Goal: Communication & Community: Answer question/provide support

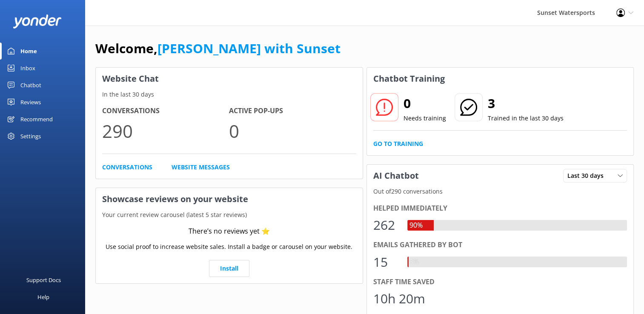
click at [29, 61] on div "Inbox" at bounding box center [27, 68] width 15 height 17
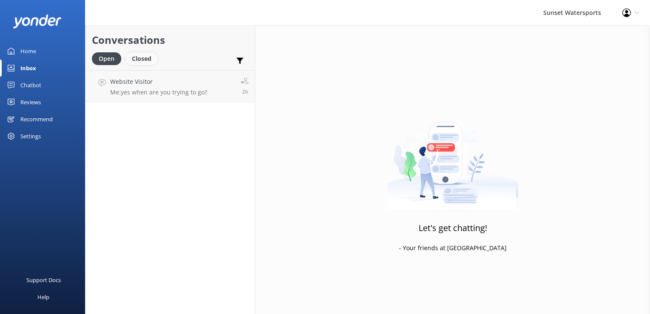
click at [147, 59] on div "Closed" at bounding box center [142, 58] width 32 height 13
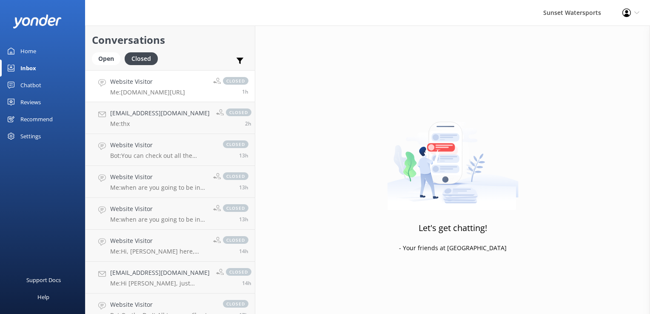
click at [125, 95] on p "Me: [DOMAIN_NAME][URL]" at bounding box center [147, 93] width 75 height 8
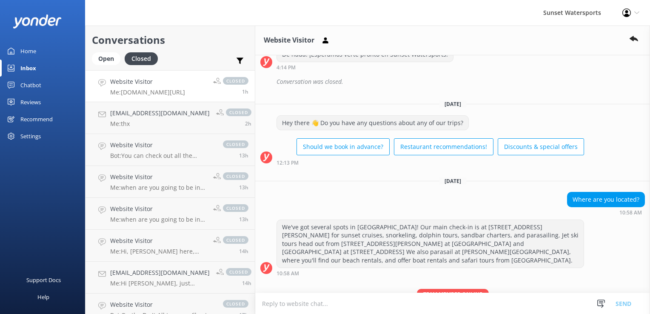
scroll to position [141, 0]
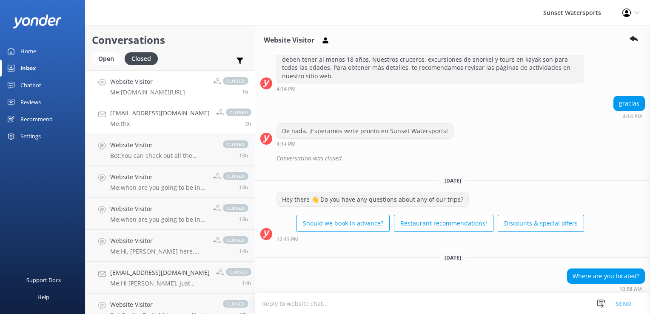
click at [137, 118] on div "[EMAIL_ADDRESS][DOMAIN_NAME] Me: thx" at bounding box center [160, 118] width 100 height 19
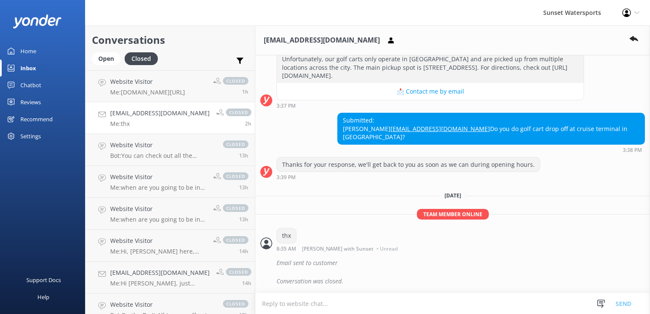
scroll to position [115, 0]
click at [135, 104] on link "[EMAIL_ADDRESS][DOMAIN_NAME] Me: thx closed 2h" at bounding box center [170, 118] width 169 height 32
click at [117, 86] on h4 "Website Visitor" at bounding box center [147, 81] width 75 height 9
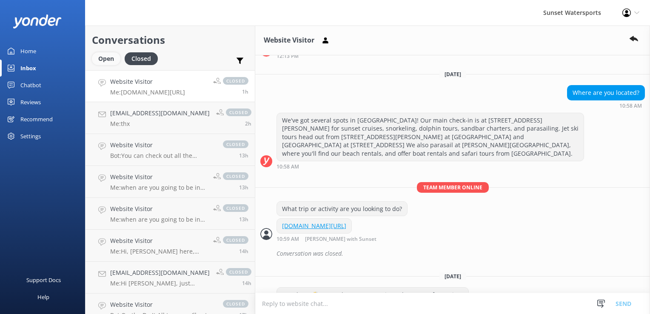
scroll to position [354, 0]
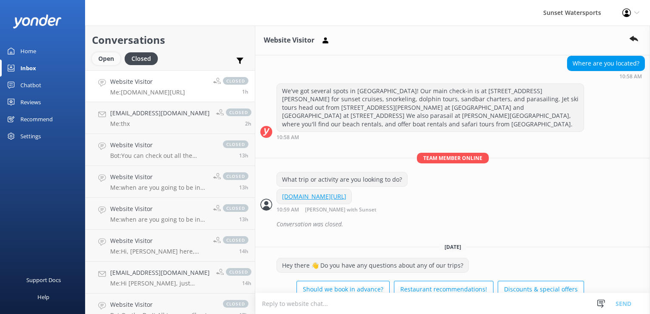
click at [110, 61] on div "Open" at bounding box center [106, 58] width 29 height 13
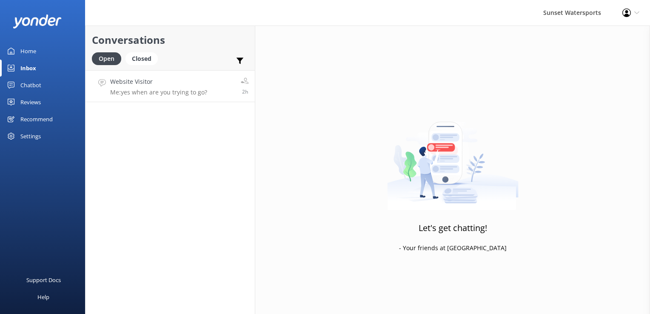
click at [140, 94] on p "Me: yes when are you trying to go?" at bounding box center [158, 93] width 97 height 8
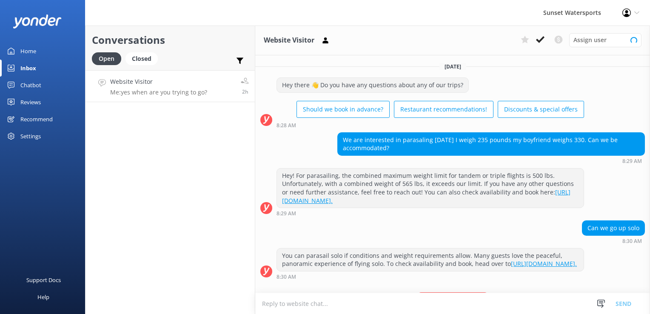
scroll to position [53, 0]
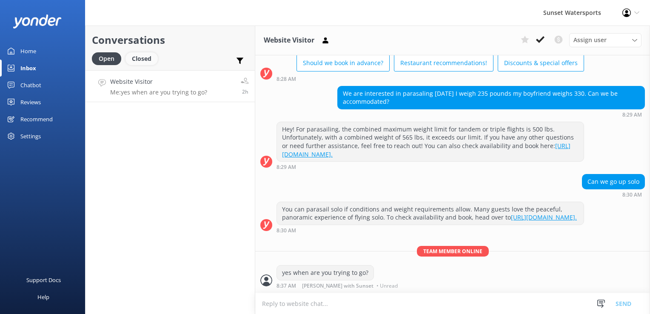
click at [146, 63] on div "Closed" at bounding box center [142, 58] width 32 height 13
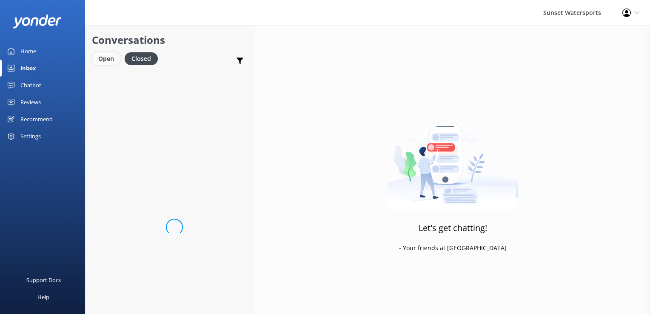
click at [107, 57] on div "Open" at bounding box center [106, 58] width 29 height 13
click at [160, 70] on link "Website Visitor Me: yes when are you trying to go? 2h" at bounding box center [170, 86] width 169 height 32
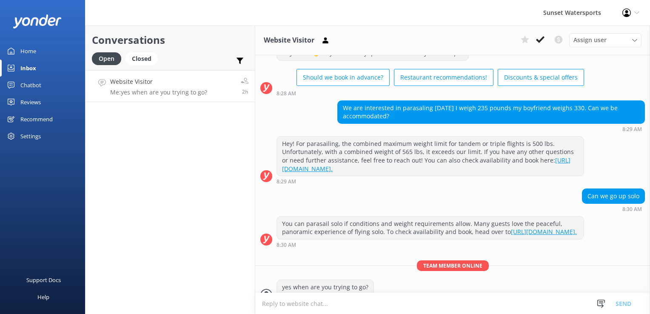
scroll to position [53, 0]
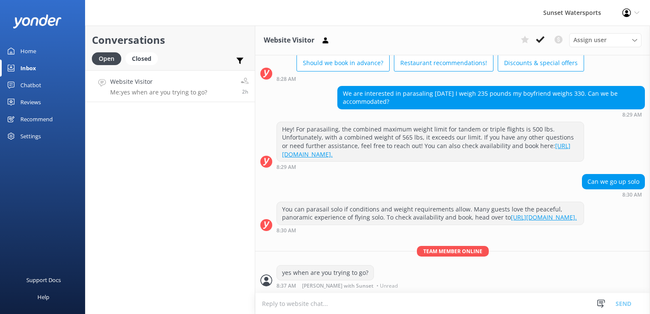
click at [155, 80] on h4 "Website Visitor" at bounding box center [158, 81] width 97 height 9
click at [143, 57] on div "Closed" at bounding box center [142, 58] width 32 height 13
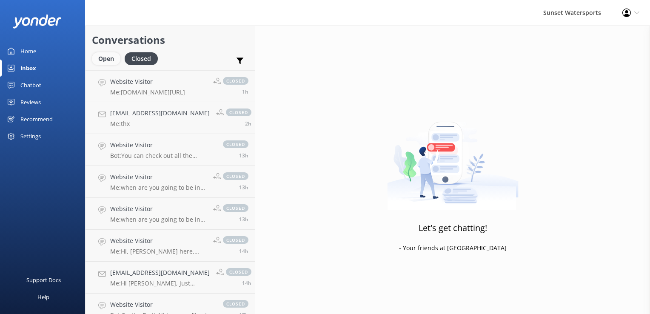
click at [102, 54] on div "Open" at bounding box center [106, 58] width 29 height 13
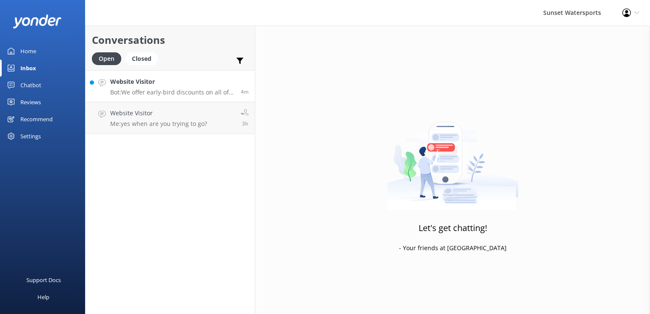
click at [185, 84] on h4 "Website Visitor" at bounding box center [172, 81] width 124 height 9
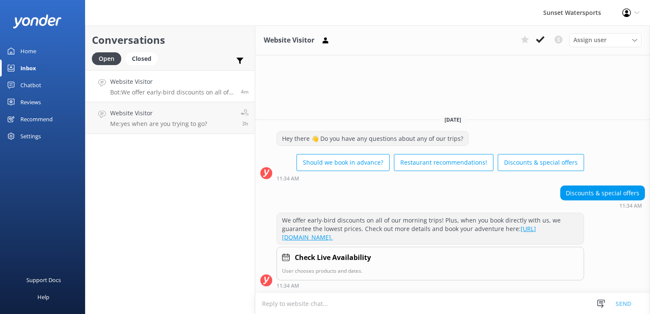
click at [308, 309] on textarea at bounding box center [452, 303] width 395 height 21
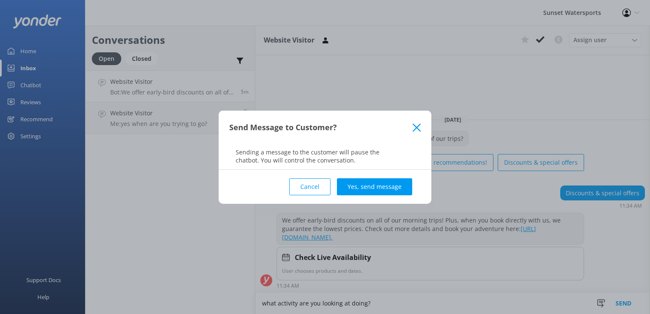
type textarea "what activity are you looking at doing?"
click at [368, 196] on div "Cancel Yes, send message" at bounding box center [325, 187] width 192 height 34
click at [366, 178] on button "Yes, send message" at bounding box center [374, 186] width 75 height 17
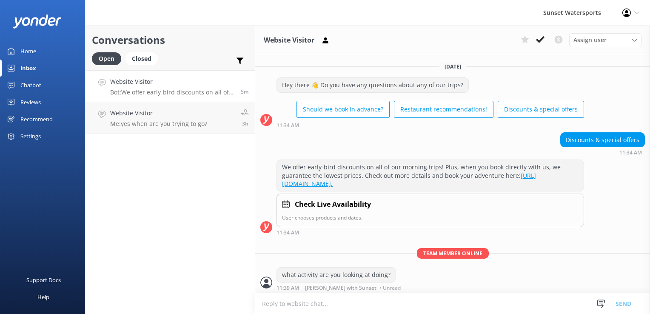
scroll to position [0, 0]
click at [130, 55] on div "Closed" at bounding box center [142, 58] width 32 height 13
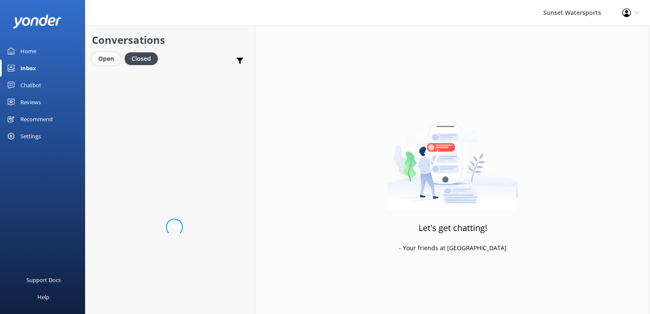
click at [109, 57] on div "Open" at bounding box center [106, 58] width 29 height 13
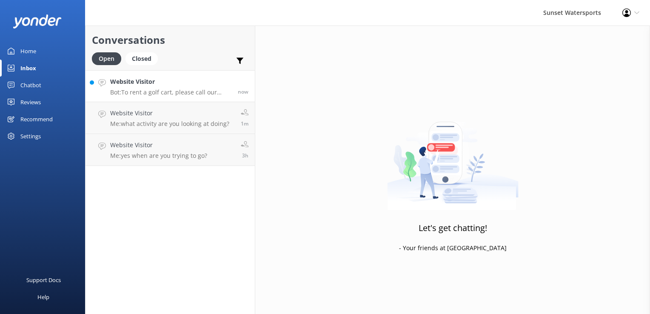
click at [197, 87] on div "Website Visitor Bot: To rent a golf cart, please call our office at [PHONE_NUMB…" at bounding box center [170, 86] width 121 height 18
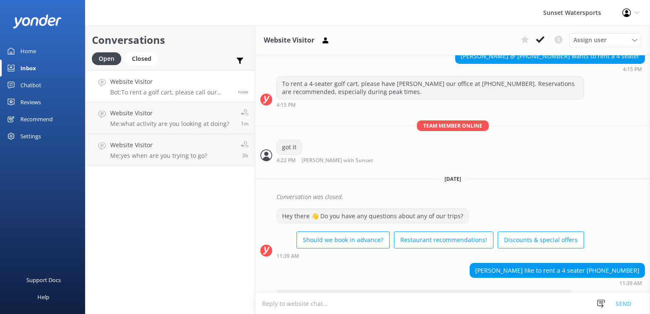
scroll to position [509, 0]
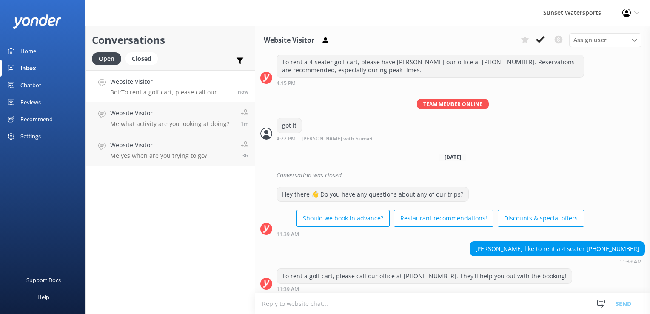
click at [315, 299] on textarea at bounding box center [452, 303] width 395 height 21
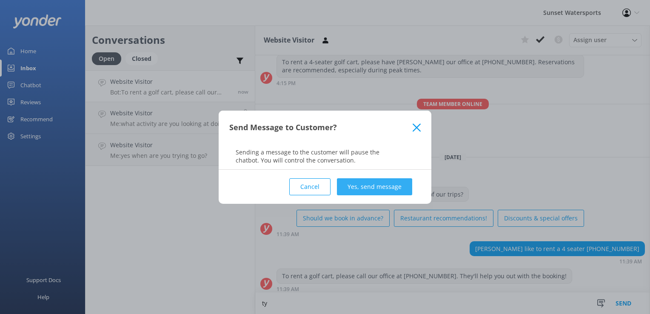
type textarea "ty"
click at [384, 188] on button "Yes, send message" at bounding box center [374, 186] width 75 height 17
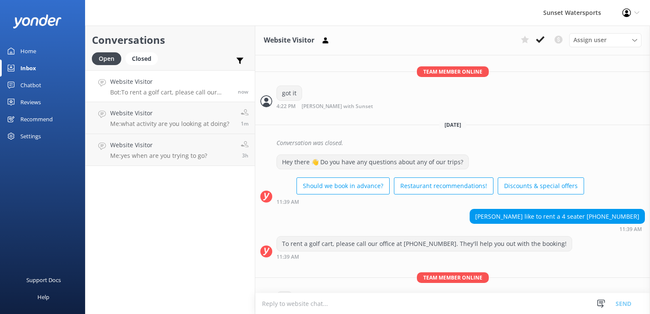
scroll to position [564, 0]
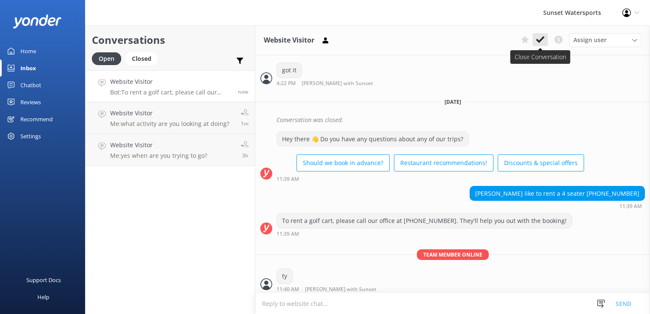
click at [541, 39] on use at bounding box center [540, 39] width 9 height 7
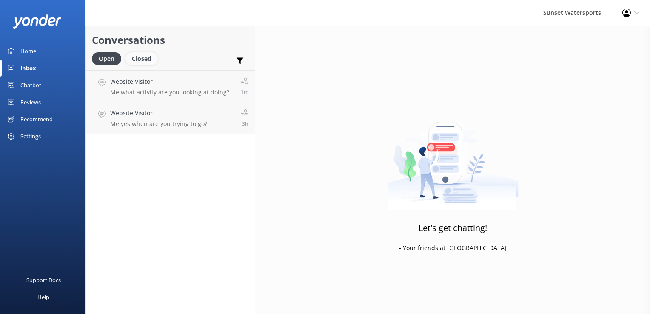
click at [142, 54] on div "Closed" at bounding box center [142, 58] width 32 height 13
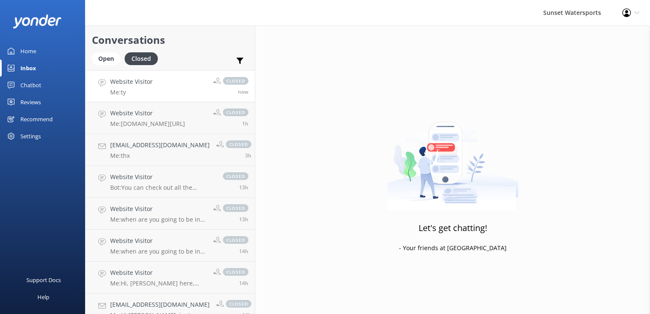
click at [155, 81] on link "Website Visitor Me: ty closed now" at bounding box center [170, 86] width 169 height 32
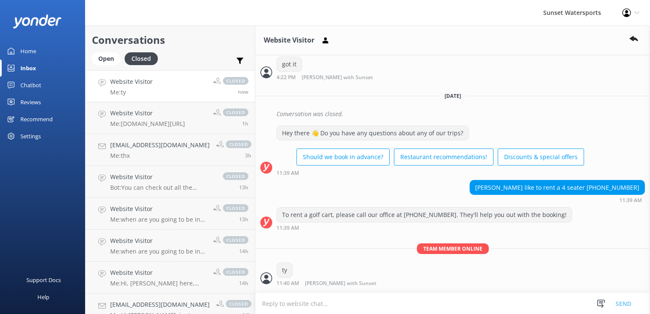
scroll to position [583, 0]
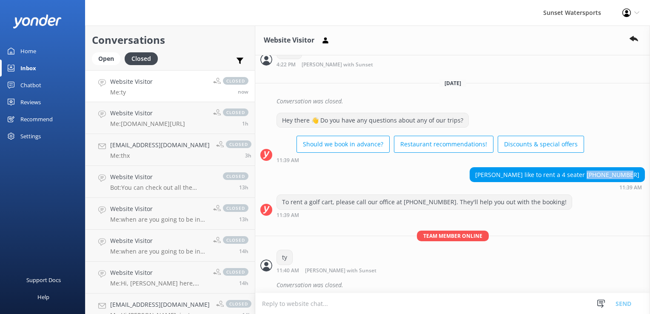
drag, startPoint x: 596, startPoint y: 171, endPoint x: 633, endPoint y: 171, distance: 37.5
click at [633, 171] on div "[PERSON_NAME] like to rent a 4 seater [PHONE_NUMBER]" at bounding box center [557, 175] width 175 height 14
copy div "[PHONE_NUMBER]"
click at [111, 58] on div "Open" at bounding box center [106, 58] width 29 height 13
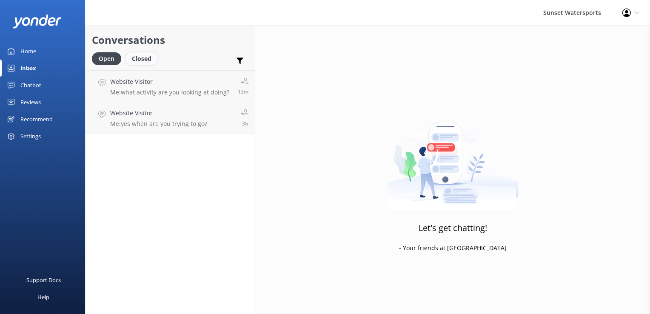
click at [148, 57] on div "Closed" at bounding box center [142, 58] width 32 height 13
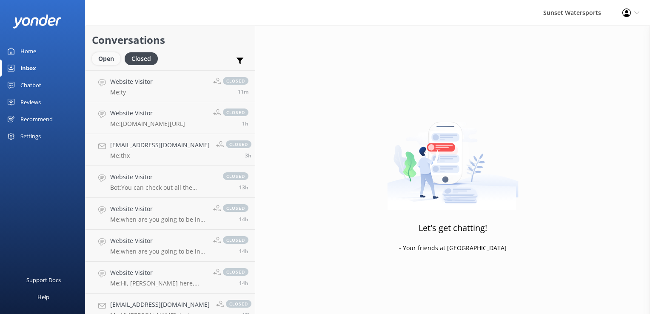
click at [111, 62] on div "Open" at bounding box center [106, 58] width 29 height 13
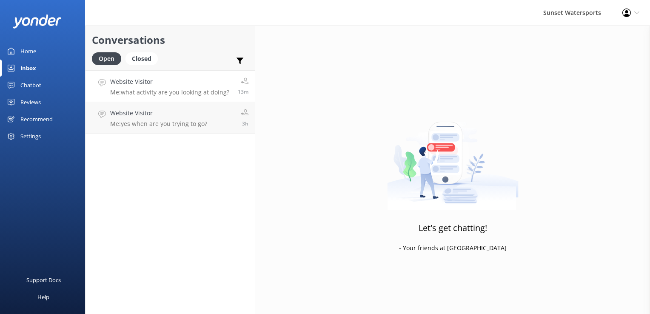
click at [170, 83] on h4 "Website Visitor" at bounding box center [169, 81] width 119 height 9
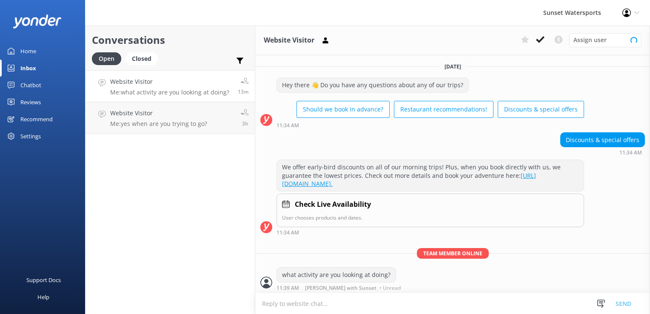
scroll to position [0, 0]
click at [534, 38] on button at bounding box center [540, 39] width 15 height 13
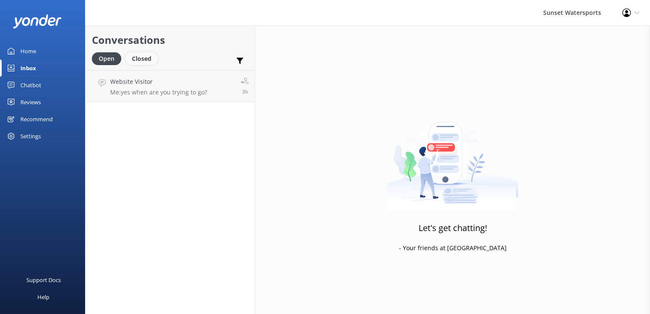
click at [140, 57] on div "Closed" at bounding box center [142, 58] width 32 height 13
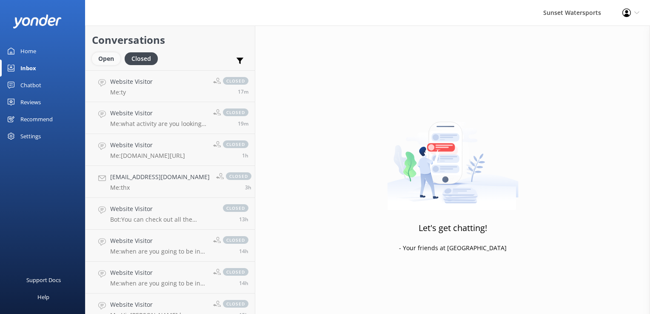
click at [107, 57] on div "Open" at bounding box center [106, 58] width 29 height 13
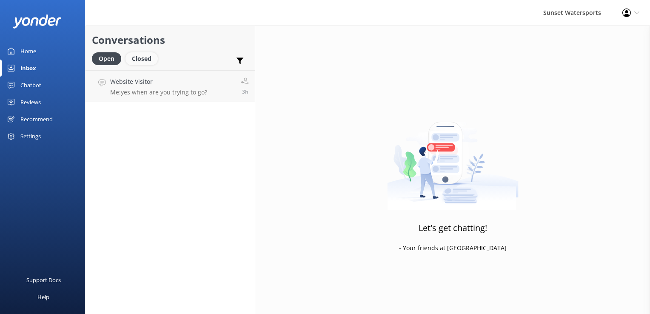
click at [152, 56] on div "Closed" at bounding box center [142, 58] width 32 height 13
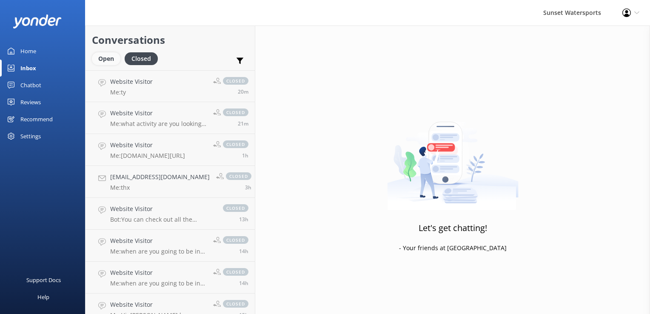
click at [116, 60] on div "Open" at bounding box center [106, 58] width 29 height 13
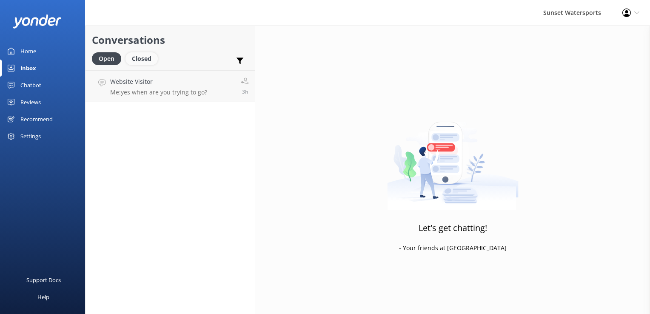
click at [135, 60] on div "Closed" at bounding box center [142, 58] width 32 height 13
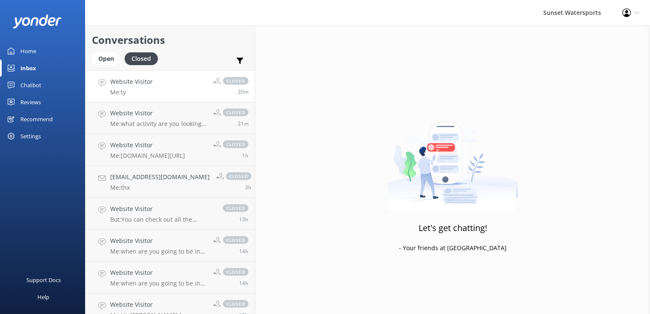
click at [137, 88] on div "Website Visitor Me: ty" at bounding box center [131, 86] width 43 height 18
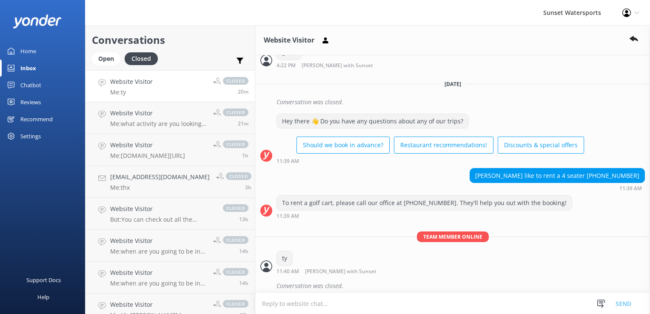
scroll to position [583, 0]
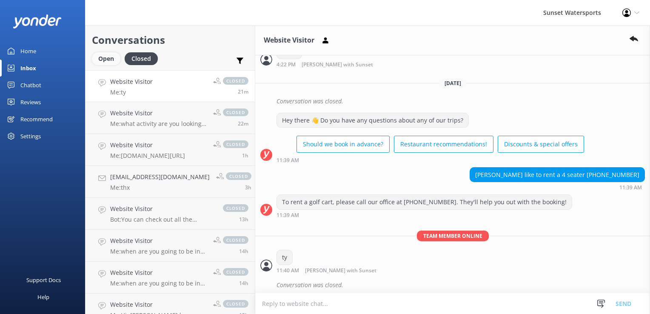
click at [115, 61] on div "Open" at bounding box center [106, 58] width 29 height 13
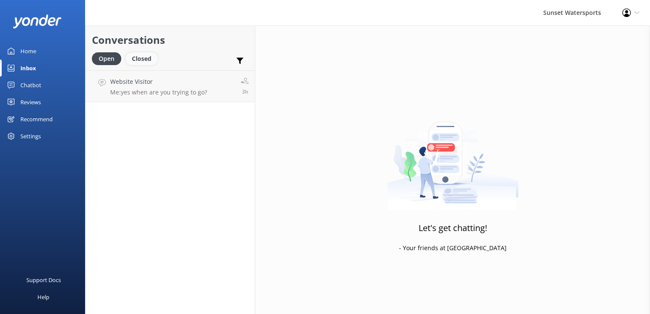
click at [138, 60] on div "Closed" at bounding box center [142, 58] width 32 height 13
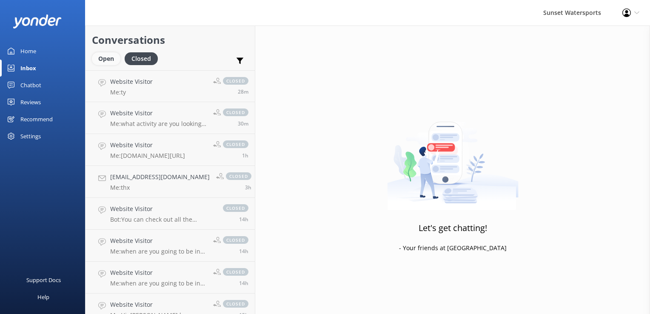
click at [111, 54] on div "Open" at bounding box center [106, 58] width 29 height 13
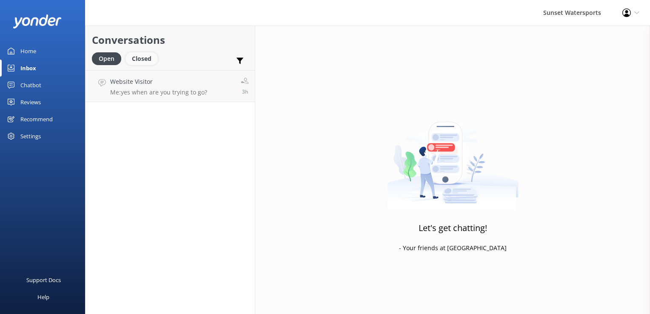
click at [146, 54] on div "Closed" at bounding box center [142, 58] width 32 height 13
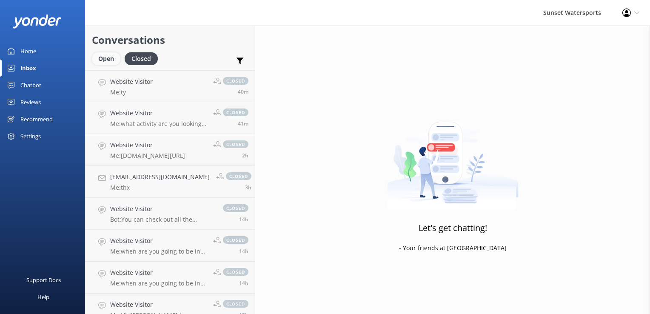
click at [105, 64] on div "Open" at bounding box center [106, 58] width 29 height 13
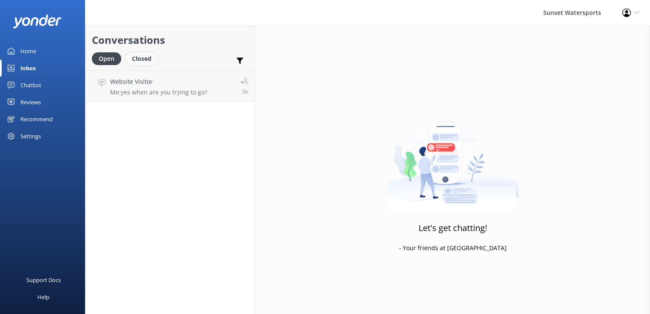
click at [135, 52] on div "Closed" at bounding box center [142, 58] width 32 height 13
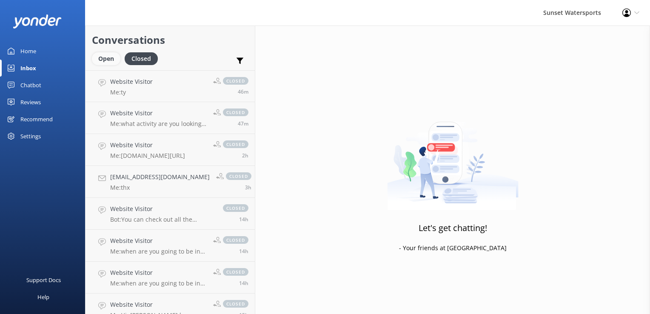
click at [104, 62] on div "Open" at bounding box center [106, 58] width 29 height 13
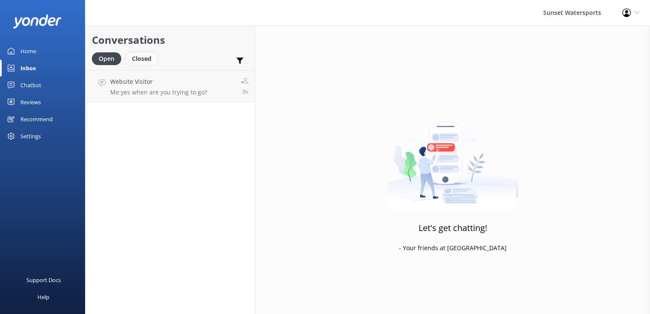
click at [144, 57] on div "Closed" at bounding box center [142, 58] width 32 height 13
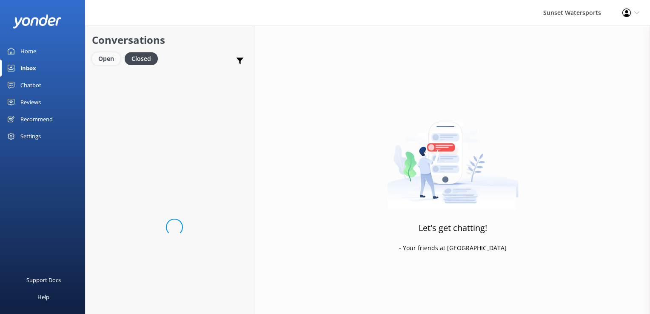
click at [101, 56] on div "Open" at bounding box center [106, 58] width 29 height 13
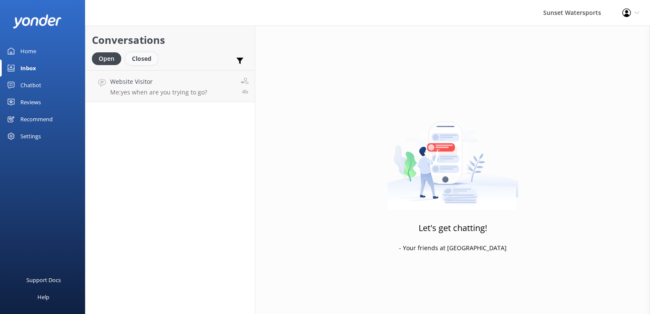
click at [145, 57] on div "Closed" at bounding box center [142, 58] width 32 height 13
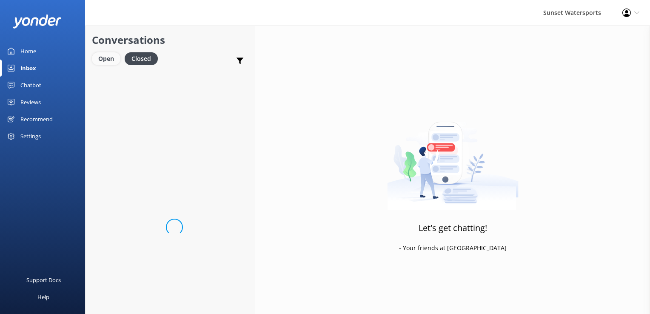
click at [108, 59] on div "Open" at bounding box center [106, 58] width 29 height 13
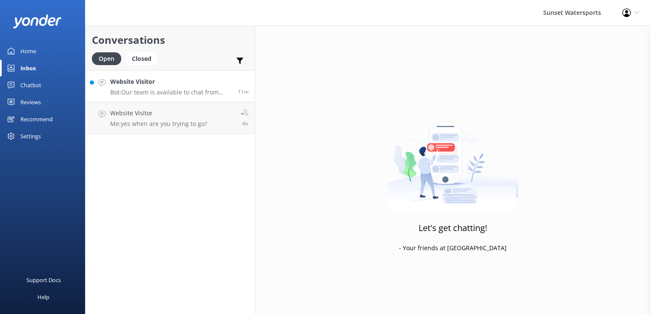
click at [177, 81] on h4 "Website Visitor" at bounding box center [170, 81] width 121 height 9
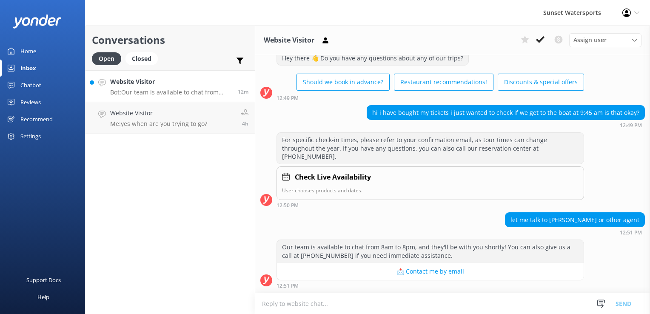
scroll to position [1561, 0]
click at [349, 306] on textarea at bounding box center [452, 303] width 395 height 21
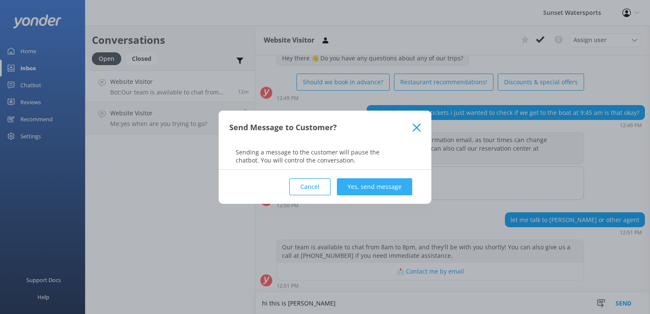
type textarea "hi this is [PERSON_NAME]"
click at [389, 185] on button "Yes, send message" at bounding box center [374, 186] width 75 height 17
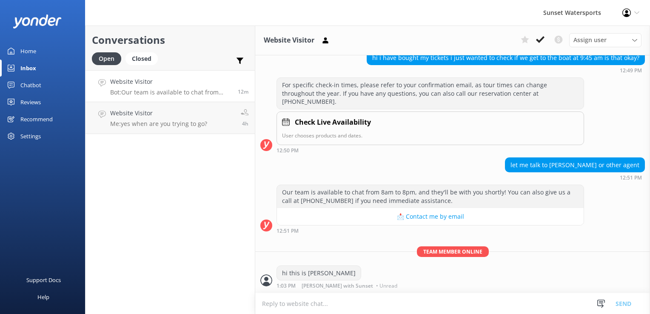
scroll to position [1616, 0]
click at [203, 240] on div "Conversations Open Closed Important Converted Assigned to me Unassigned SMS Web…" at bounding box center [170, 170] width 170 height 289
click at [293, 302] on textarea at bounding box center [452, 303] width 395 height 21
click at [142, 212] on div "Conversations Open Closed Important Converted Assigned to me Unassigned SMS Web…" at bounding box center [170, 170] width 170 height 289
click at [183, 135] on div "Conversations Open Closed Important Converted Assigned to me Unassigned SMS Web…" at bounding box center [170, 170] width 170 height 289
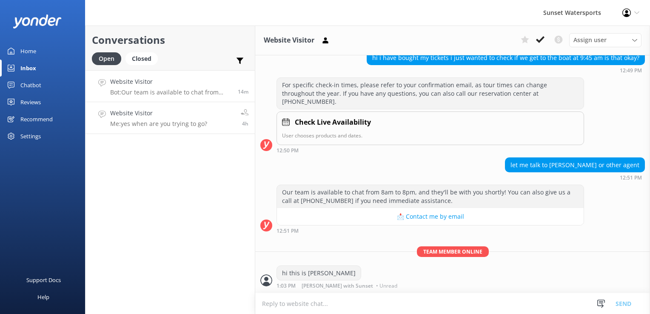
click at [176, 109] on h4 "Website Visitor" at bounding box center [158, 113] width 97 height 9
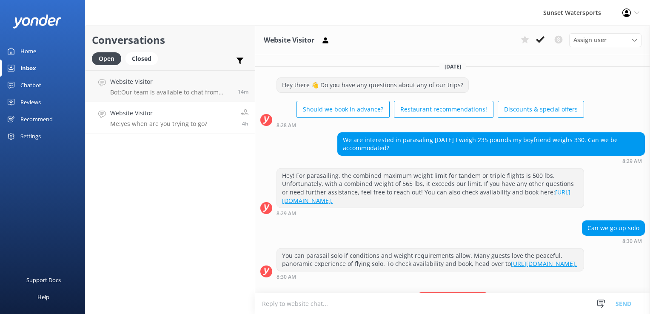
scroll to position [53, 0]
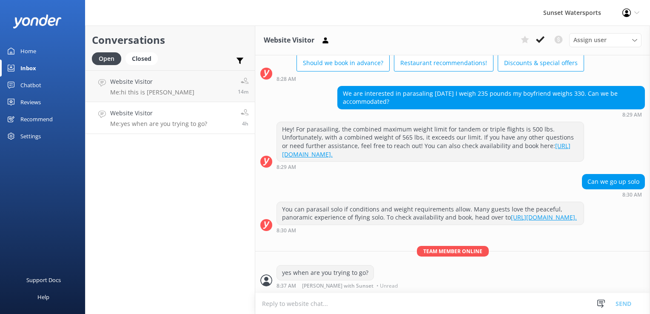
click at [545, 40] on icon at bounding box center [540, 39] width 9 height 9
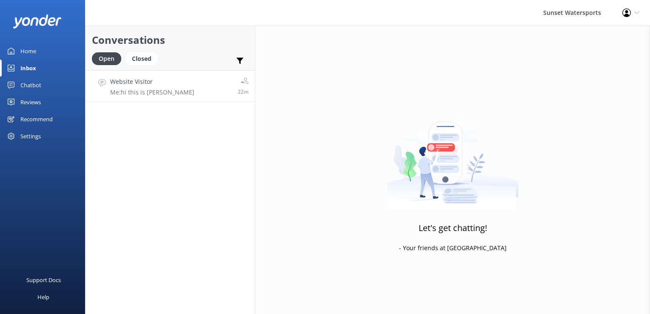
click at [165, 89] on link "Website Visitor Me: hi this is [PERSON_NAME] 22m" at bounding box center [170, 86] width 169 height 32
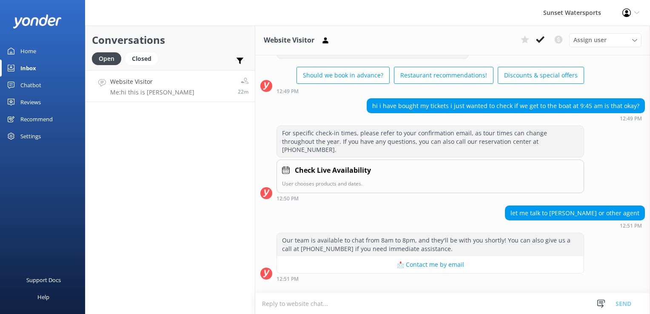
scroll to position [1616, 0]
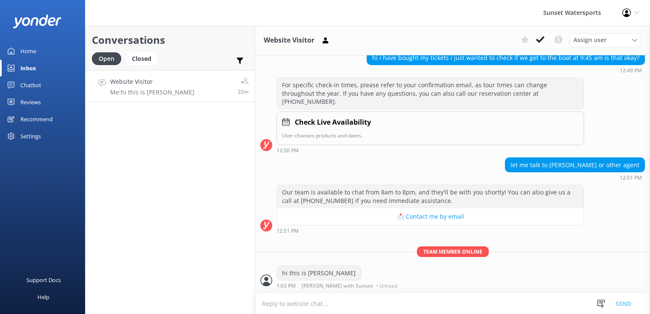
click at [178, 208] on div "Conversations Open Closed Important Converted Assigned to me Unassigned SMS Web…" at bounding box center [170, 170] width 170 height 289
click at [327, 306] on textarea at bounding box center [452, 303] width 395 height 21
type textarea "are you still there?"
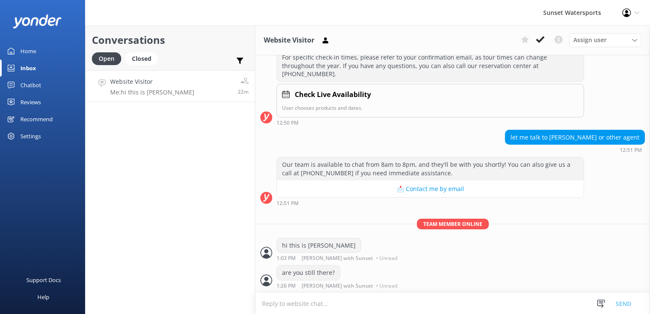
scroll to position [1643, 0]
click at [333, 303] on textarea at bounding box center [452, 303] width 395 height 21
click at [138, 57] on div "Closed" at bounding box center [142, 58] width 32 height 13
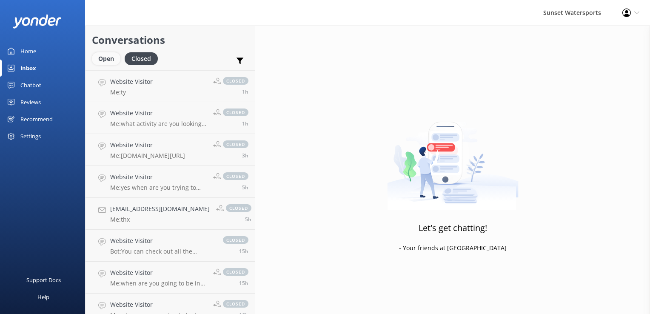
click at [107, 59] on div "Open" at bounding box center [106, 58] width 29 height 13
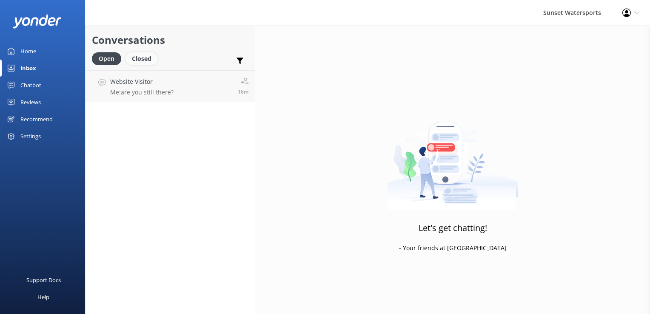
click at [137, 57] on div "Closed" at bounding box center [142, 58] width 32 height 13
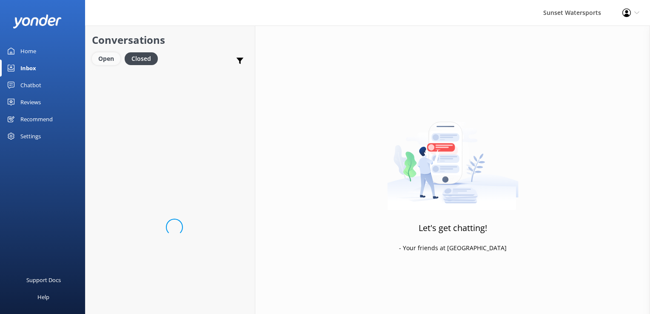
click at [100, 54] on div "Open" at bounding box center [106, 58] width 29 height 13
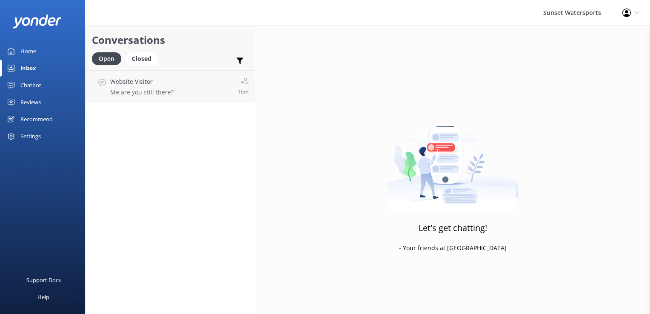
click at [157, 103] on div "Conversations Open Closed Important Converted Assigned to me Unassigned SMS Web…" at bounding box center [170, 170] width 170 height 289
click at [155, 89] on p "Me: are you still there?" at bounding box center [141, 93] width 63 height 8
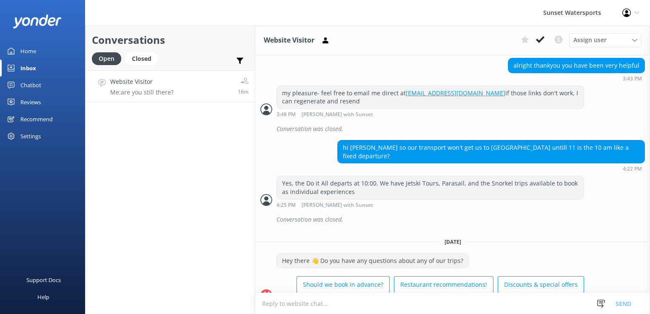
scroll to position [1643, 0]
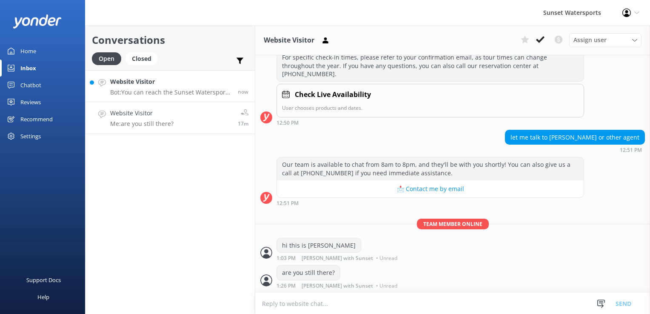
click at [144, 91] on p "Bot: You can reach the Sunset Watersports team at [PHONE_NUMBER]." at bounding box center [170, 93] width 121 height 8
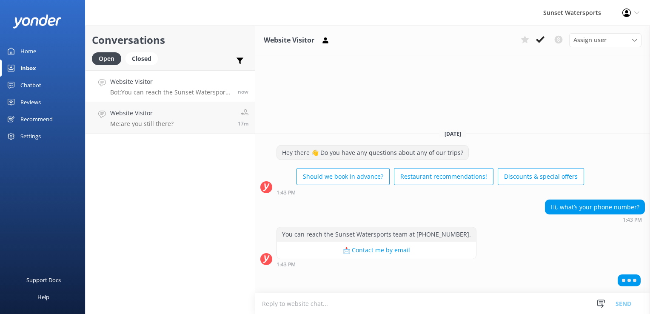
click at [309, 304] on textarea at bounding box center [452, 303] width 395 height 21
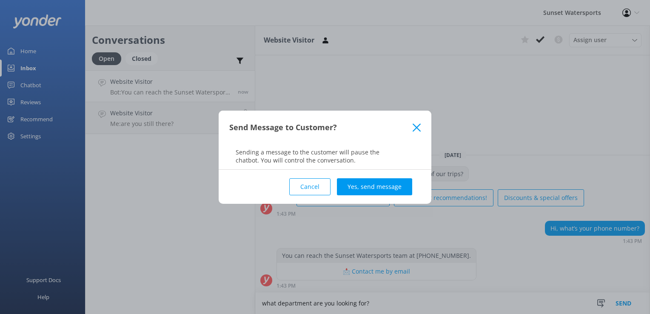
type textarea "what department are you looking for?"
click at [369, 195] on div "Cancel Yes, send message" at bounding box center [325, 187] width 192 height 34
click at [371, 183] on button "Yes, send message" at bounding box center [374, 186] width 75 height 17
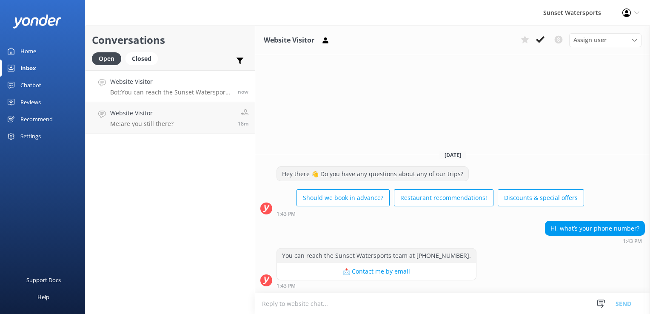
click at [311, 301] on textarea at bounding box center [452, 303] width 395 height 21
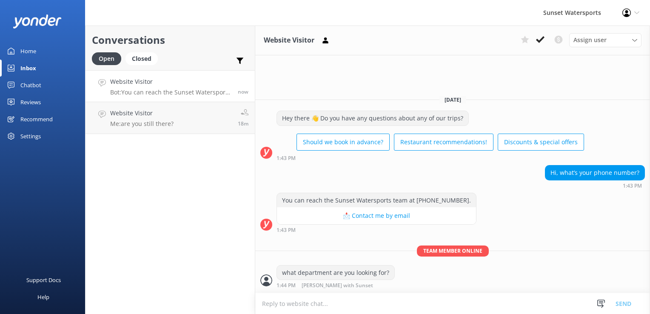
click at [310, 301] on textarea at bounding box center [452, 303] width 395 height 21
type textarea "do you need to make a reservation? or have a question about a current booking?"
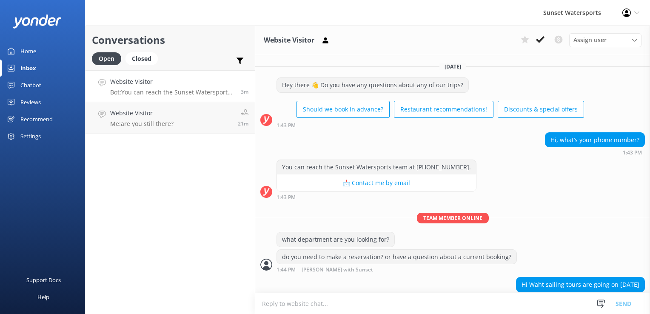
scroll to position [10, 0]
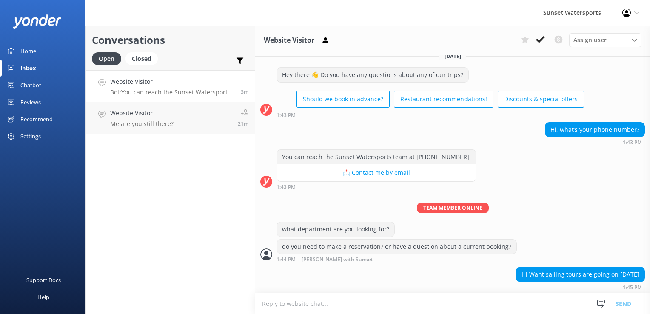
click at [305, 298] on textarea at bounding box center [452, 303] width 395 height 21
type textarea "we have our evening Sunset Sail departing 5:30, returning to dock 7:30"
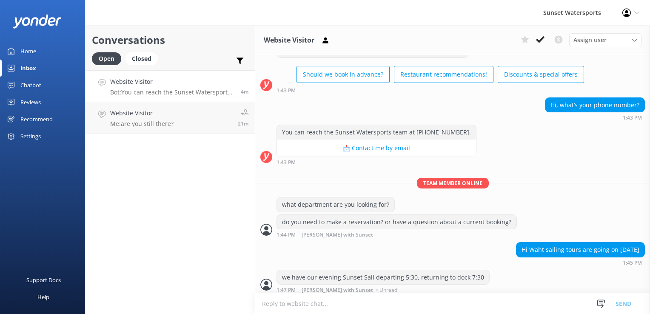
scroll to position [37, 0]
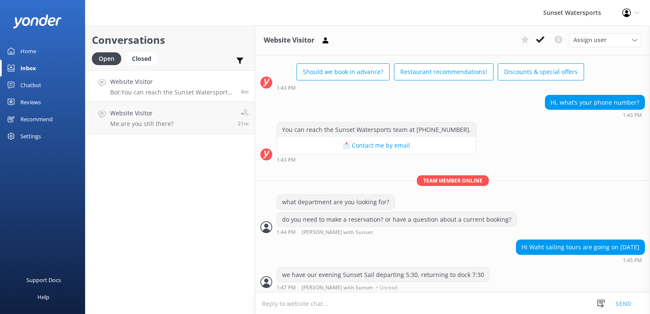
click at [315, 303] on textarea at bounding box center [452, 303] width 395 height 21
click at [421, 306] on textarea "the Sunset Dinner Cruise is also going out.. And I have 2" at bounding box center [452, 303] width 395 height 21
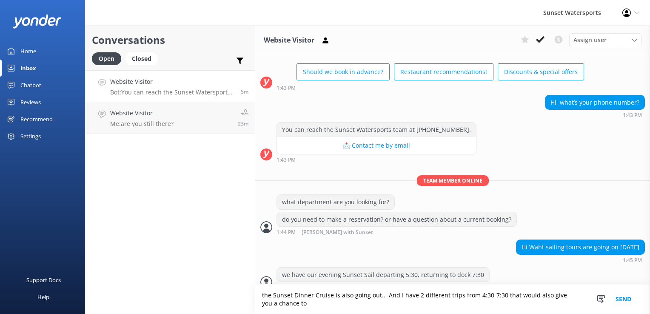
scroll to position [46, 0]
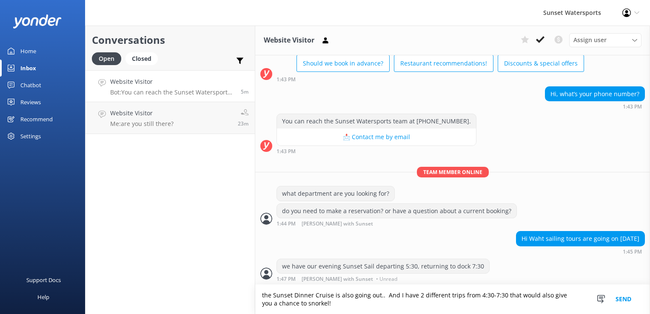
type textarea "the Sunset Dinner Cruise is also going out.. And I have 2 different trips from …"
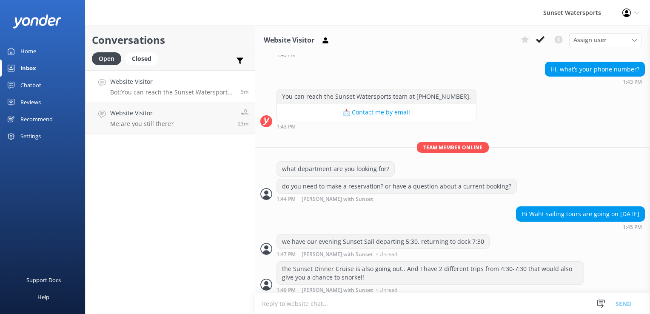
scroll to position [73, 0]
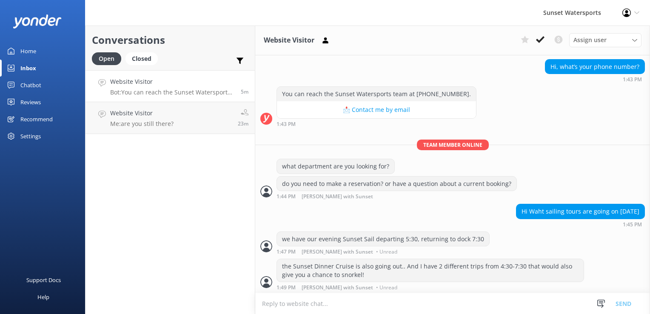
click at [368, 301] on textarea at bounding box center [452, 303] width 395 height 21
type textarea "or are you referring to Parasailing?"
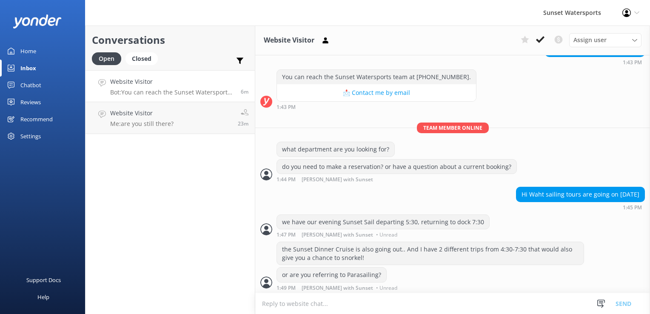
click at [337, 309] on textarea at bounding box center [452, 303] width 395 height 21
paste textarea "[URL][DOMAIN_NAME]"
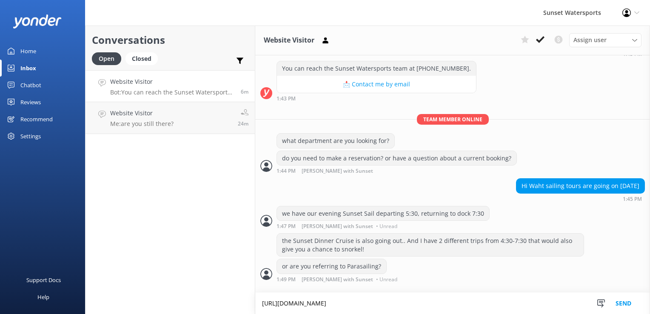
type textarea "[URL][DOMAIN_NAME]"
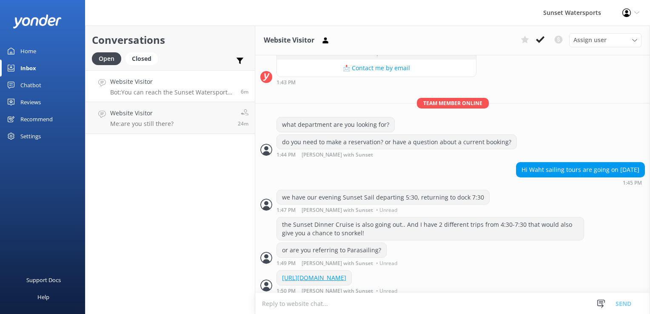
scroll to position [126, 0]
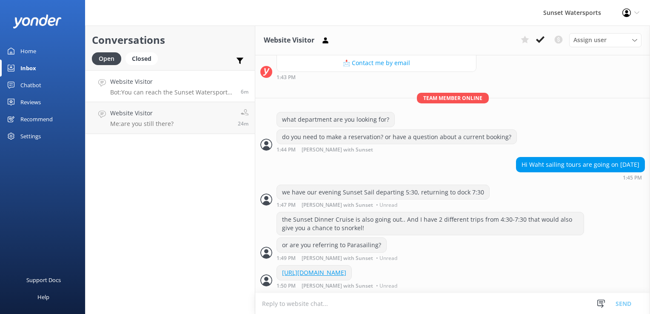
click at [356, 306] on textarea at bounding box center [452, 303] width 395 height 21
click at [128, 201] on div "Conversations Open Closed Important Converted Assigned to me Unassigned SMS Web…" at bounding box center [170, 170] width 170 height 289
click at [349, 305] on textarea at bounding box center [452, 303] width 395 height 21
type textarea "you can call me at [PHONE_NUMBER] that is my direct line if you would rather sp…"
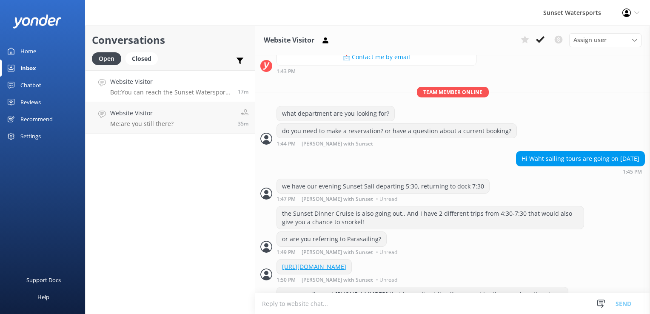
scroll to position [153, 0]
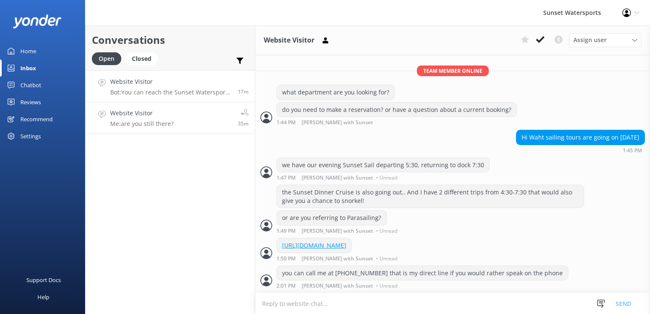
click at [183, 119] on link "Website Visitor Me: are you still there? 35m" at bounding box center [170, 118] width 169 height 32
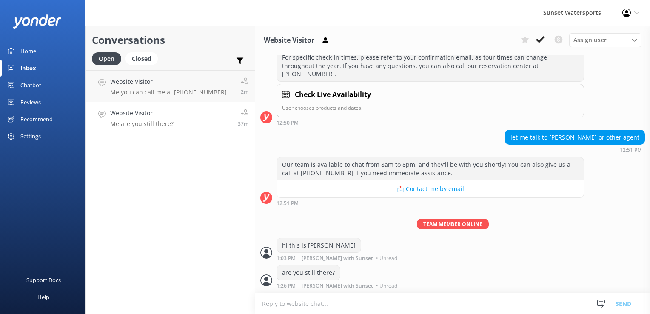
scroll to position [1643, 0]
click at [140, 92] on p "Me: you can call me at [PHONE_NUMBER] that is my direct line if you would rathe…" at bounding box center [172, 93] width 124 height 8
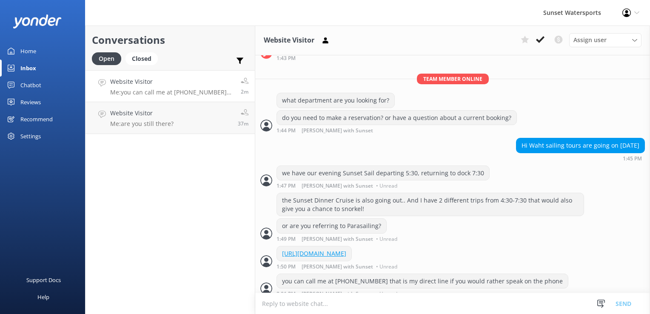
scroll to position [153, 0]
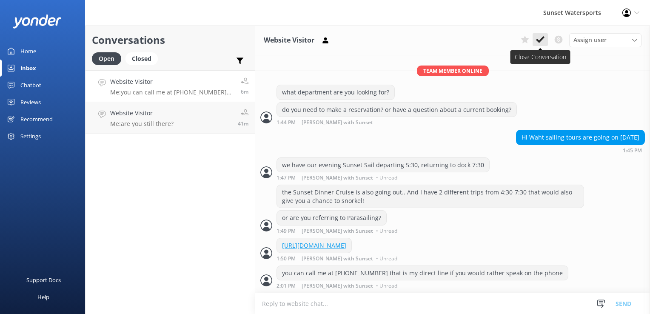
click at [541, 38] on icon at bounding box center [540, 39] width 9 height 9
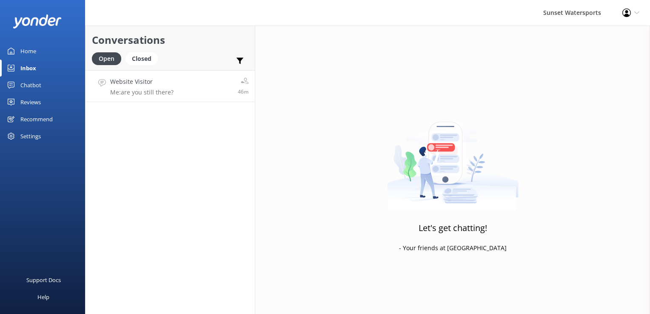
click at [155, 89] on p "Me: are you still there?" at bounding box center [141, 93] width 63 height 8
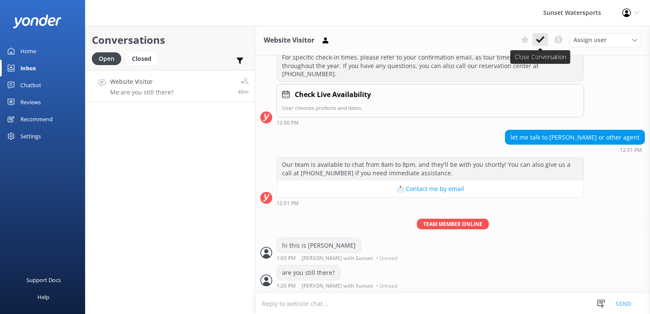
scroll to position [1643, 0]
click at [175, 163] on div "Conversations Open Closed Important Converted Assigned to me Unassigned SMS Web…" at bounding box center [170, 170] width 170 height 289
drag, startPoint x: 154, startPoint y: 65, endPoint x: 135, endPoint y: 58, distance: 20.6
click at [154, 64] on div "Open Closed" at bounding box center [127, 62] width 70 height 20
click at [135, 58] on div "Closed" at bounding box center [142, 58] width 32 height 13
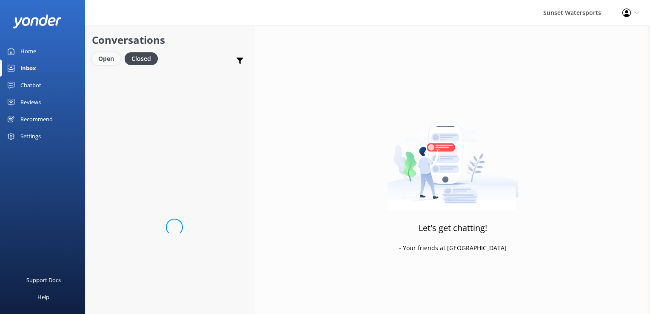
click at [117, 60] on div "Open" at bounding box center [106, 58] width 29 height 13
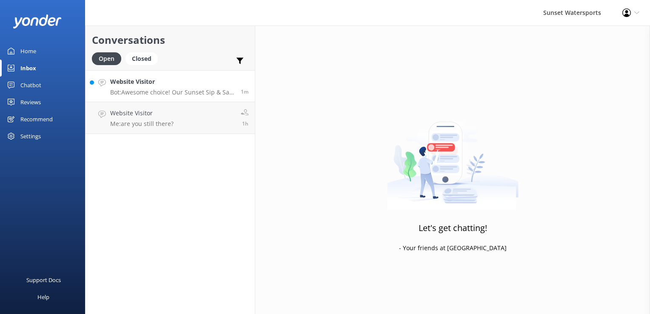
click at [168, 84] on h4 "Website Visitor" at bounding box center [172, 81] width 124 height 9
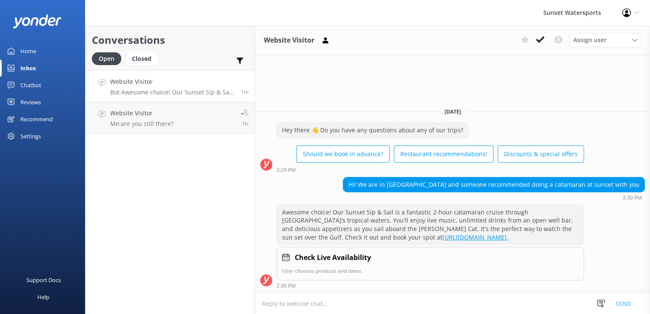
click at [301, 300] on textarea at bounding box center [452, 303] width 395 height 21
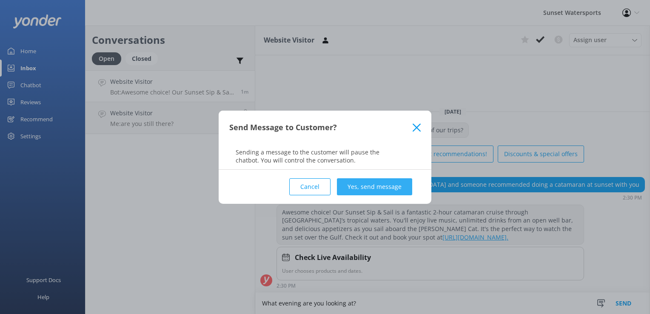
type textarea "What evening are you looking at?"
click at [375, 184] on button "Yes, send message" at bounding box center [374, 186] width 75 height 17
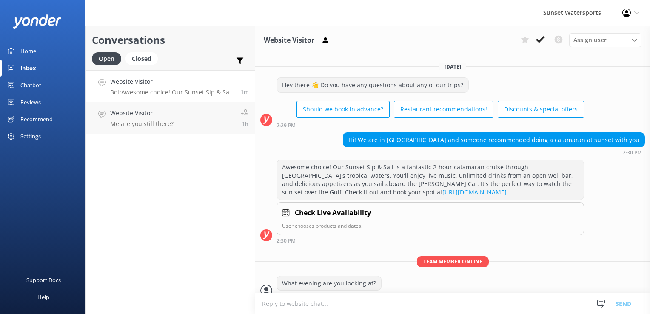
scroll to position [9, 0]
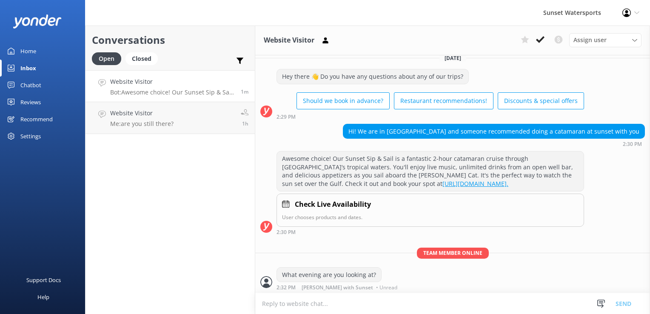
click at [243, 258] on div "Conversations Open Closed Important Converted Assigned to me Unassigned SMS Web…" at bounding box center [170, 170] width 170 height 289
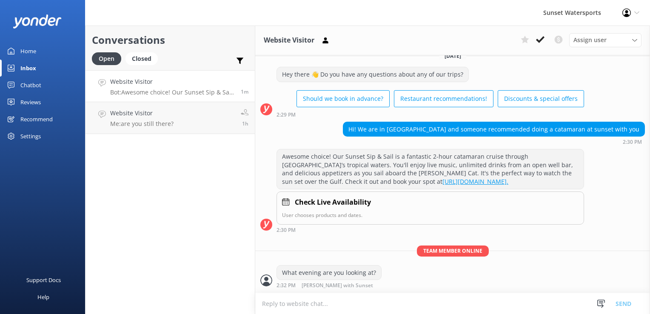
scroll to position [9, 0]
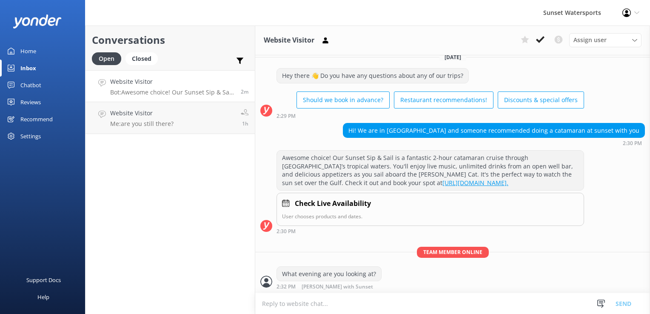
click at [296, 309] on textarea at bounding box center [452, 303] width 395 height 21
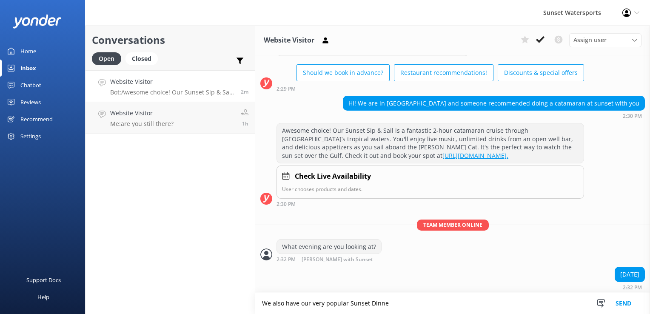
scroll to position [57, 0]
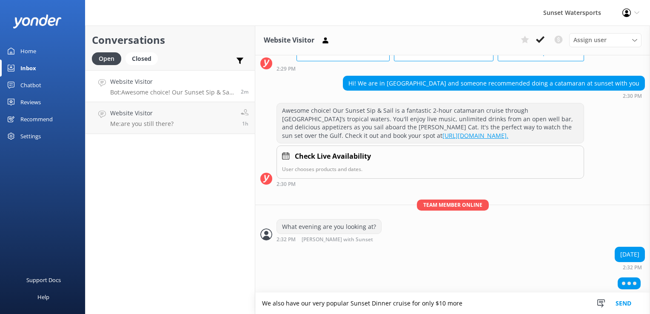
type textarea "We also have our very popular Sunset Dinner cruise for only $10 more"
click at [306, 310] on textarea at bounding box center [452, 303] width 395 height 21
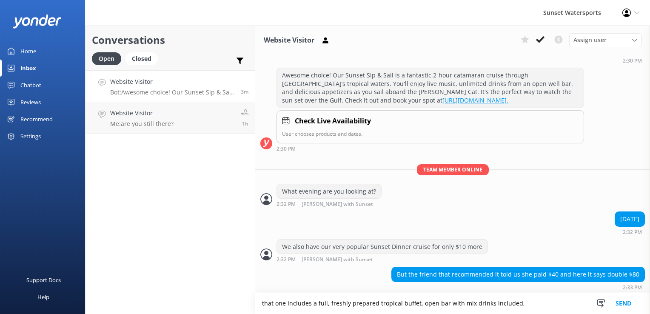
scroll to position [109, 0]
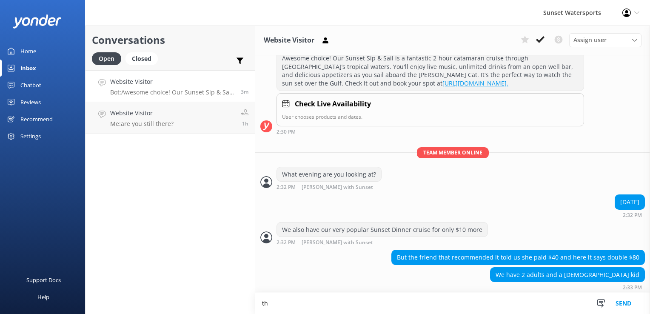
type textarea "t"
type textarea "did your friend also book the Do it all With Parasail with us? that is the only…"
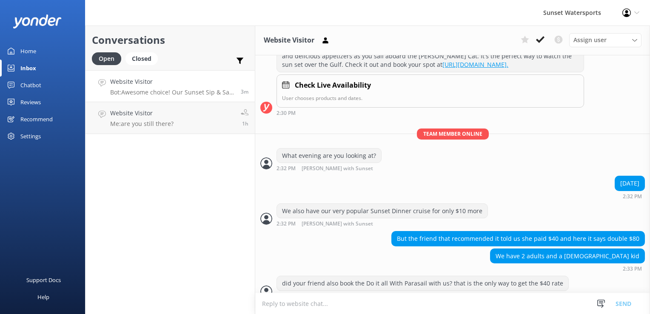
scroll to position [136, 0]
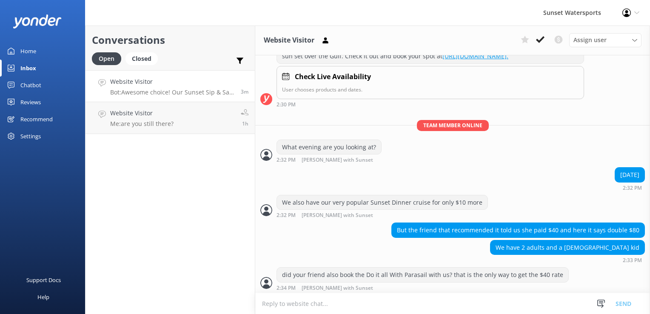
click at [200, 216] on div "Conversations Open Closed Important Converted Assigned to me Unassigned SMS Web…" at bounding box center [170, 170] width 170 height 289
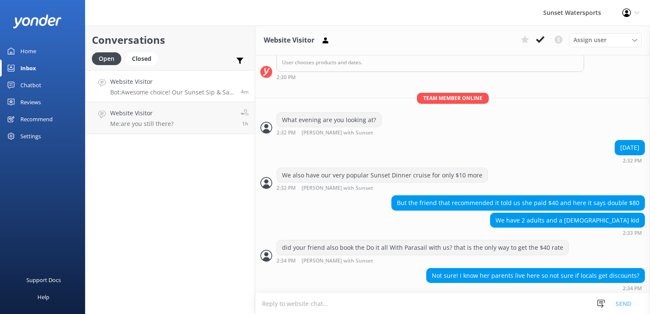
click at [455, 306] on textarea at bounding box center [452, 303] width 395 height 21
type textarea "yes, locals with a Key West ID can get a discount rate"
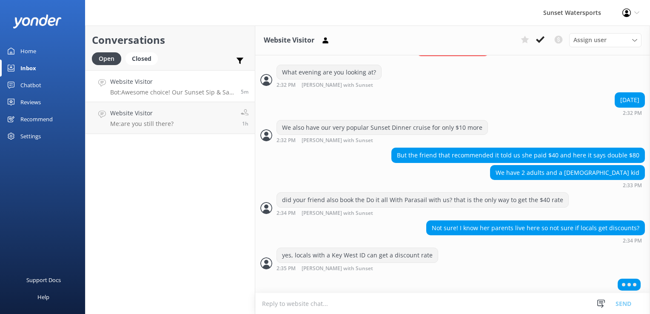
scroll to position [212, 0]
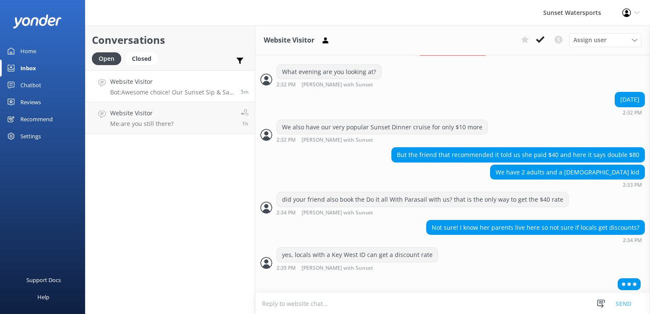
click at [329, 305] on textarea at bounding box center [452, 303] width 395 height 21
type textarea "are you planning to do any other activiites like a Jetski Tour?"
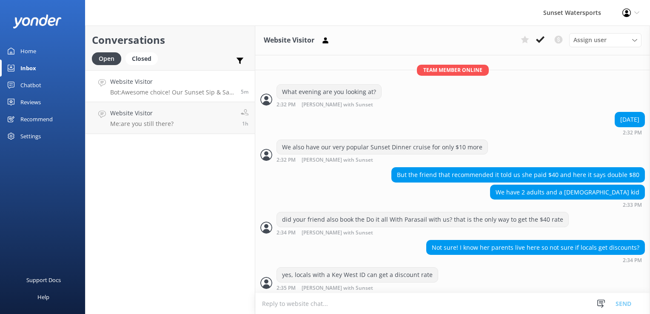
scroll to position [209, 0]
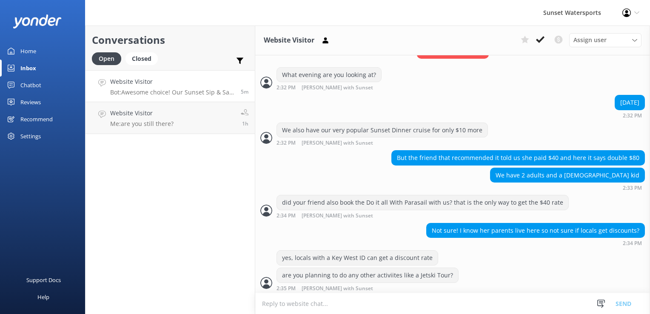
click at [329, 305] on textarea at bounding box center [452, 303] width 395 height 21
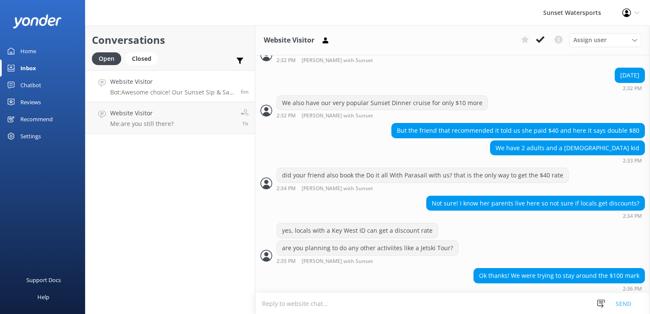
click at [371, 309] on textarea at bounding box center [452, 303] width 395 height 21
click at [460, 305] on textarea at bounding box center [452, 303] width 395 height 21
click at [540, 36] on icon at bounding box center [540, 39] width 9 height 9
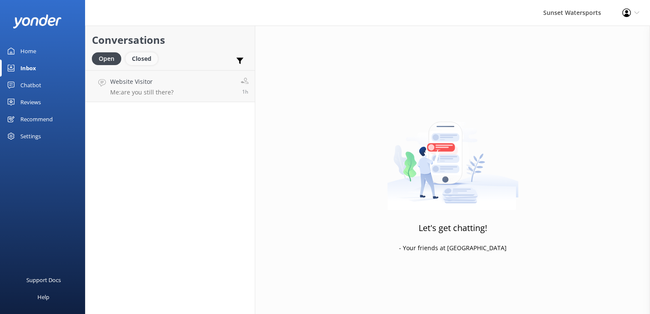
click at [135, 58] on div "Closed" at bounding box center [142, 58] width 32 height 13
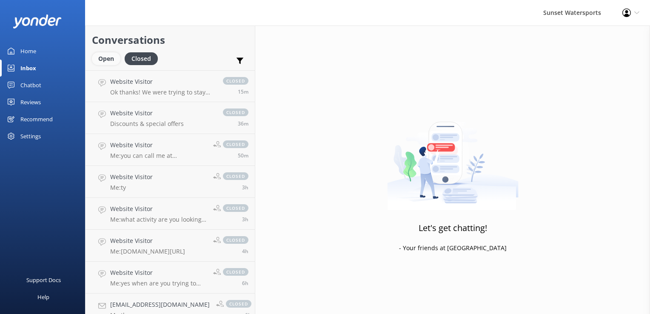
click at [109, 57] on div "Open" at bounding box center [106, 58] width 29 height 13
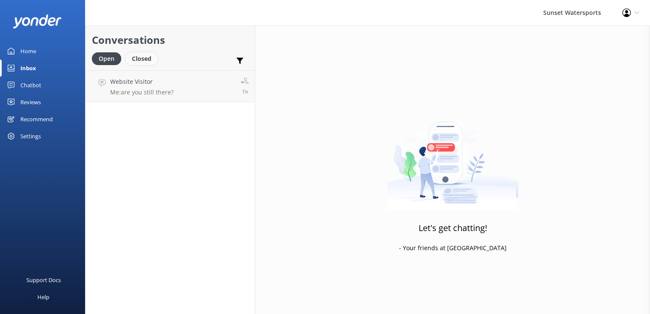
click at [133, 55] on div "Closed" at bounding box center [142, 58] width 32 height 13
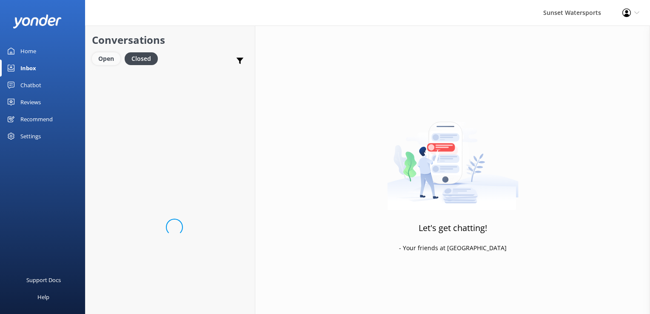
click at [116, 55] on div "Open" at bounding box center [106, 58] width 29 height 13
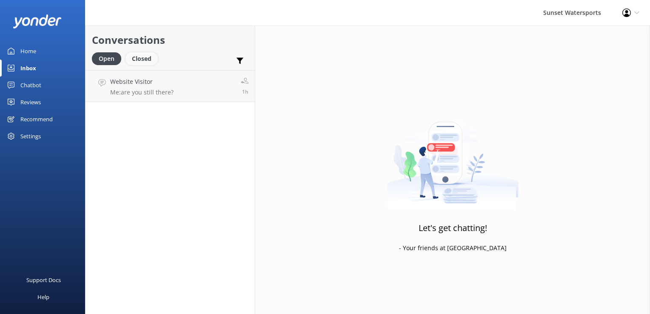
click at [134, 57] on div "Closed" at bounding box center [142, 58] width 32 height 13
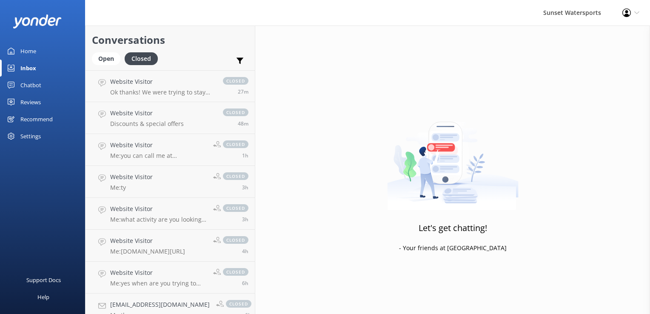
click at [92, 54] on link "Open" at bounding box center [108, 58] width 33 height 9
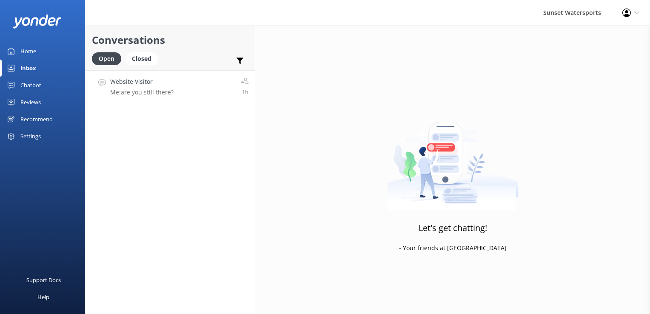
click at [112, 78] on h4 "Website Visitor" at bounding box center [141, 81] width 63 height 9
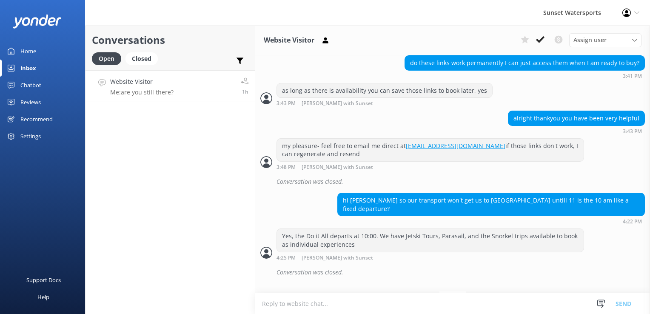
scroll to position [1643, 0]
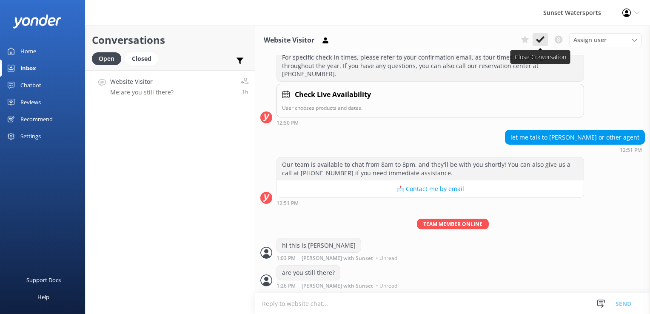
click at [543, 45] on button at bounding box center [540, 39] width 15 height 13
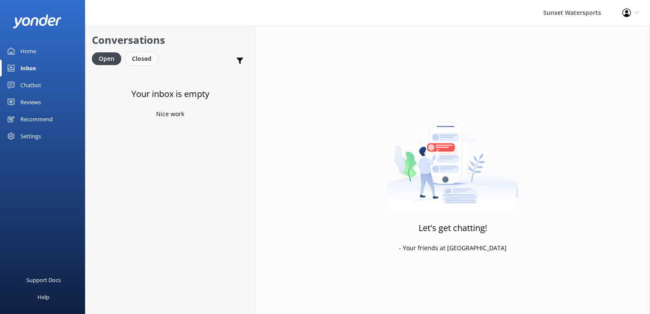
click at [143, 57] on div "Closed" at bounding box center [142, 58] width 32 height 13
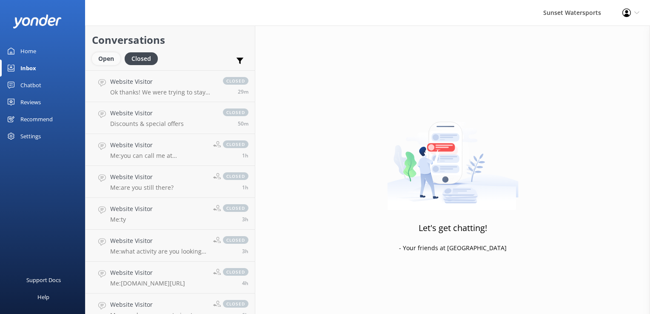
click at [116, 64] on div "Open" at bounding box center [106, 58] width 29 height 13
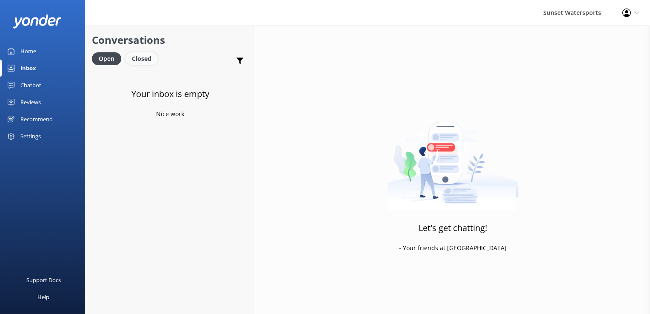
click at [135, 61] on div "Closed" at bounding box center [142, 58] width 32 height 13
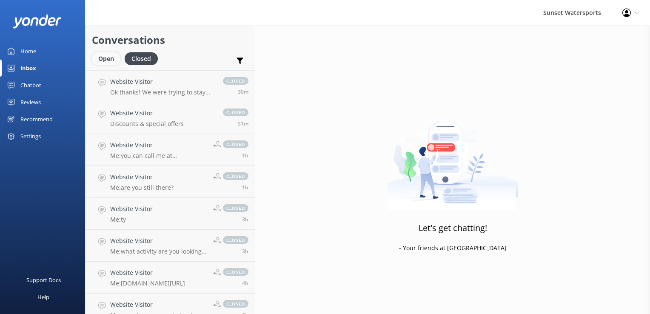
click at [108, 62] on div "Open" at bounding box center [106, 58] width 29 height 13
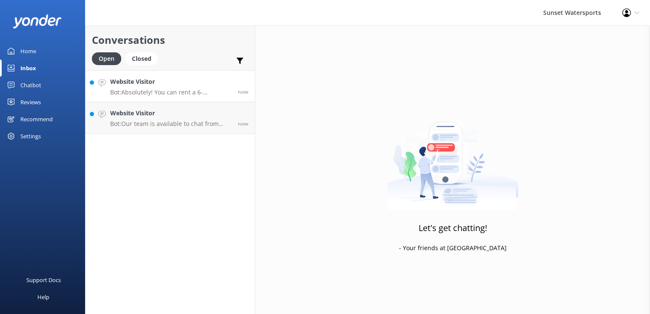
click at [156, 89] on p "Bot: Absolutely! You can rent a 6-passenger EZ-Go golf cart for a few hours [DA…" at bounding box center [170, 93] width 121 height 8
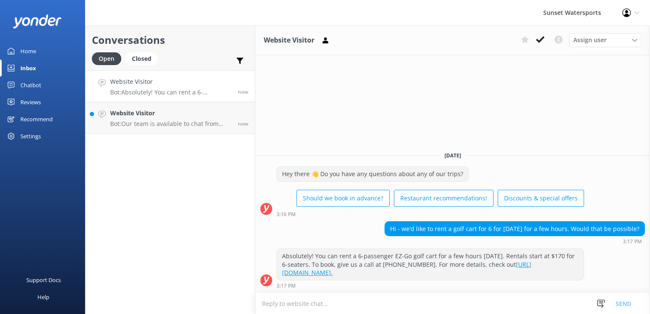
click at [318, 302] on textarea at bounding box center [452, 303] width 395 height 21
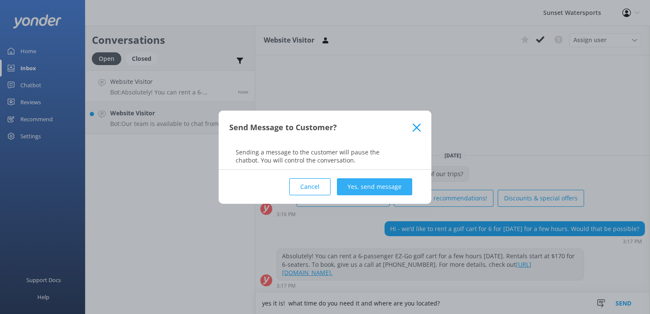
type textarea "yes it is! what time do you need it and where are you located?"
click at [398, 186] on button "Yes, send message" at bounding box center [374, 186] width 75 height 17
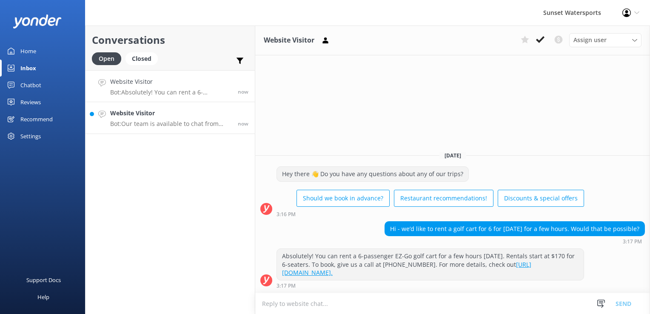
click at [207, 115] on h4 "Website Visitor" at bounding box center [170, 113] width 121 height 9
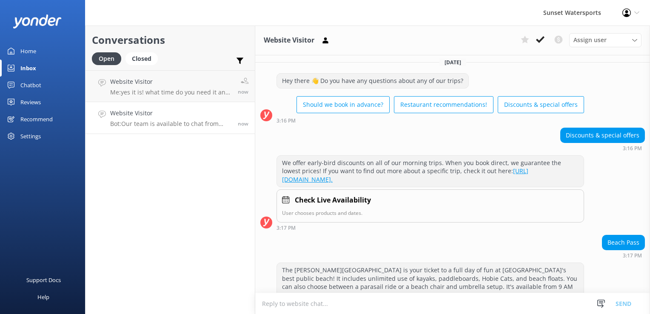
scroll to position [3083, 0]
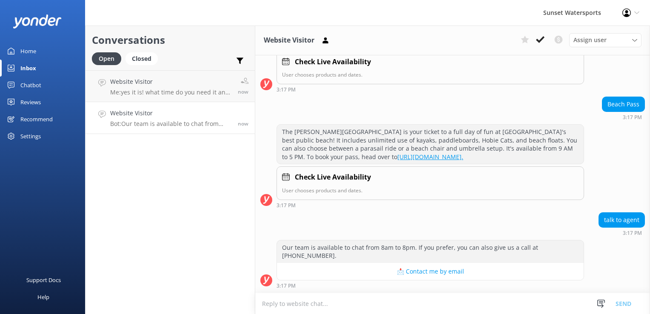
click at [338, 310] on textarea at bounding box center [452, 303] width 395 height 21
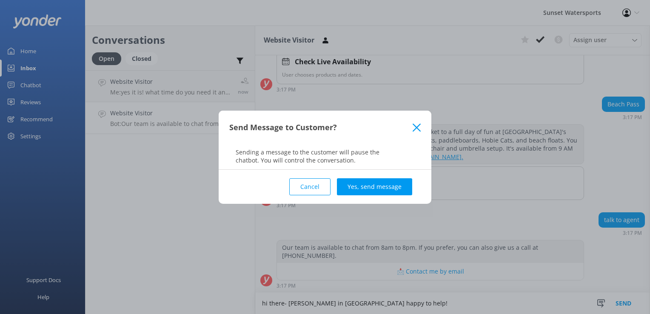
type textarea "hi there- [PERSON_NAME] in [GEOGRAPHIC_DATA] happy to help!"
click at [383, 204] on div "Send Message to Customer? Sending a message to the customer will pause the chat…" at bounding box center [325, 157] width 650 height 314
click at [381, 195] on div "Cancel Yes, send message" at bounding box center [325, 187] width 192 height 34
click at [382, 189] on button "Yes, send message" at bounding box center [374, 186] width 75 height 17
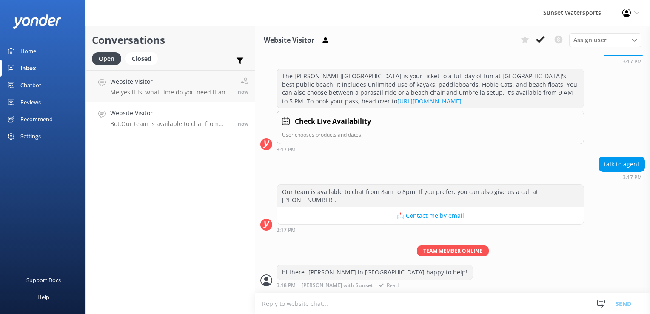
scroll to position [3138, 0]
click at [199, 128] on link "Website Visitor Bot: Our team is available to chat from 8am to 8pm. If you pref…" at bounding box center [170, 118] width 169 height 32
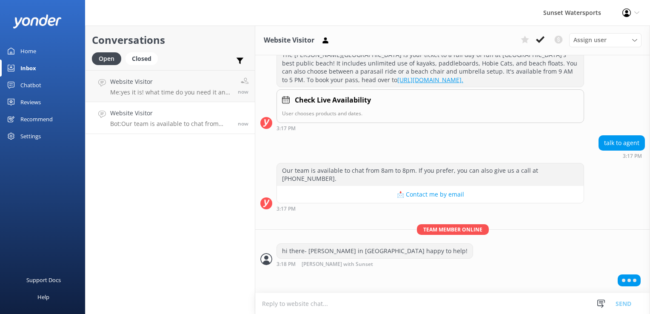
scroll to position [3159, 0]
click at [208, 90] on p "Me: yes it is! what time do you need it and where are you located?" at bounding box center [170, 93] width 121 height 8
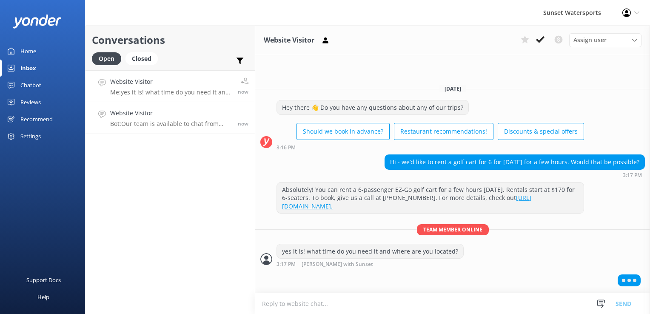
click at [192, 118] on h4 "Website Visitor" at bounding box center [170, 113] width 121 height 9
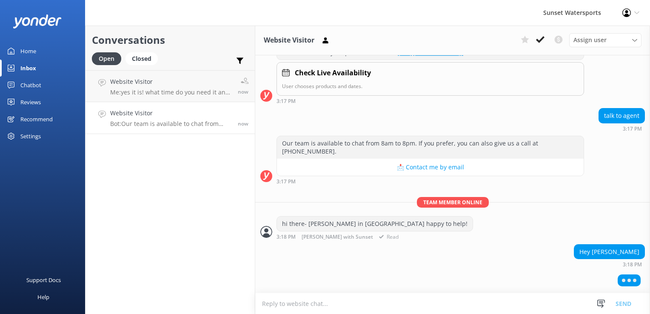
scroll to position [3186, 0]
click at [152, 79] on h4 "Website Visitor" at bounding box center [170, 81] width 121 height 9
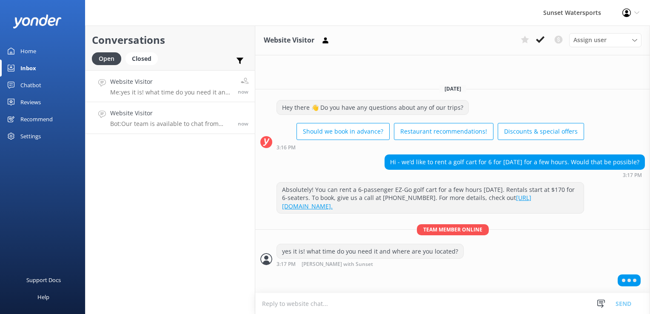
click at [185, 105] on link "Website Visitor Bot: Our team is available to chat from 8am to 8pm. If you pref…" at bounding box center [170, 118] width 169 height 32
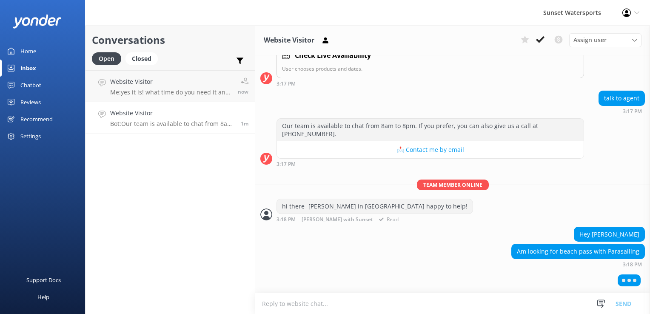
scroll to position [3203, 0]
click at [215, 217] on div "Conversations Open Closed Important Converted Assigned to me Unassigned SMS Web…" at bounding box center [170, 170] width 170 height 289
click at [152, 119] on div "Website Visitor Bot: Our team is available to chat from 8am to 8pm. If you pref…" at bounding box center [172, 118] width 124 height 19
click at [279, 307] on textarea at bounding box center [452, 303] width 395 height 21
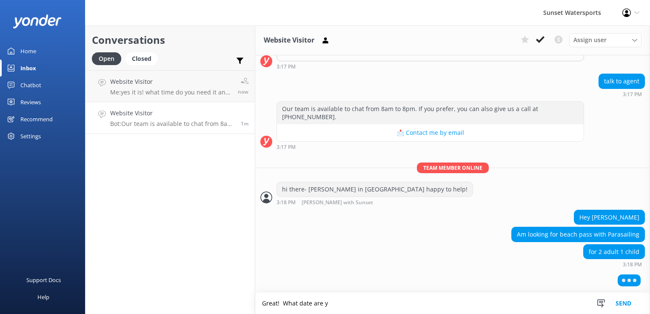
scroll to position [3220, 0]
type textarea "Great! What date are you interested in going?"
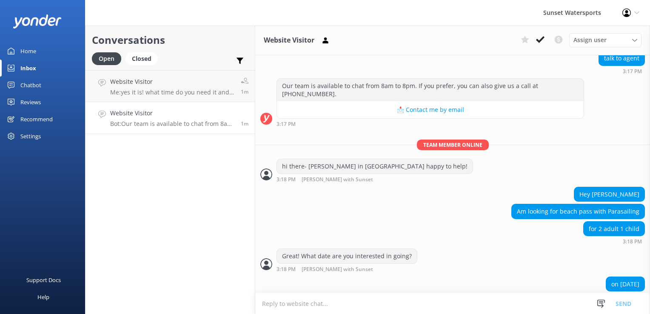
scroll to position [3256, 0]
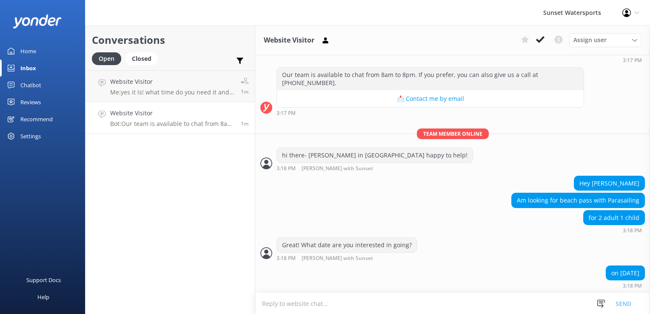
click at [300, 301] on textarea at bounding box center [452, 303] width 395 height 21
type textarea "what age is the child?"
click at [181, 115] on h4 "Website Visitor" at bounding box center [172, 113] width 124 height 9
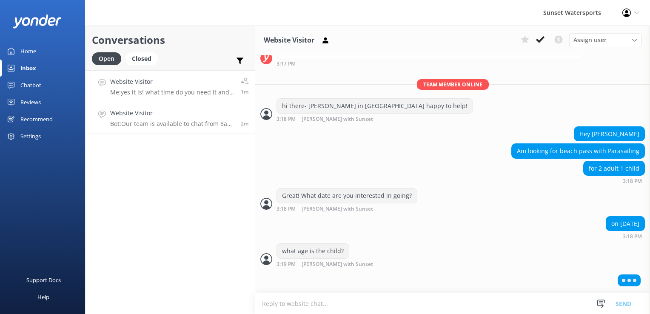
scroll to position [3303, 0]
click at [145, 86] on h4 "Website Visitor" at bounding box center [172, 81] width 124 height 9
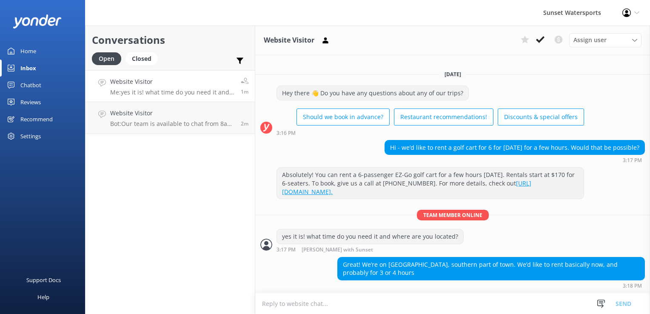
click at [337, 305] on textarea at bounding box center [452, 303] width 395 height 21
click at [299, 313] on textarea "let me s" at bounding box center [452, 303] width 395 height 21
type textarea "let me see what we have right now.. one moment"
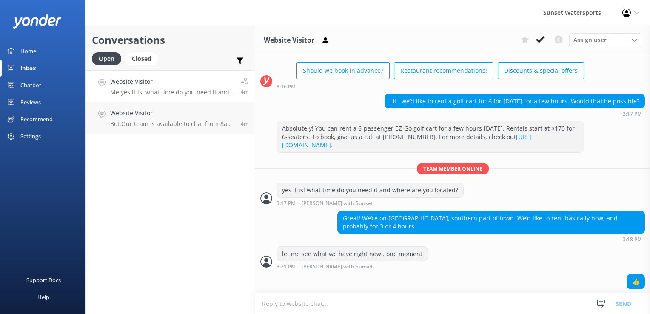
scroll to position [46, 0]
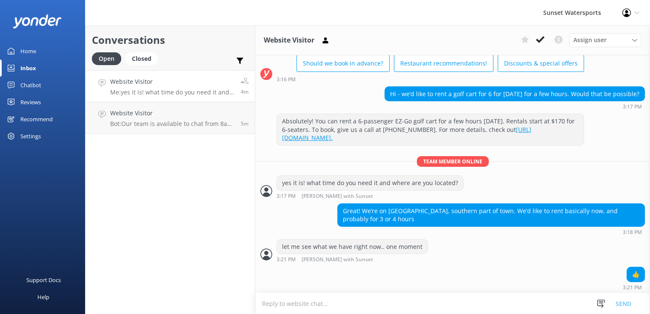
click at [320, 304] on textarea at bounding box center [452, 303] width 395 height 21
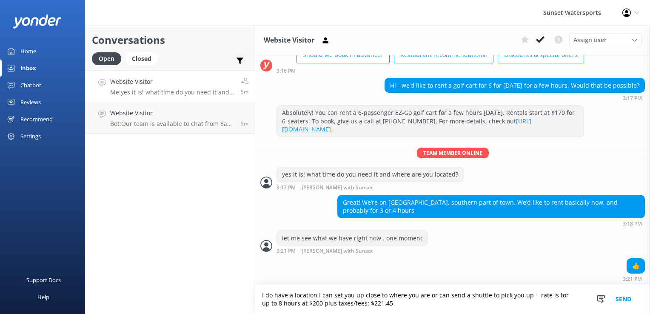
type textarea "I do have a location I can set you up close to where you are or can send a shut…"
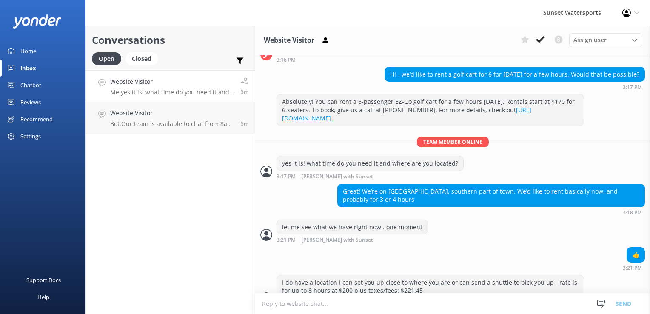
scroll to position [82, 0]
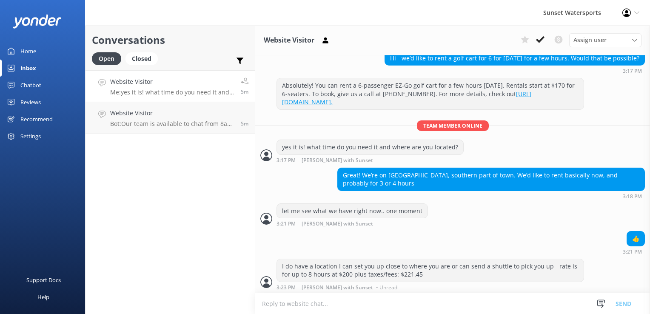
click at [356, 308] on textarea at bounding box center [452, 303] width 395 height 21
type textarea "If you'd like to reserve, I can do this over the phone easily- give me a call a…"
click at [215, 97] on link "Website Visitor Me: yes it is! what time do you need it and where are you locat…" at bounding box center [170, 86] width 169 height 32
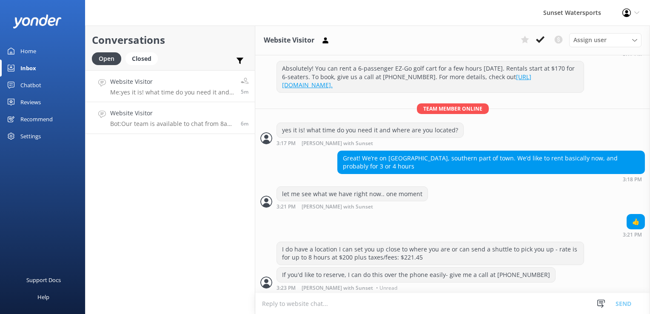
click at [204, 115] on h4 "Website Visitor" at bounding box center [172, 113] width 124 height 9
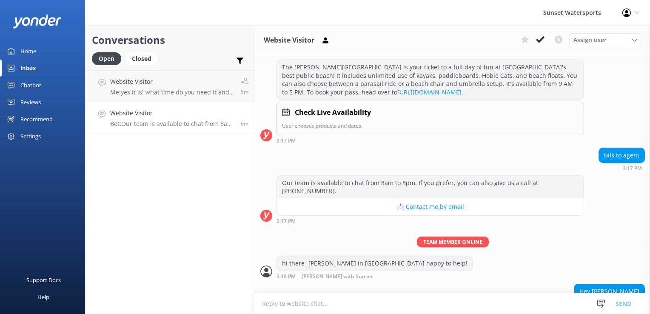
scroll to position [3355, 0]
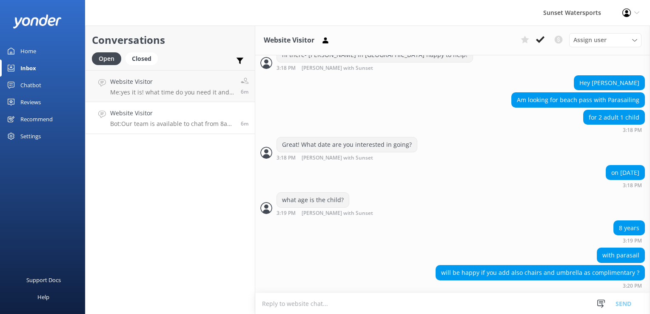
click at [350, 309] on textarea at bounding box center [452, 303] width 395 height 21
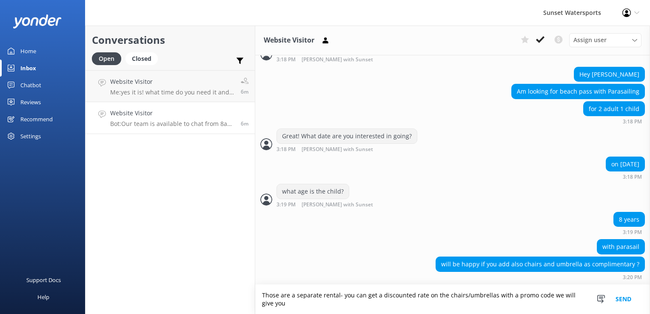
type textarea "Those are a separate rental- you can get a discounted rate on the chairs/umbrel…"
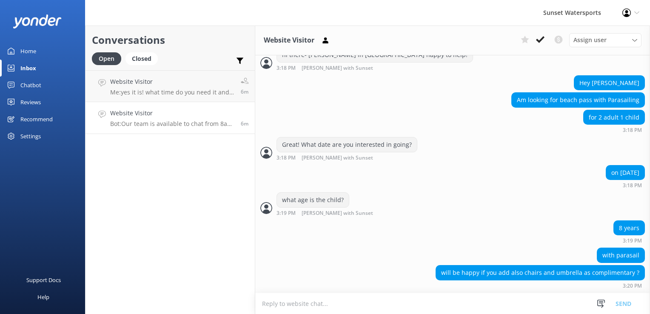
click at [160, 232] on div "Conversations Open Closed Important Converted Assigned to me Unassigned SMS Web…" at bounding box center [170, 170] width 170 height 289
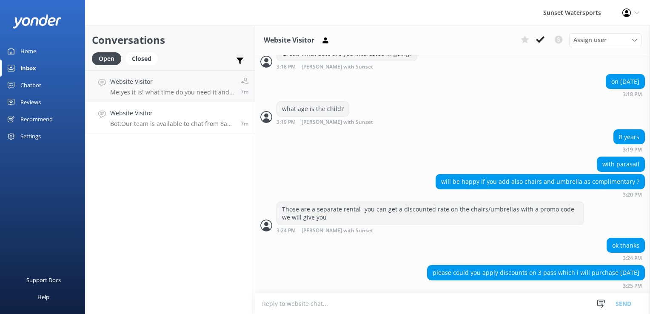
scroll to position [3445, 0]
click at [150, 209] on div "Conversations Open Closed Important Converted Assigned to me Unassigned SMS Web…" at bounding box center [170, 170] width 170 height 289
click at [138, 118] on div "Website Visitor Bot: Our team is available to chat from 8am to 8pm. If you pref…" at bounding box center [172, 118] width 124 height 19
click at [198, 118] on h4 "Website Visitor" at bounding box center [172, 113] width 124 height 9
click at [178, 93] on p "Me: yes it is! what time do you need it and where are you located?" at bounding box center [172, 93] width 124 height 8
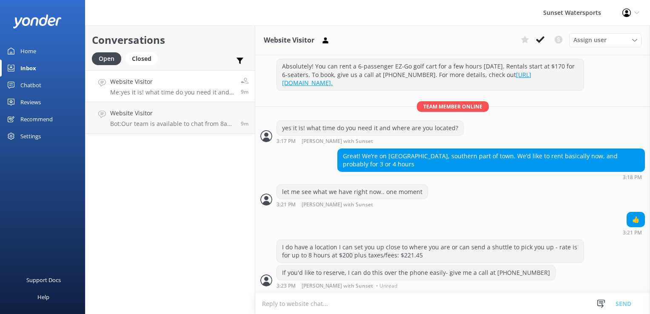
scroll to position [99, 0]
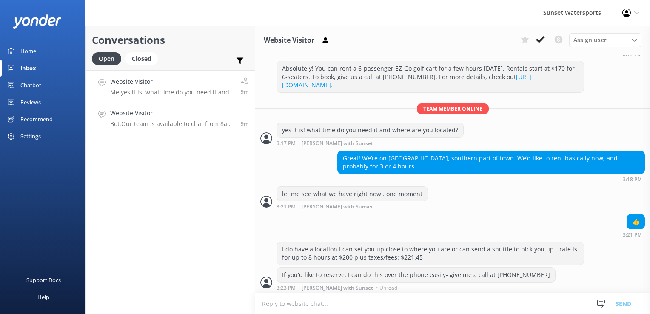
click at [182, 118] on div "Website Visitor Bot: Our team is available to chat from 8am to 8pm. If you pref…" at bounding box center [172, 118] width 124 height 19
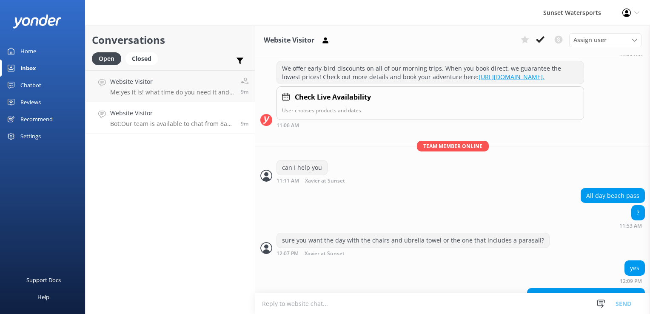
scroll to position [3445, 0]
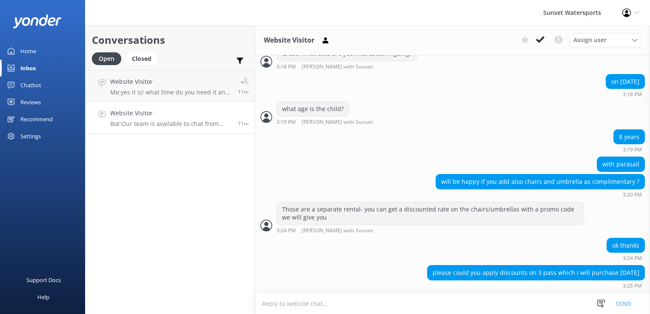
click at [316, 301] on textarea at bounding box center [452, 303] width 395 height 21
type textarea "I do not have any available discounts for that unless you are military or local…"
click at [316, 301] on textarea at bounding box center [452, 303] width 395 height 21
paste textarea "[URL][DOMAIN_NAME]"
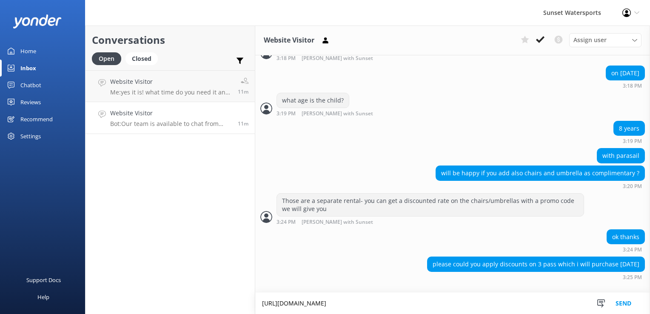
scroll to position [3454, 0]
type textarea "[URL][DOMAIN_NAME]"
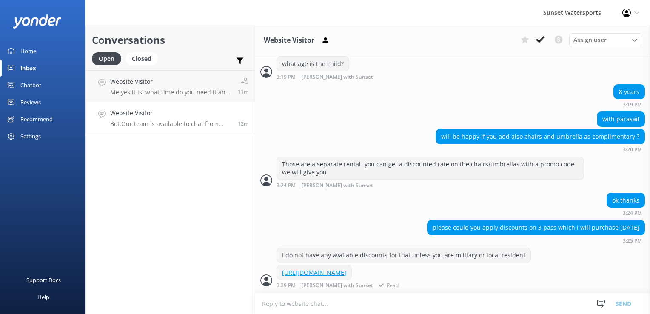
scroll to position [3507, 0]
click at [146, 110] on h4 "Website Visitor" at bounding box center [170, 113] width 121 height 9
click at [149, 89] on p "Me: yes it is! what time do you need it and where are you located?" at bounding box center [170, 93] width 121 height 8
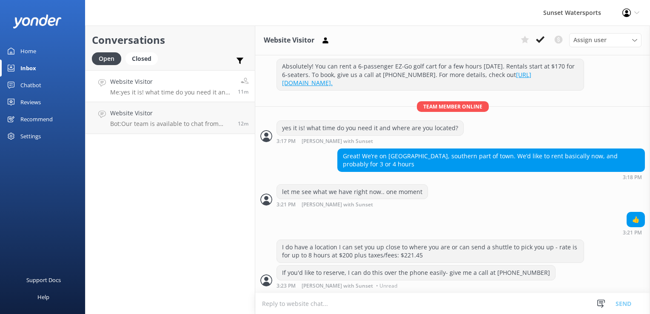
scroll to position [99, 0]
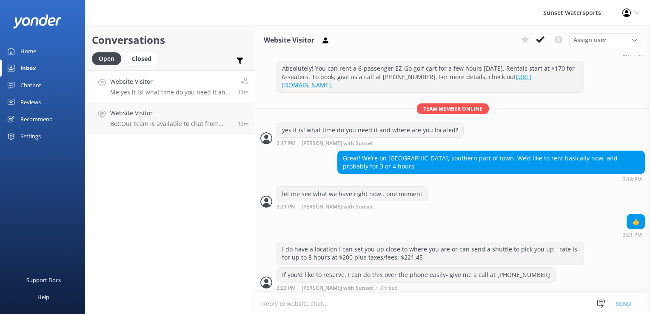
click at [341, 306] on textarea at bounding box center [452, 303] width 395 height 21
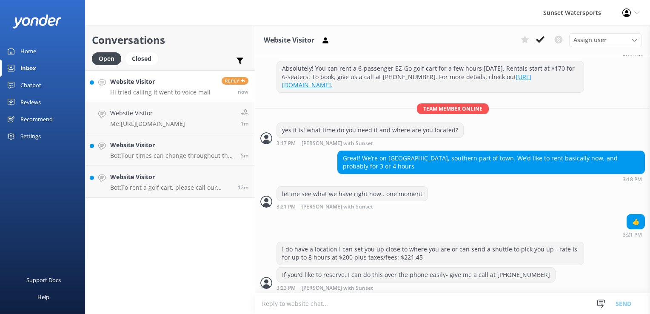
scroll to position [126, 0]
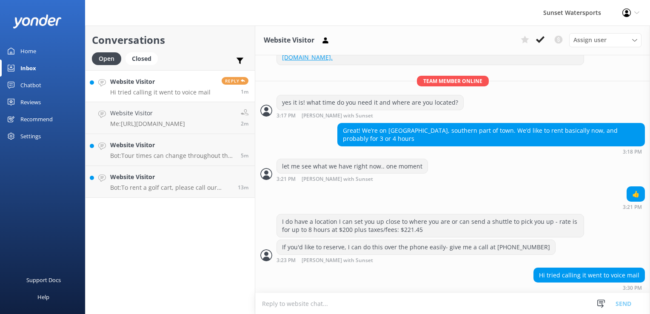
click at [289, 300] on textarea at bounding box center [452, 303] width 395 height 21
type textarea "I can also set this up via chat- I tried calling back but it won't connect"
click at [289, 300] on textarea at bounding box center [452, 303] width 395 height 21
click at [288, 300] on textarea at bounding box center [452, 303] width 395 height 21
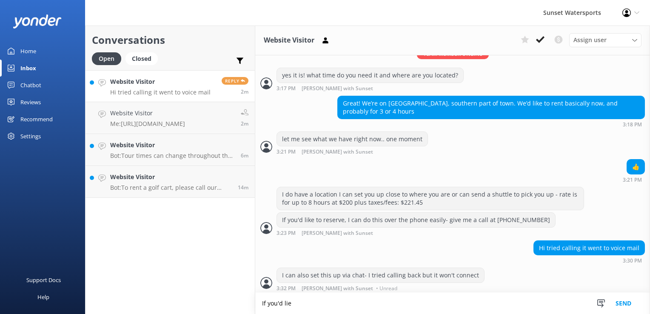
type textarea "If you'd lie"
click at [151, 228] on div "Conversations Open Closed Important Converted Assigned to me Unassigned SMS Web…" at bounding box center [170, 170] width 170 height 289
click at [282, 304] on textarea "If you'd lie" at bounding box center [452, 303] width 395 height 21
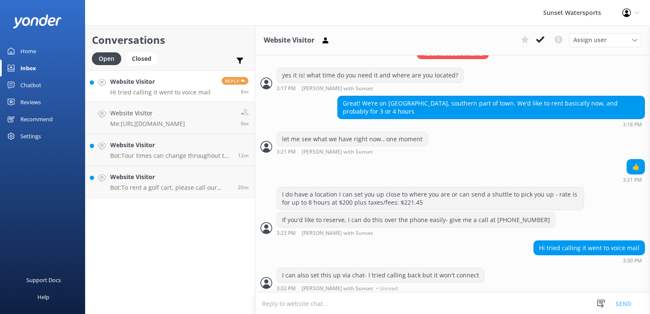
click at [156, 93] on p "Hi tried calling it went to voice mail" at bounding box center [160, 93] width 100 height 8
click at [543, 43] on icon at bounding box center [540, 39] width 9 height 9
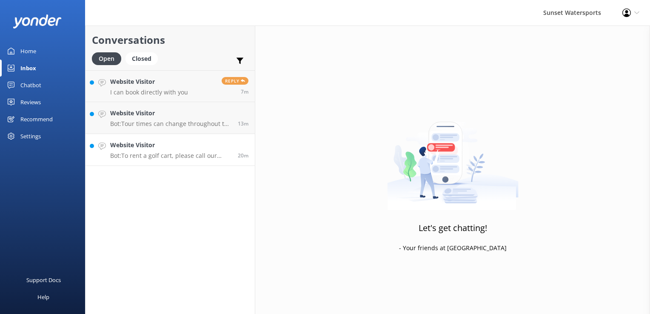
click at [181, 147] on h4 "Website Visitor" at bounding box center [170, 144] width 121 height 9
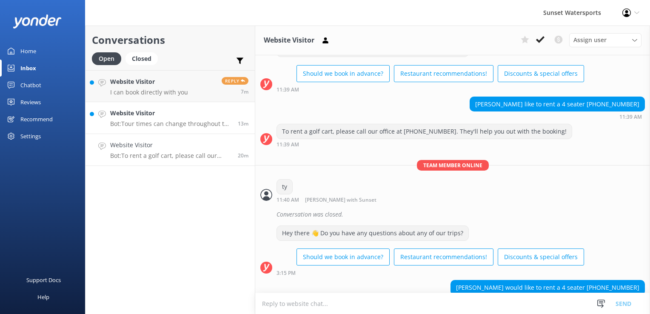
scroll to position [692, 0]
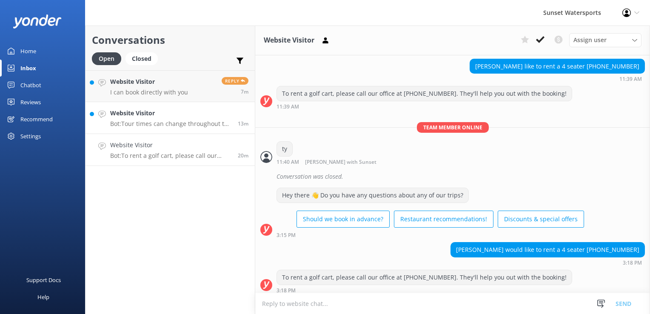
click at [159, 112] on h4 "Website Visitor" at bounding box center [170, 113] width 121 height 9
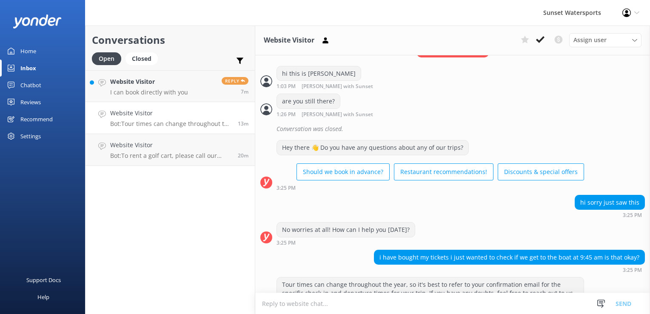
scroll to position [1878, 0]
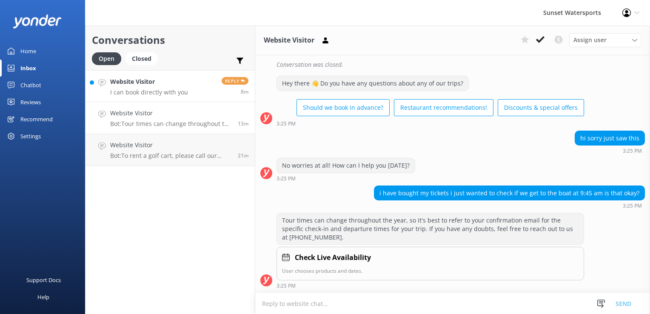
click at [166, 88] on div "Website Visitor I can book directly with you" at bounding box center [149, 86] width 78 height 18
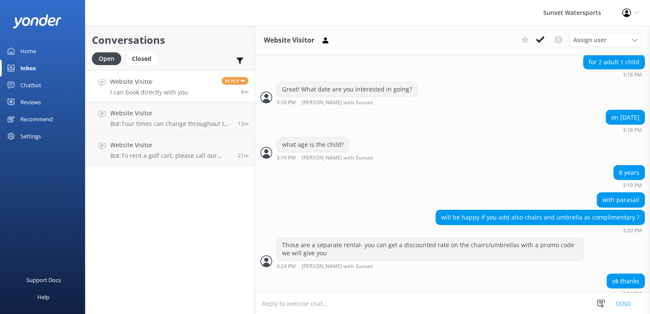
scroll to position [3579, 0]
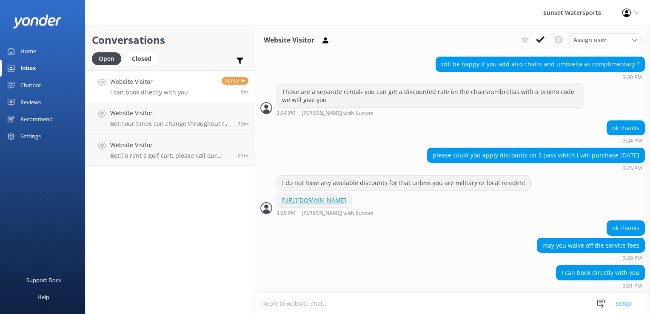
click at [334, 309] on textarea at bounding box center [452, 303] width 395 height 21
type textarea "Unfortunately that is not something I can do"
click at [281, 309] on textarea at bounding box center [452, 303] width 395 height 21
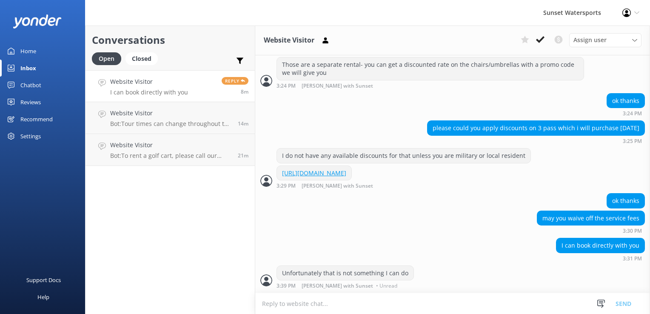
scroll to position [3606, 0]
type textarea "that is our direct booking"
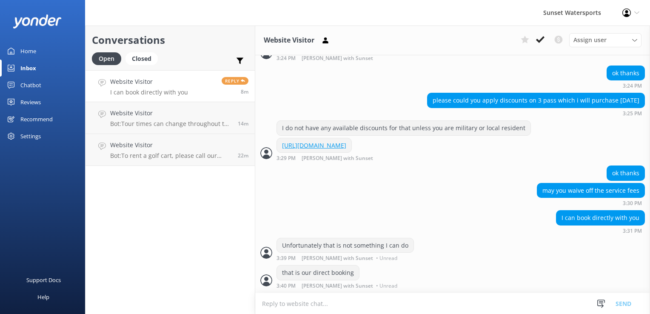
scroll to position [3633, 0]
click at [140, 153] on p "Bot: To rent a golf cart, please call our office at [PHONE_NUMBER]. They'll hel…" at bounding box center [170, 156] width 121 height 8
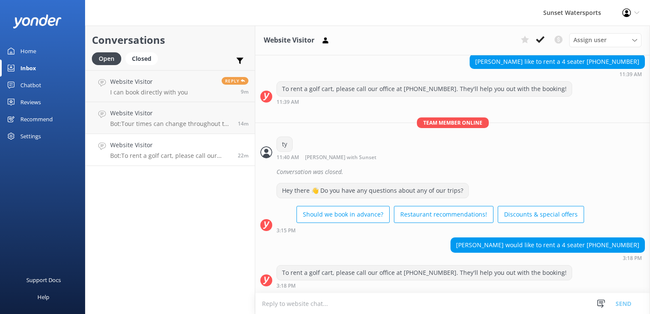
scroll to position [692, 0]
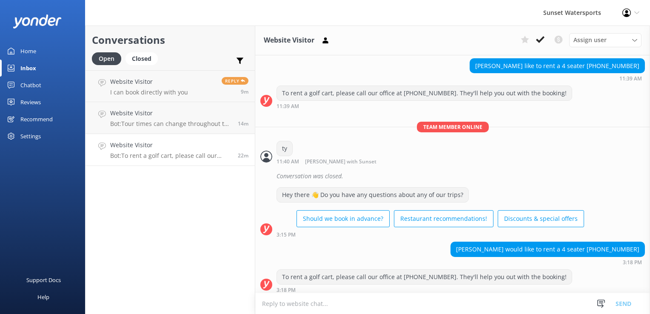
click at [288, 307] on textarea at bounding box center [452, 303] width 395 height 21
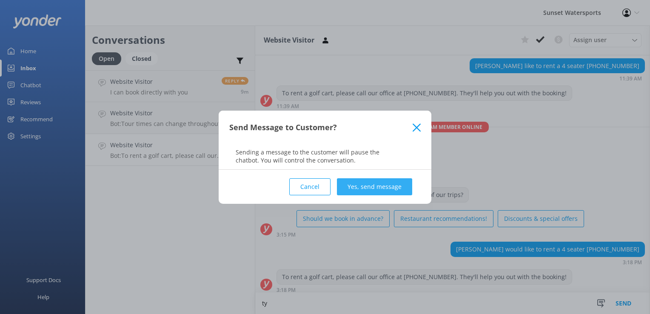
type textarea "ty"
click at [387, 187] on button "Yes, send message" at bounding box center [374, 186] width 75 height 17
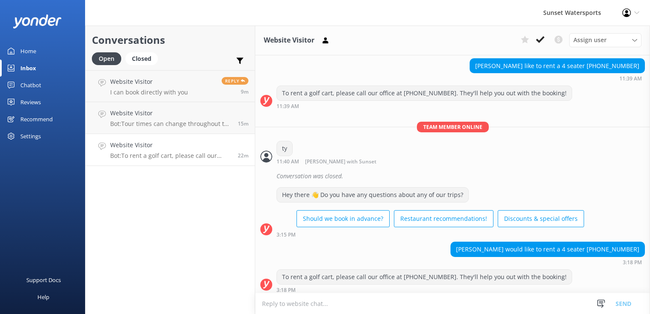
scroll to position [747, 0]
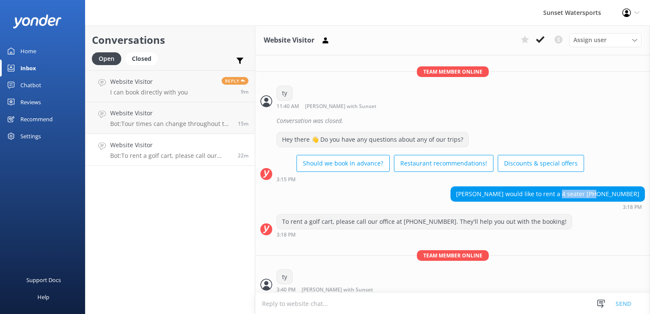
drag, startPoint x: 596, startPoint y: 186, endPoint x: 633, endPoint y: 185, distance: 37.5
click at [633, 187] on div "[PERSON_NAME] would like to rent a 4 seater [PHONE_NUMBER]" at bounding box center [548, 194] width 194 height 14
copy div "[PHONE_NUMBER]"
click at [546, 37] on button at bounding box center [540, 39] width 15 height 13
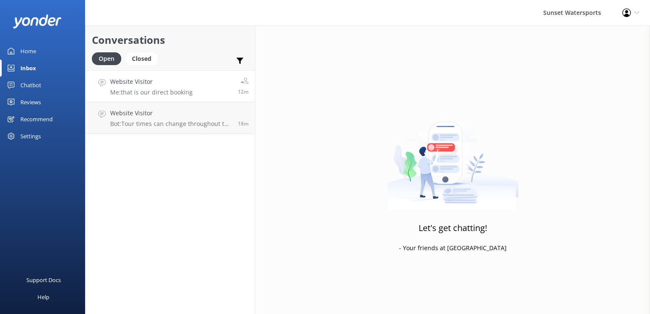
click at [172, 90] on p "Me: that is our direct booking" at bounding box center [151, 93] width 83 height 8
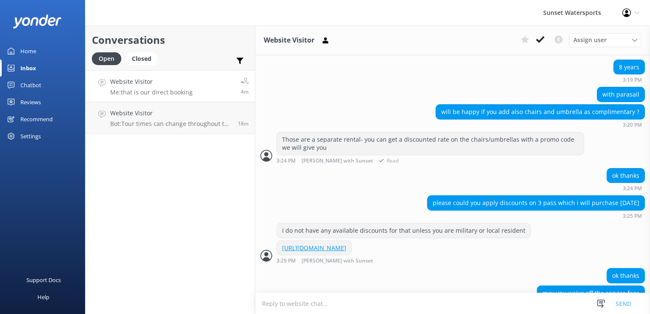
scroll to position [3633, 0]
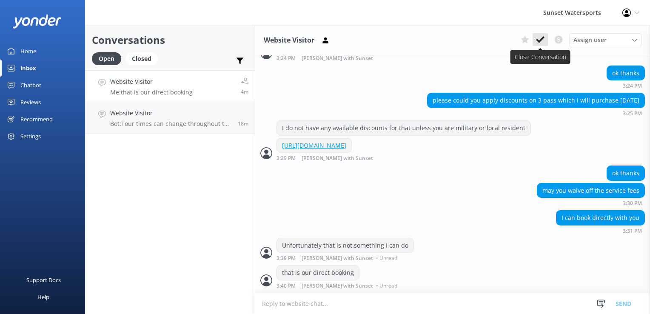
click at [540, 39] on icon at bounding box center [540, 39] width 9 height 9
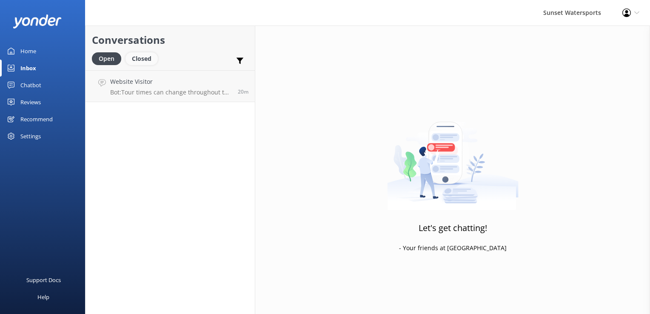
click at [147, 59] on div "Closed" at bounding box center [142, 58] width 32 height 13
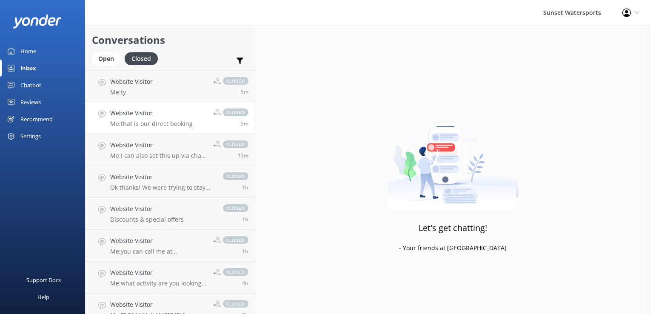
click at [127, 108] on link "Website Visitor Me: that is our direct booking closed 5m" at bounding box center [170, 118] width 169 height 32
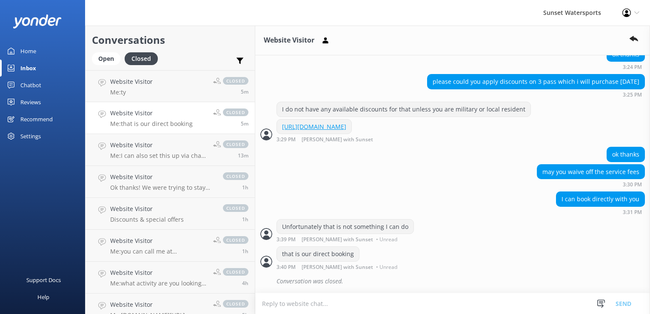
scroll to position [3652, 0]
click at [112, 60] on div "Open" at bounding box center [106, 58] width 29 height 13
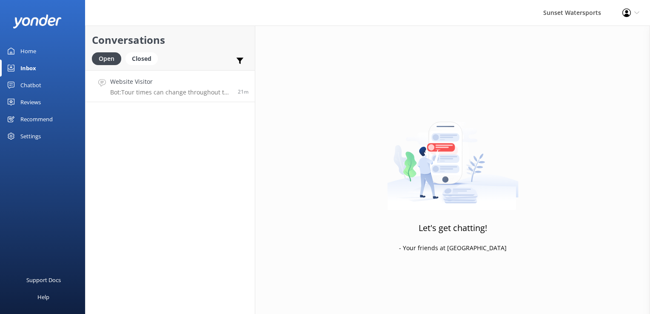
click at [163, 82] on h4 "Website Visitor" at bounding box center [170, 81] width 121 height 9
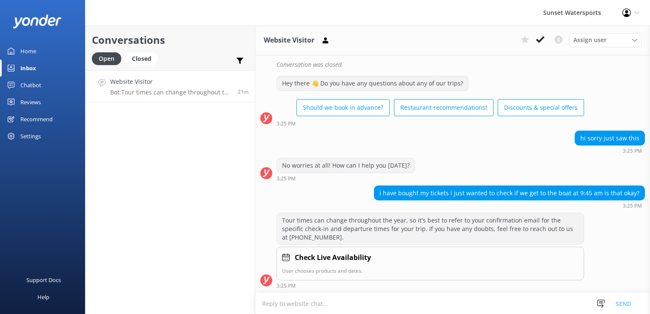
scroll to position [1878, 0]
click at [319, 309] on textarea at bounding box center [452, 303] width 395 height 21
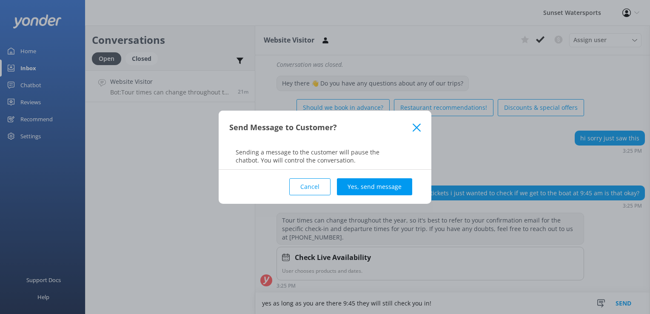
click at [320, 186] on button "Cancel" at bounding box center [309, 186] width 41 height 17
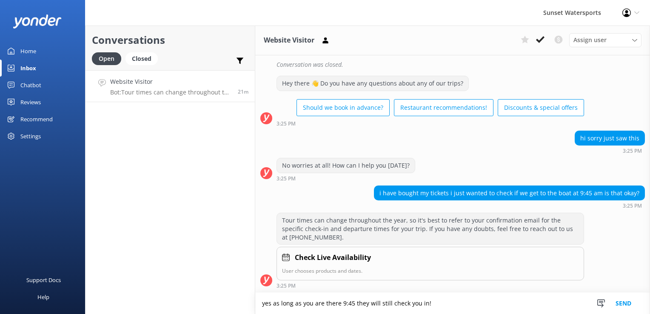
click at [436, 305] on textarea "yes as long as you are there 9:45 they will still check you in!" at bounding box center [452, 303] width 395 height 21
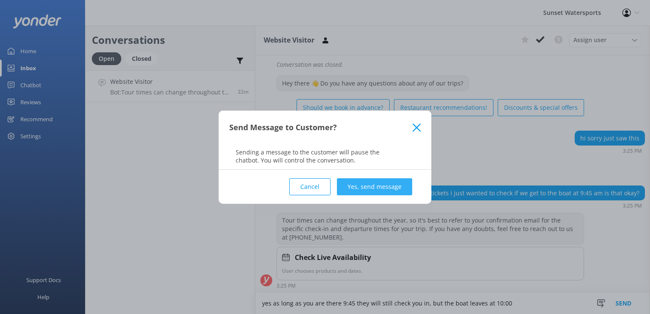
type textarea "yes as long as you are there 9:45 they will still check you in, but the boat le…"
click at [373, 178] on button "Yes, send message" at bounding box center [374, 186] width 75 height 17
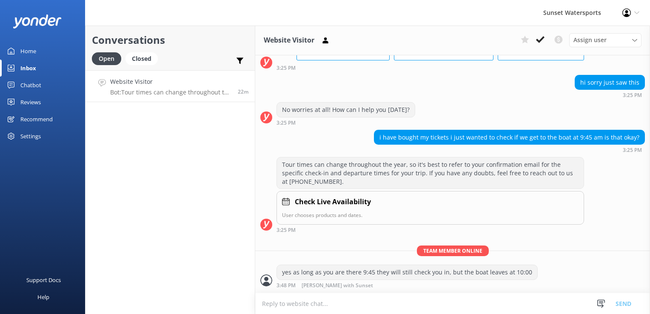
scroll to position [1934, 0]
click at [335, 304] on textarea at bounding box center [452, 303] width 395 height 21
type textarea "[STREET_ADDRESS][PERSON_NAME]- just make sure to pay for parking if you're driv…"
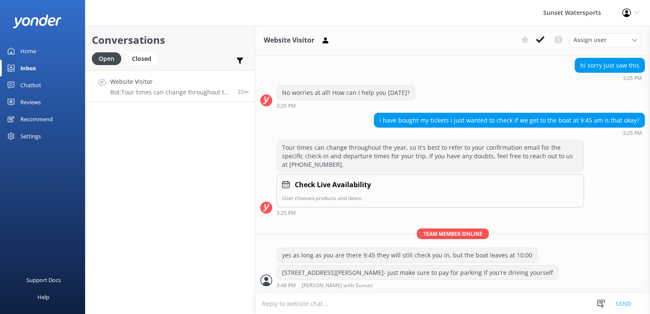
scroll to position [1951, 0]
click at [143, 59] on div "Closed" at bounding box center [142, 58] width 32 height 13
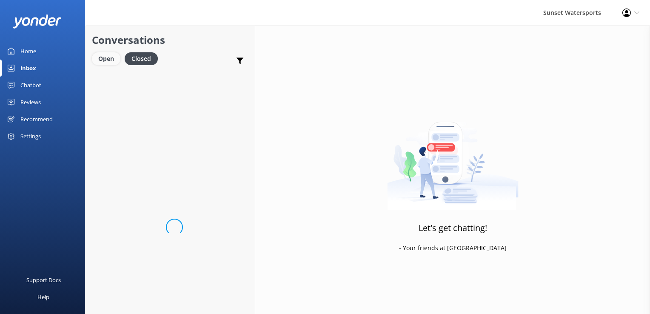
click at [117, 55] on div "Open" at bounding box center [106, 58] width 29 height 13
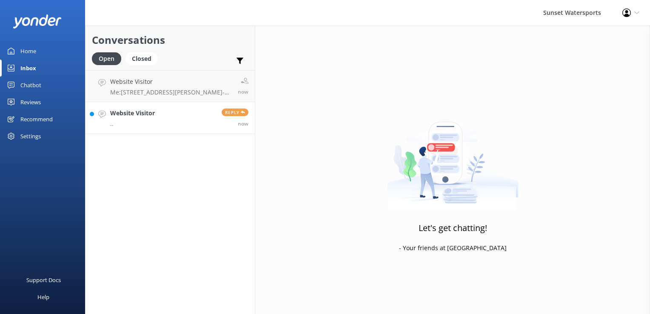
click at [151, 118] on h4 "Website Visitor" at bounding box center [132, 113] width 45 height 9
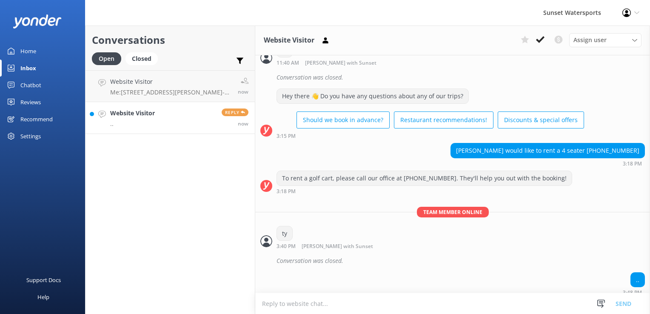
scroll to position [793, 0]
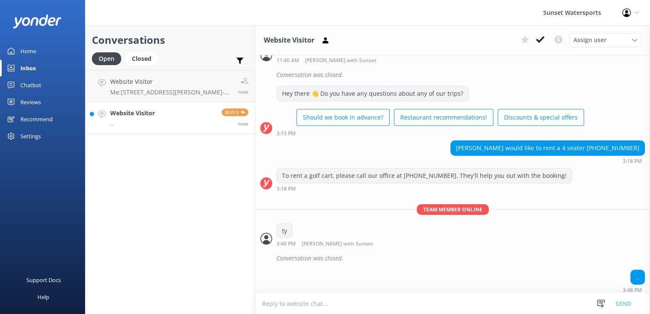
click at [237, 244] on div "Conversations Open Closed Important Converted Assigned to me Unassigned SMS Web…" at bounding box center [170, 170] width 170 height 289
click at [275, 305] on textarea at bounding box center [452, 303] width 395 height 21
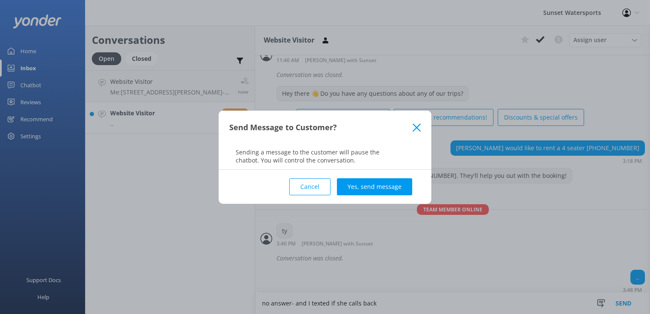
click at [310, 189] on button "Cancel" at bounding box center [309, 186] width 41 height 17
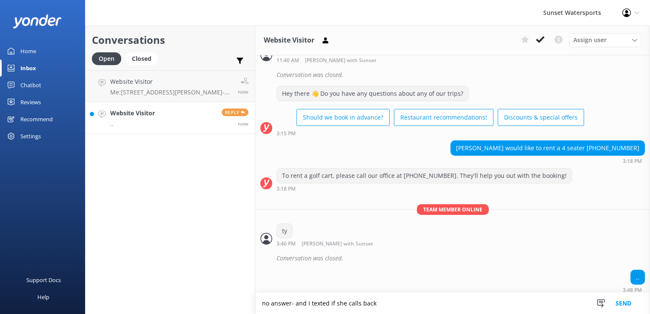
click at [394, 308] on textarea "no answer- and I texted if she calls back" at bounding box center [452, 303] width 395 height 21
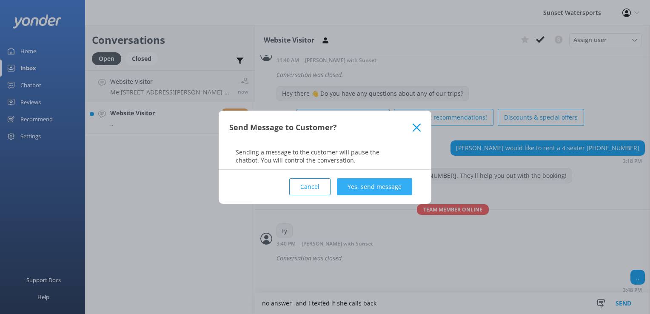
type textarea "no answer- and I texted if she calls back"
click at [369, 191] on button "Yes, send message" at bounding box center [374, 186] width 75 height 17
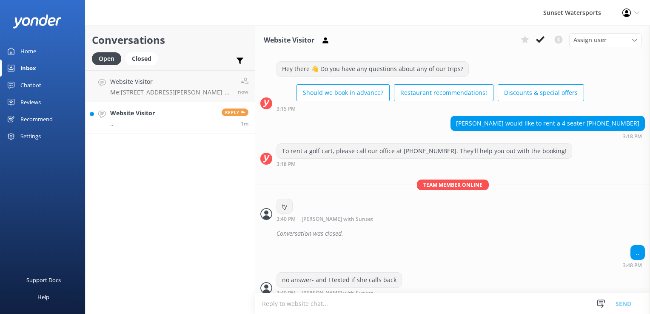
scroll to position [821, 0]
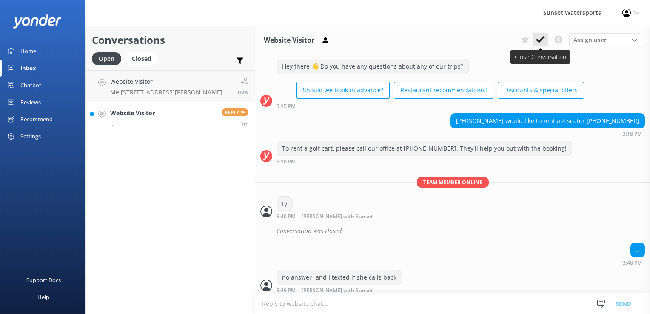
click at [542, 43] on icon at bounding box center [540, 39] width 9 height 9
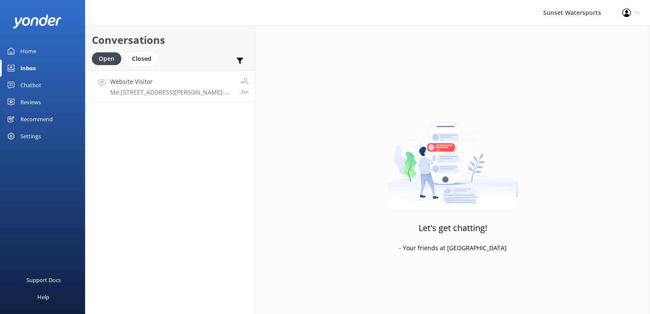
click at [172, 98] on link "Website Visitor Me: [STREET_ADDRESS][PERSON_NAME]- just make sure to pay for pa…" at bounding box center [170, 86] width 169 height 32
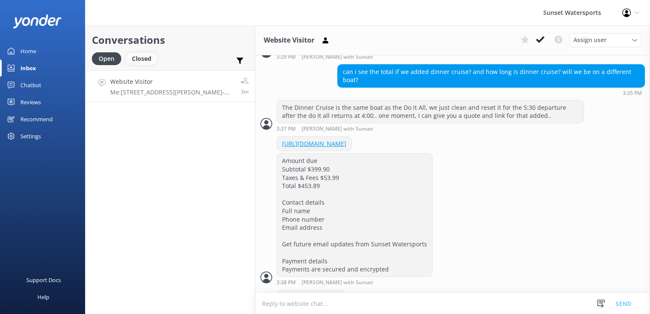
scroll to position [1500, 0]
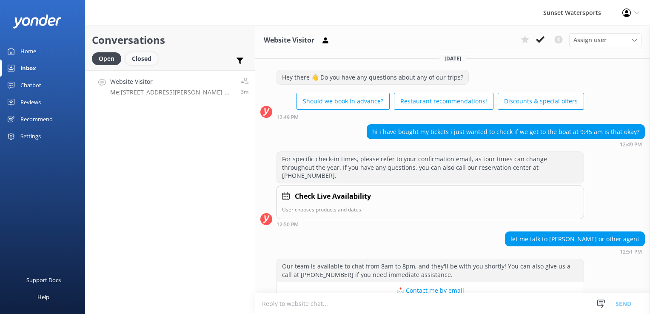
click at [141, 53] on div "Closed" at bounding box center [142, 58] width 32 height 13
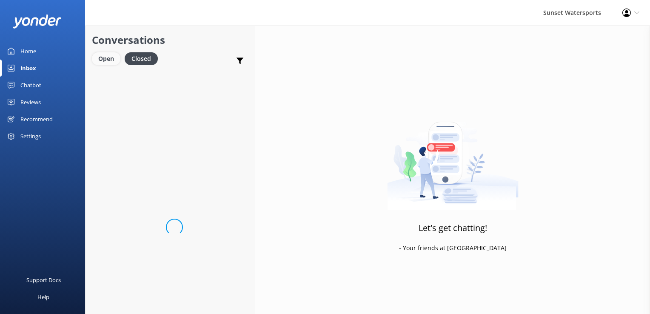
click at [114, 54] on div "Open" at bounding box center [106, 58] width 29 height 13
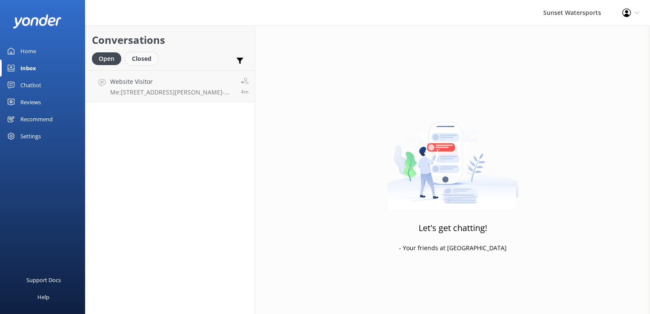
click at [147, 62] on div "Closed" at bounding box center [142, 58] width 32 height 13
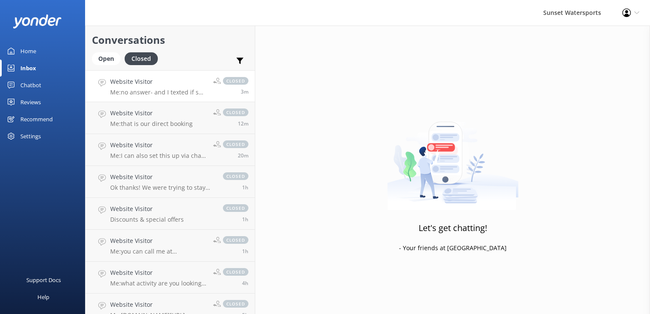
click at [148, 87] on div "Website Visitor Me: no answer- and I texted if she calls back" at bounding box center [158, 86] width 97 height 18
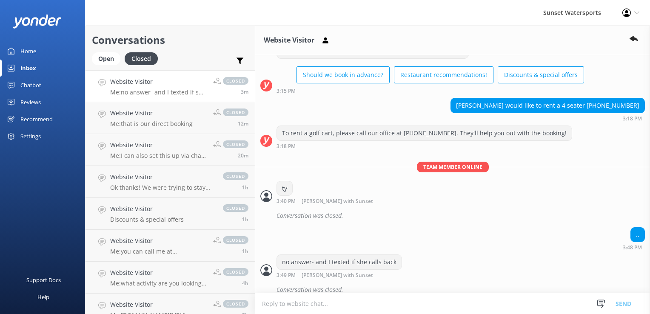
scroll to position [839, 0]
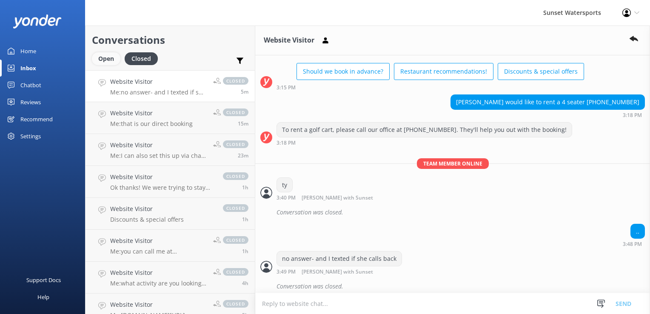
click at [103, 54] on div "Open" at bounding box center [106, 58] width 29 height 13
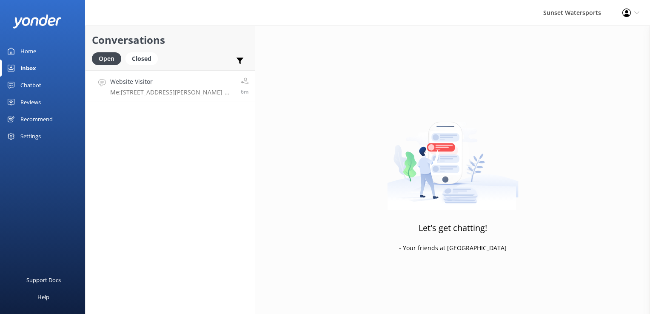
click at [110, 81] on h4 "Website Visitor" at bounding box center [172, 81] width 124 height 9
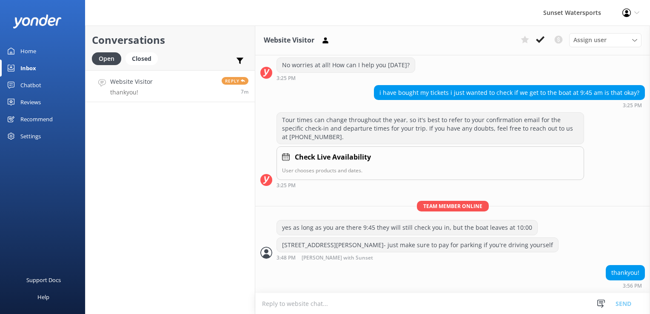
scroll to position [1979, 0]
click at [277, 304] on textarea at bounding box center [452, 303] width 395 height 21
click at [323, 304] on textarea at bounding box center [452, 303] width 395 height 21
click at [332, 313] on textarea at bounding box center [452, 303] width 395 height 21
type textarea "my pleasure, have fun!"
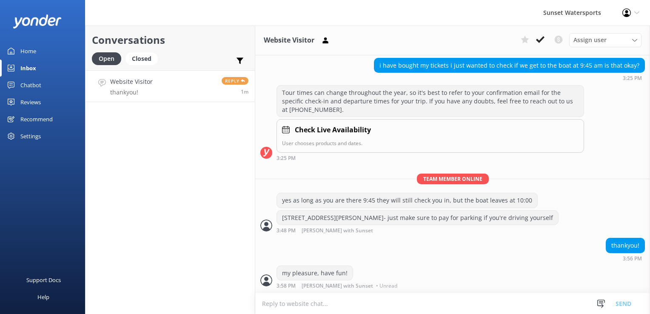
scroll to position [2006, 0]
click at [215, 163] on div "Conversations Open Closed Important Converted Assigned to me Unassigned SMS Web…" at bounding box center [170, 170] width 170 height 289
click at [143, 57] on div "Closed" at bounding box center [142, 58] width 32 height 13
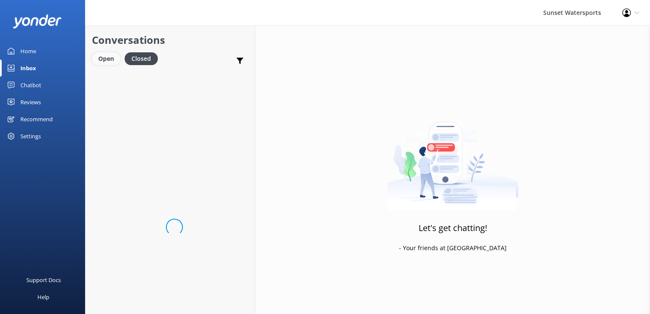
click at [102, 58] on div "Open" at bounding box center [106, 58] width 29 height 13
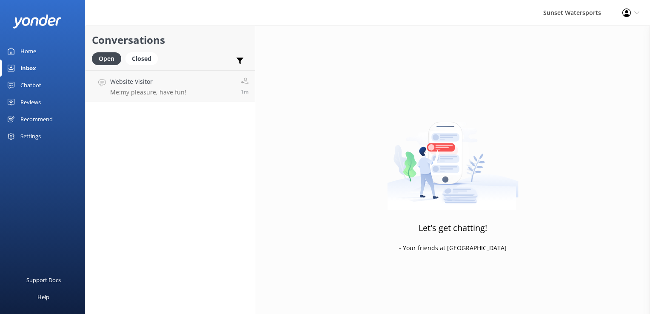
click at [152, 103] on div "Conversations Open Closed Important Converted Assigned to me Unassigned SMS Web…" at bounding box center [170, 170] width 170 height 289
click at [158, 86] on h4 "Website Visitor" at bounding box center [148, 81] width 76 height 9
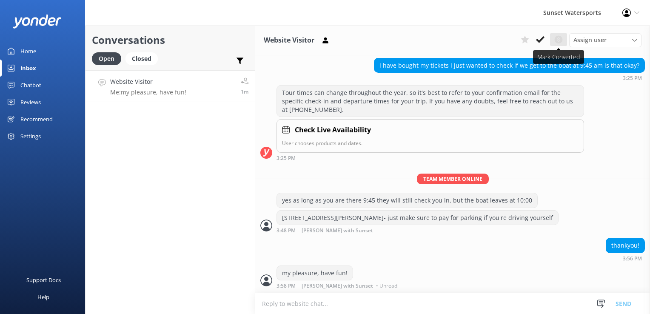
scroll to position [2006, 0]
click at [545, 38] on button at bounding box center [540, 39] width 15 height 13
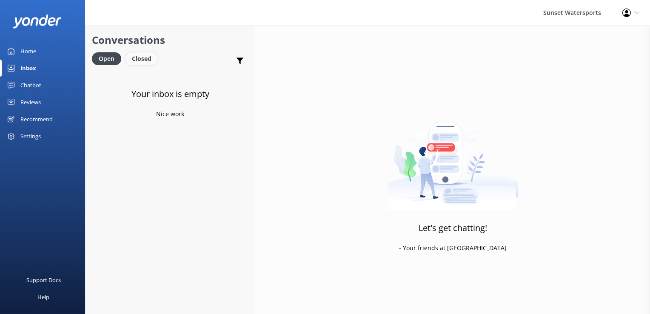
click at [149, 64] on div "Closed" at bounding box center [142, 58] width 32 height 13
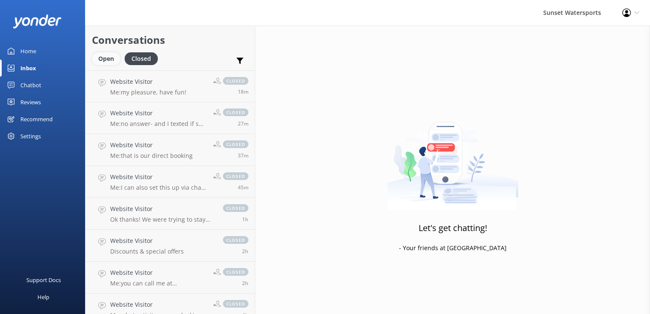
click at [107, 58] on div "Open" at bounding box center [106, 58] width 29 height 13
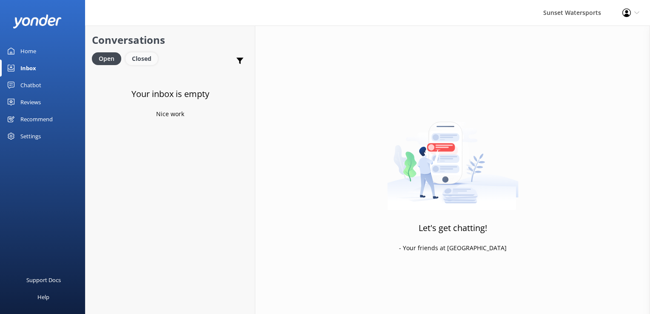
click at [134, 55] on div "Closed" at bounding box center [142, 58] width 32 height 13
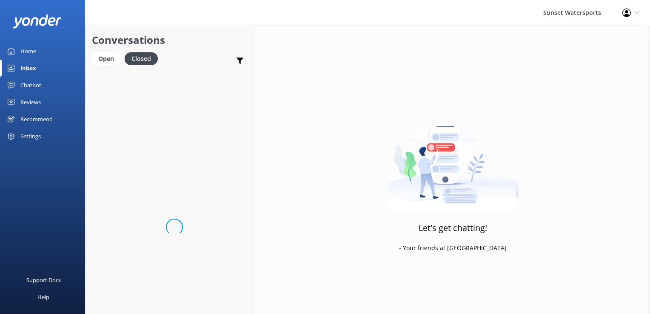
click at [107, 51] on div "Conversations Open Closed Important Converted Assigned to me Unassigned SMS" at bounding box center [170, 48] width 169 height 45
click at [104, 57] on div "Open" at bounding box center [106, 58] width 29 height 13
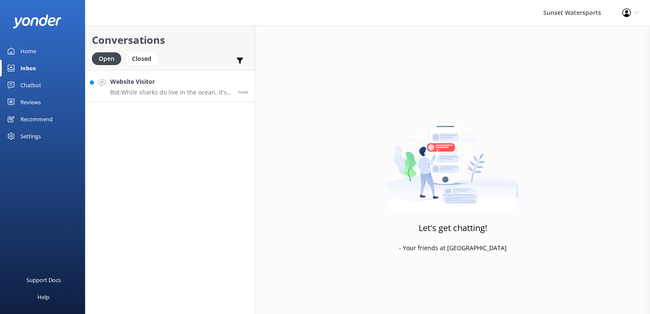
click at [168, 95] on p "Bot: While sharks do live in the ocean, it's very rare to see them at the spots…" at bounding box center [170, 93] width 121 height 8
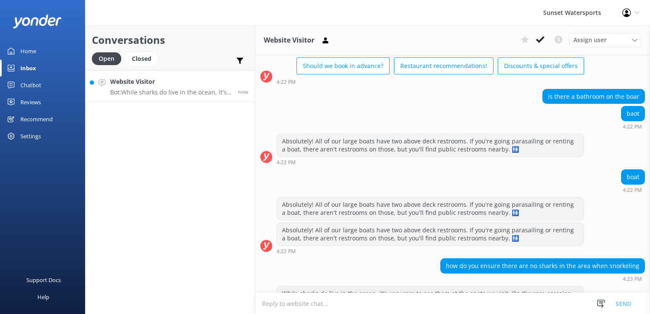
scroll to position [87, 0]
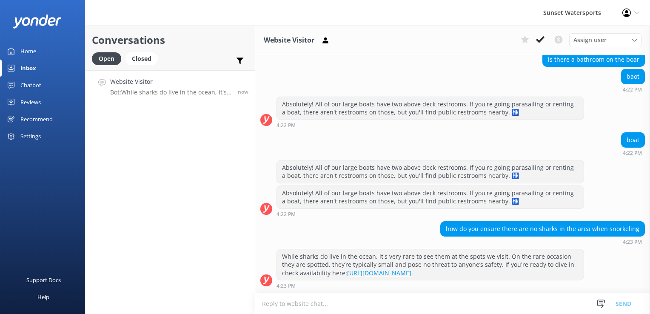
click at [320, 302] on textarea at bounding box center [452, 303] width 395 height 21
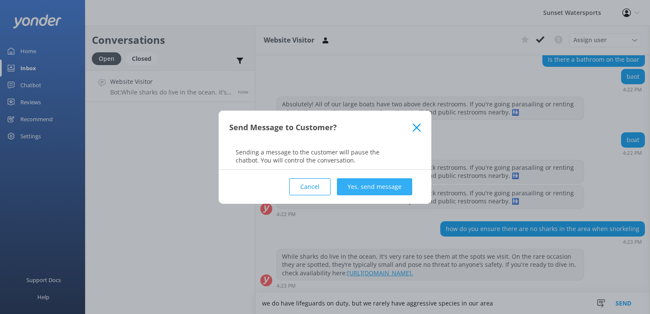
type textarea "we do have lifeguards on duty, but we rarely have aggressive species in our area"
click at [366, 182] on button "Yes, send message" at bounding box center [374, 186] width 75 height 17
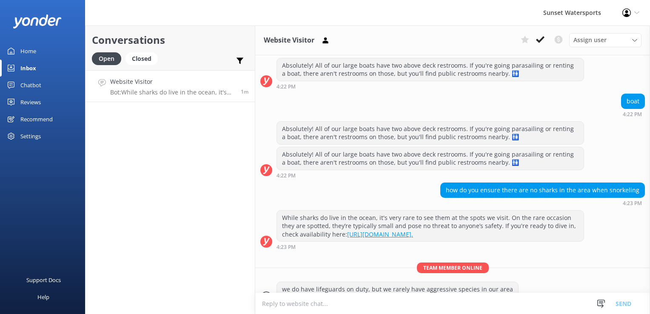
scroll to position [142, 0]
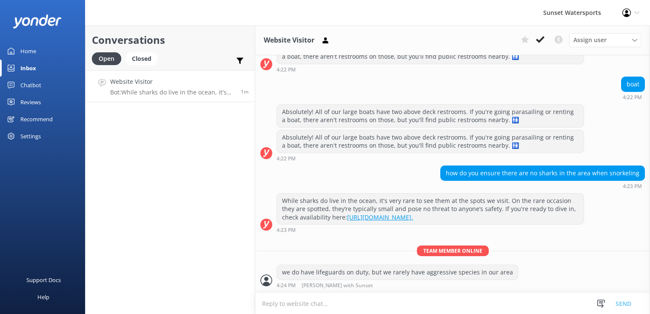
click at [316, 304] on textarea at bounding box center [452, 303] width 395 height 21
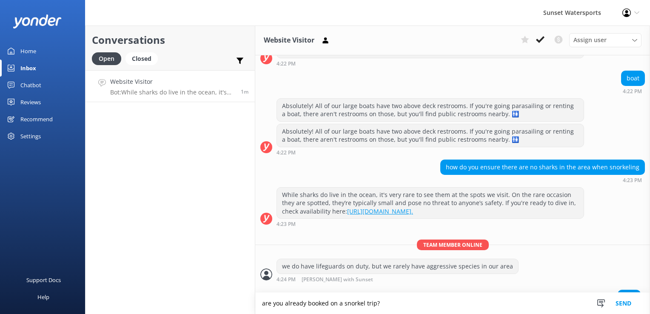
scroll to position [162, 0]
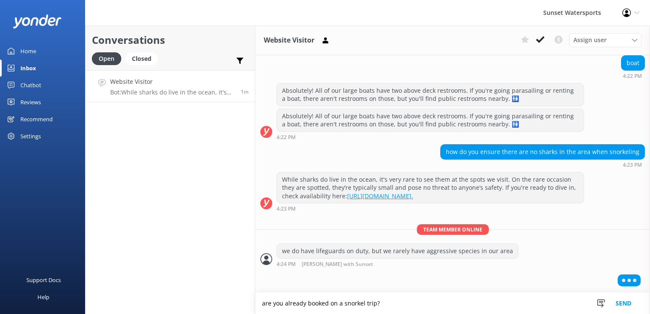
type textarea "are you already booked on a snorkel trip?"
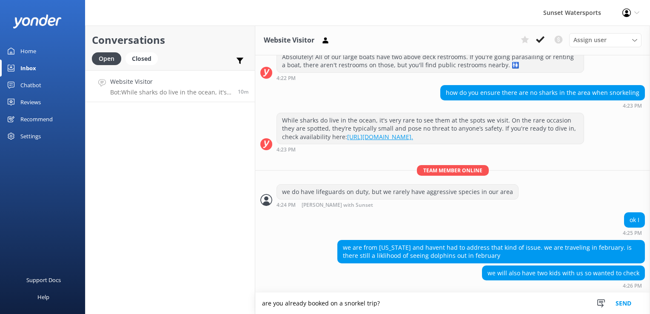
scroll to position [222, 0]
click at [397, 310] on textarea at bounding box center [452, 303] width 395 height 21
click at [405, 307] on textarea at bounding box center [452, 303] width 395 height 21
type textarea "yes, the dolphins live here year round!"
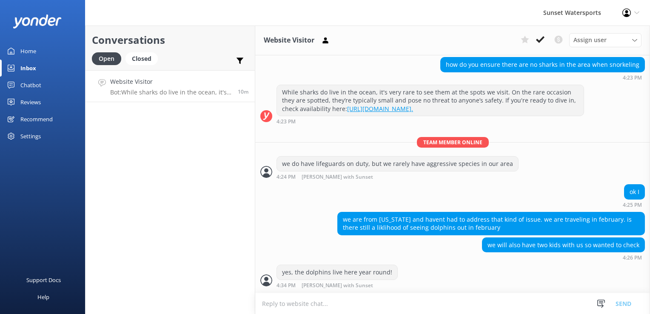
scroll to position [250, 0]
click at [405, 307] on textarea at bounding box center [452, 303] width 395 height 21
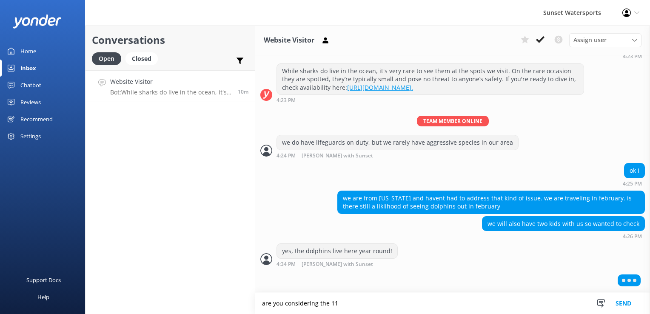
scroll to position [270, 0]
type textarea "are you considering the 11:00 or the later trip that includes sunset?"
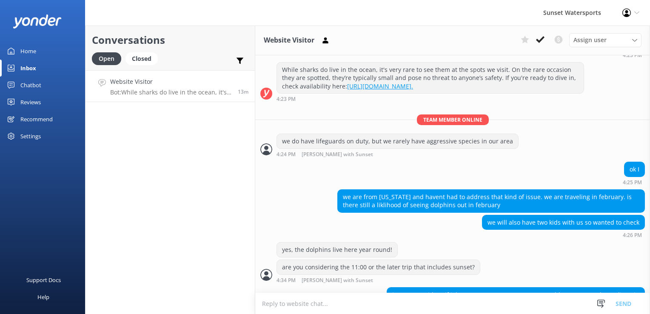
scroll to position [295, 0]
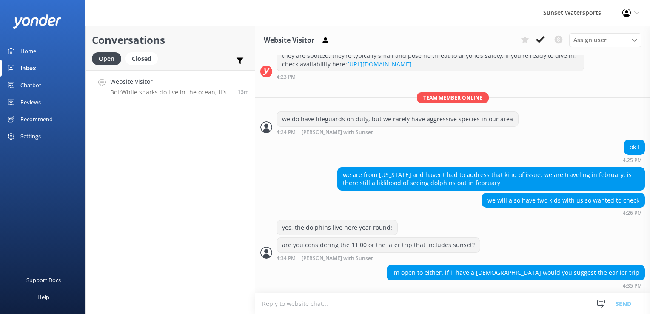
click at [351, 305] on textarea at bounding box center [452, 303] width 395 height 21
type textarea "the later one is early enough that it's good for younger kids- bigger boat if t…"
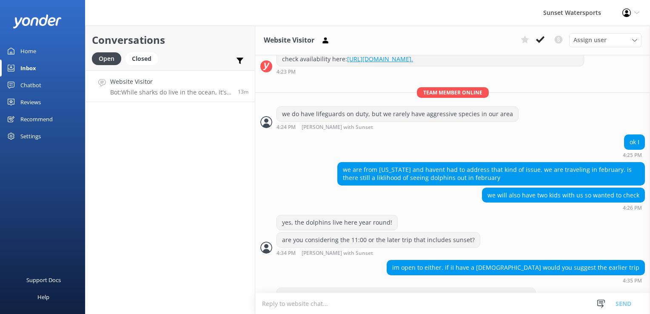
scroll to position [322, 0]
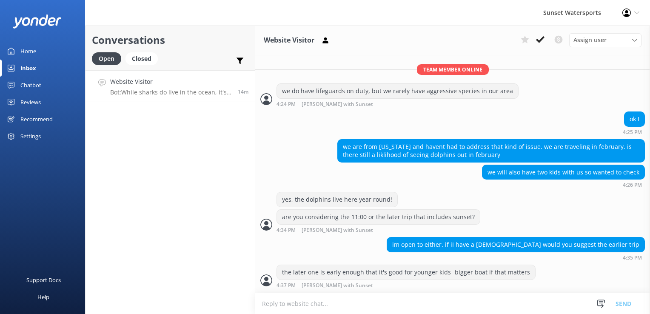
click at [320, 299] on textarea at bounding box center [452, 303] width 395 height 21
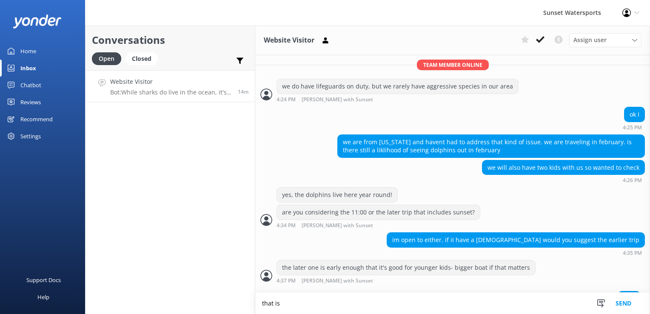
scroll to position [342, 0]
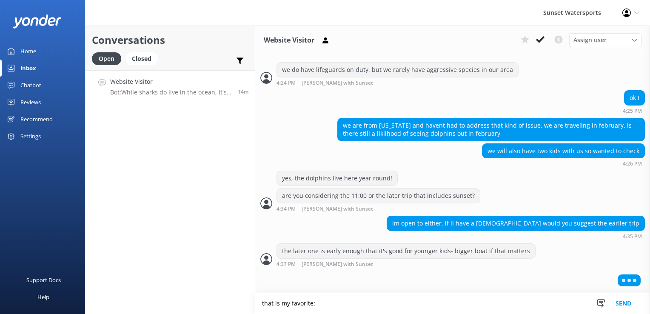
paste textarea "[URL][DOMAIN_NAME]"
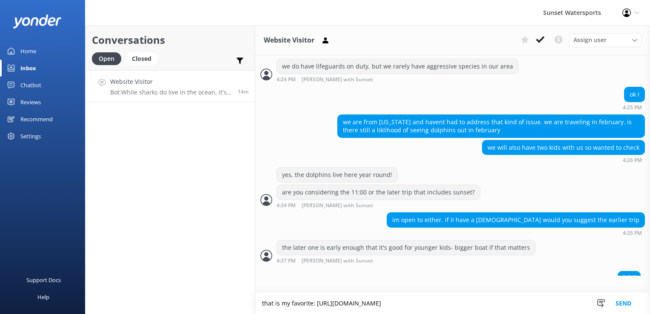
type textarea "that is my favorite: [URL][DOMAIN_NAME]"
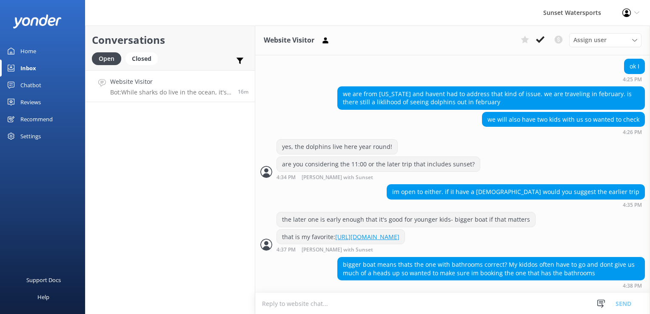
scroll to position [392, 0]
click at [468, 314] on html "Sunset Watersports Profile Settings Logout Home Inbox Chatbot Content Products …" at bounding box center [325, 157] width 650 height 314
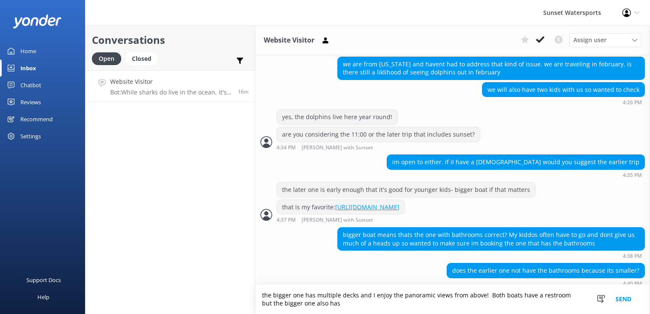
scroll to position [427, 0]
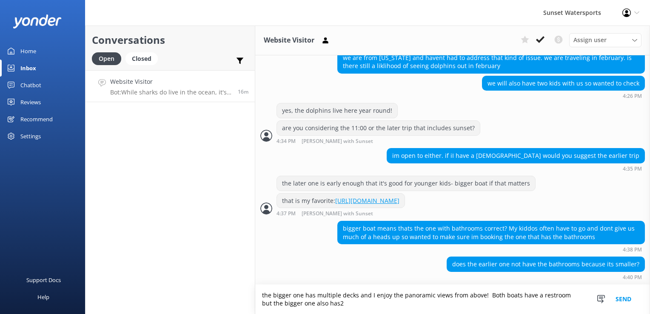
type textarea "the bigger one has multiple decks and I enjoy the panoramic views from above! B…"
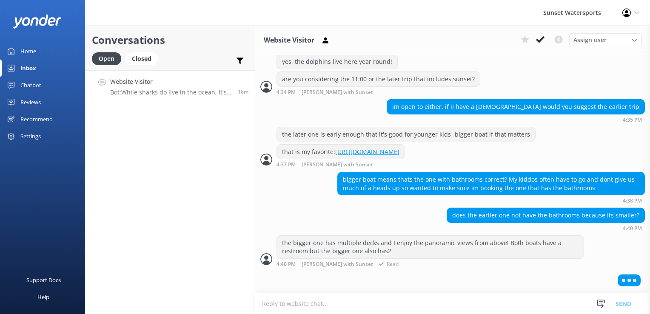
scroll to position [475, 0]
click at [208, 249] on div "Conversations Open Closed Important Converted Assigned to me Unassigned SMS Web…" at bounding box center [170, 170] width 170 height 289
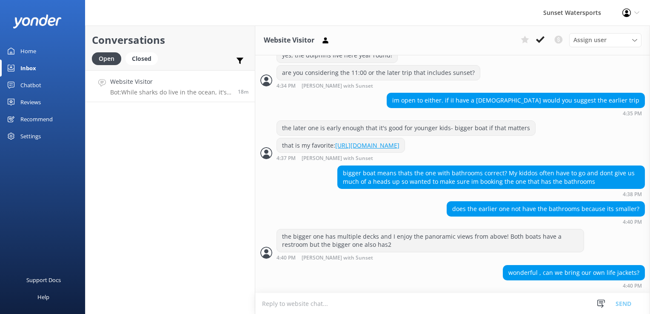
scroll to position [482, 0]
click at [378, 308] on textarea at bounding box center [452, 303] width 395 height 21
type textarea "if you want to, however all equipment including full size or the deflatable lif…"
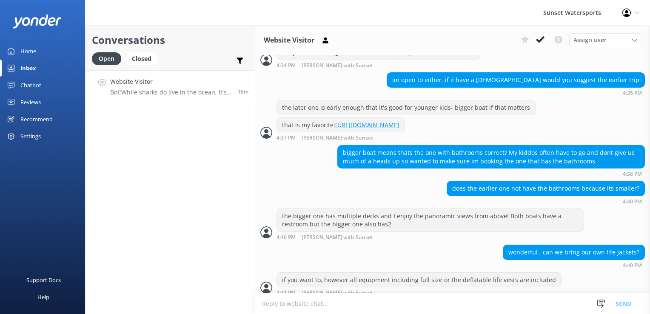
scroll to position [510, 0]
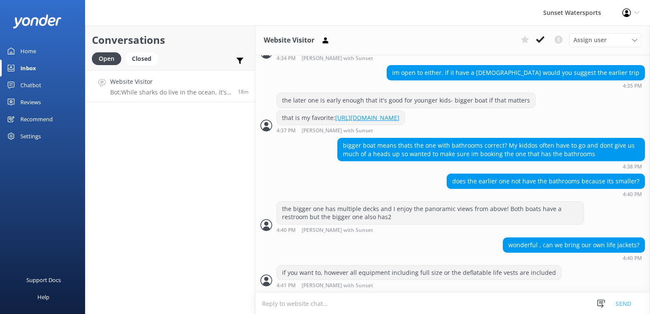
click at [372, 303] on textarea at bounding box center [452, 303] width 395 height 21
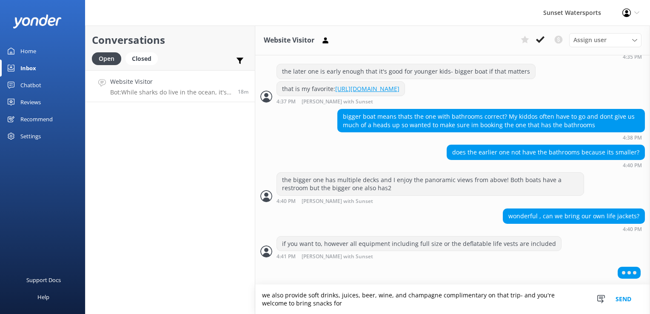
scroll to position [539, 0]
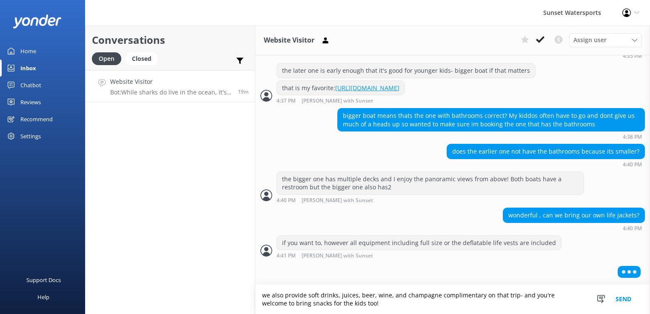
type textarea "we also provide soft drinks, juices, beer, wine, and champagne complimentary on…"
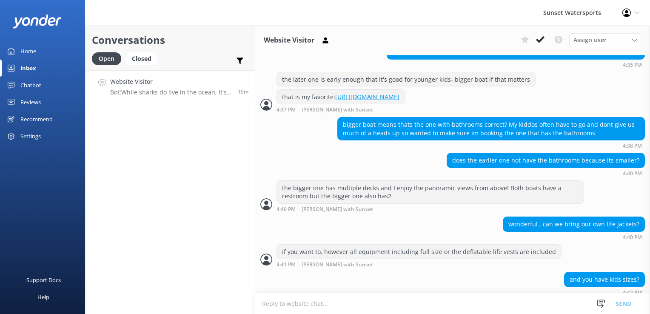
scroll to position [574, 0]
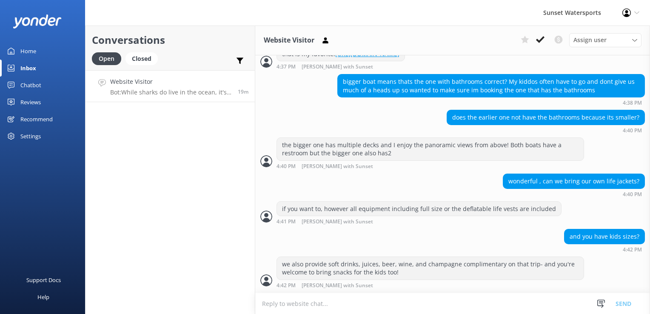
click at [372, 303] on textarea at bounding box center [452, 303] width 395 height 21
type textarea "and yes to the kid sizes"
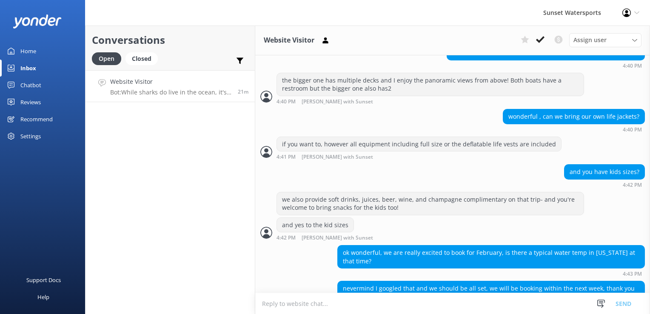
scroll to position [662, 0]
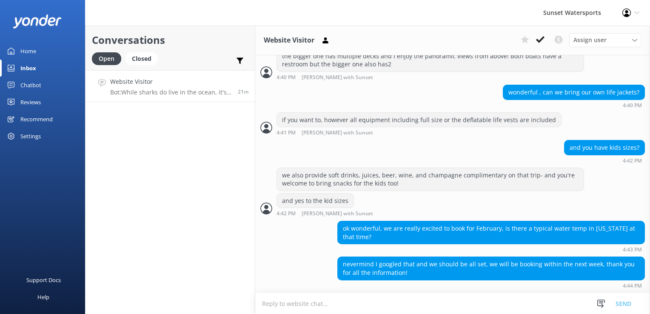
click at [309, 303] on textarea at bounding box center [452, 303] width 395 height 21
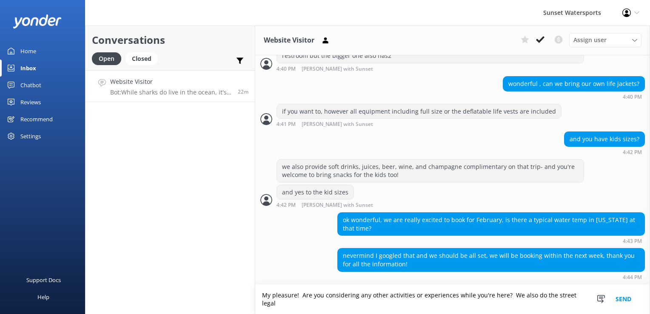
scroll to position [670, 0]
type textarea "My pleasure! Are you considering any other activities or experiences while you'…"
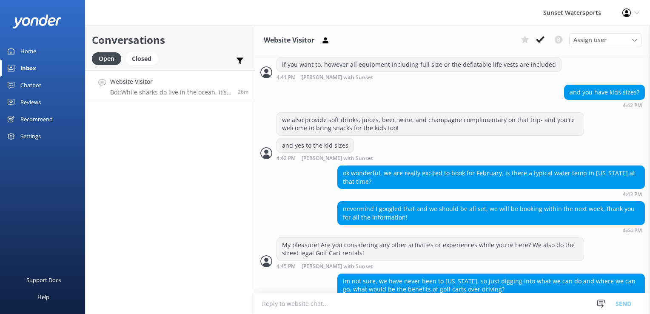
scroll to position [734, 0]
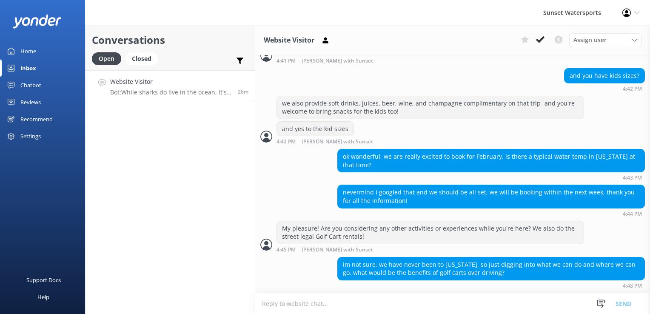
click at [336, 303] on textarea at bounding box center [452, 303] width 395 height 21
drag, startPoint x: 282, startPoint y: 303, endPoint x: 249, endPoint y: 304, distance: 33.2
click at [249, 304] on div "Conversations Open Closed Important Converted Assigned to me Unassigned SMS Web…" at bounding box center [367, 170] width 565 height 289
drag, startPoint x: 406, startPoint y: 304, endPoint x: 429, endPoint y: 303, distance: 23.0
click at [429, 303] on textarea "The golf carts are alot more fun, a bit easier to park and" at bounding box center [452, 303] width 395 height 21
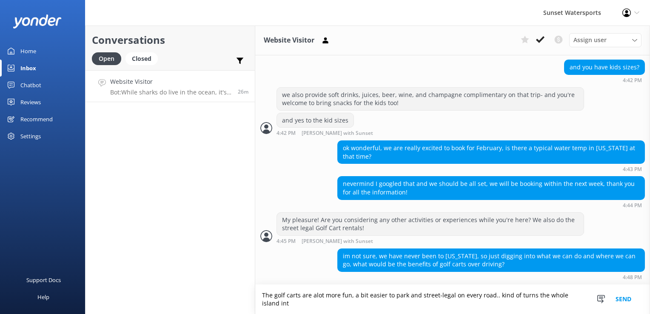
scroll to position [742, 0]
type textarea "The golf carts are alot more fun, a bit easier to park and street-legal on ever…"
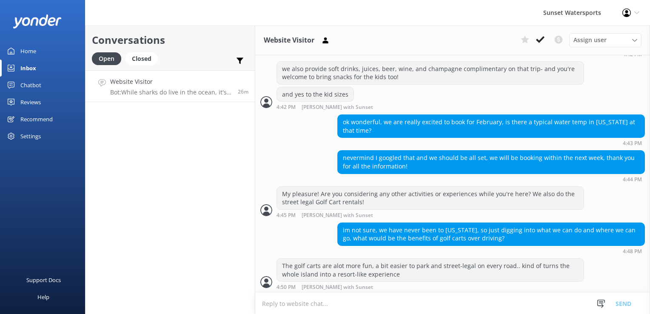
scroll to position [770, 0]
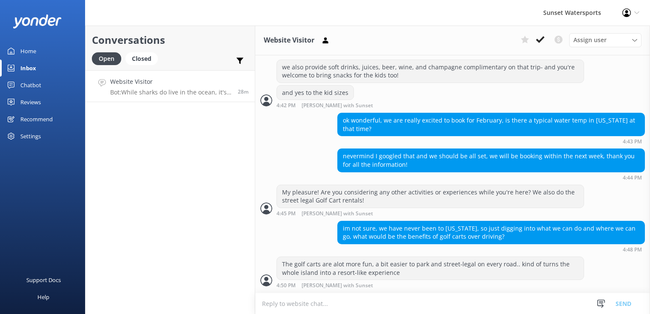
click at [210, 266] on div "Conversations Open Closed Important Converted Assigned to me Unassigned SMS Web…" at bounding box center [170, 170] width 170 height 289
click at [138, 59] on div "Closed" at bounding box center [142, 58] width 32 height 13
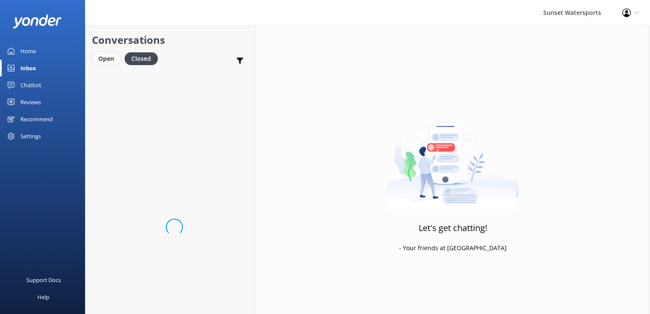
click at [100, 58] on div "Open" at bounding box center [106, 58] width 29 height 13
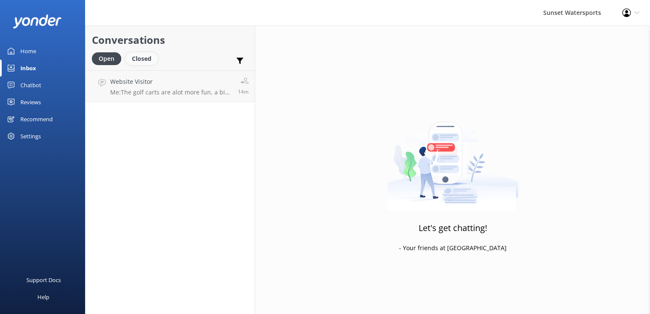
click at [140, 56] on div "Closed" at bounding box center [142, 58] width 32 height 13
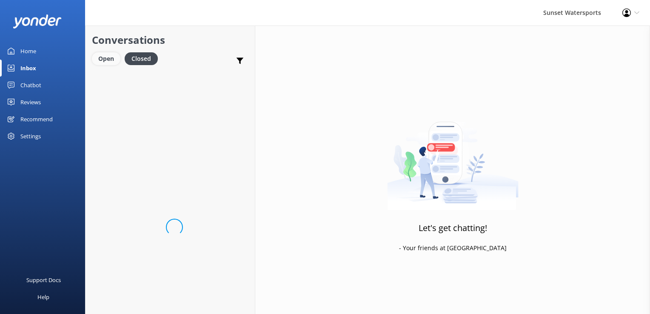
click at [108, 55] on div "Open" at bounding box center [106, 58] width 29 height 13
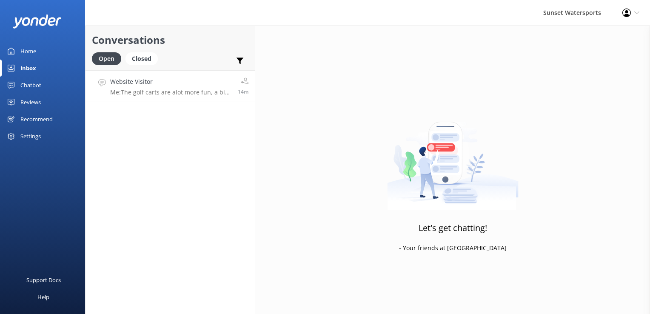
click at [163, 86] on h4 "Website Visitor" at bounding box center [170, 81] width 121 height 9
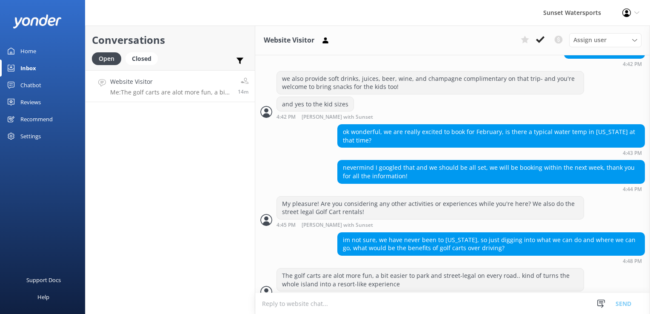
scroll to position [770, 0]
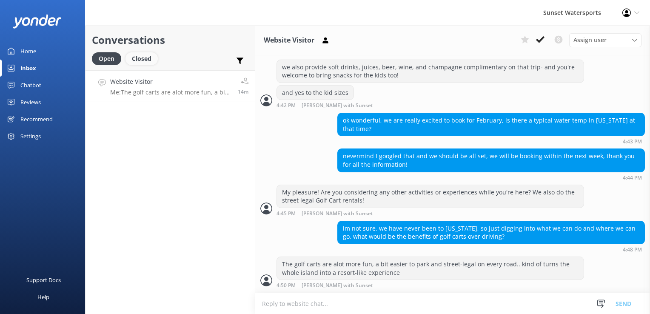
click at [148, 54] on div "Closed" at bounding box center [142, 58] width 32 height 13
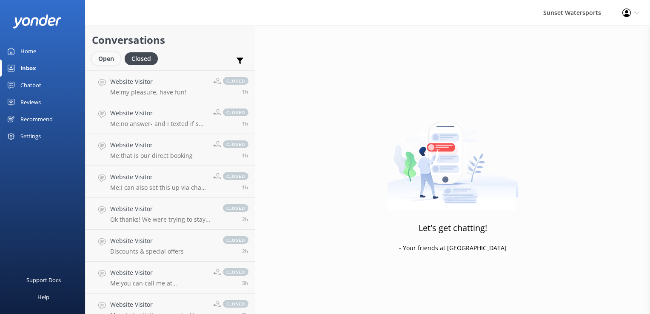
click at [113, 56] on div "Open" at bounding box center [106, 58] width 29 height 13
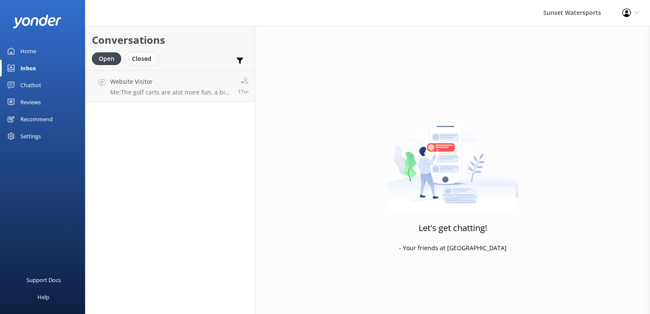
click at [130, 59] on div "Closed" at bounding box center [142, 58] width 32 height 13
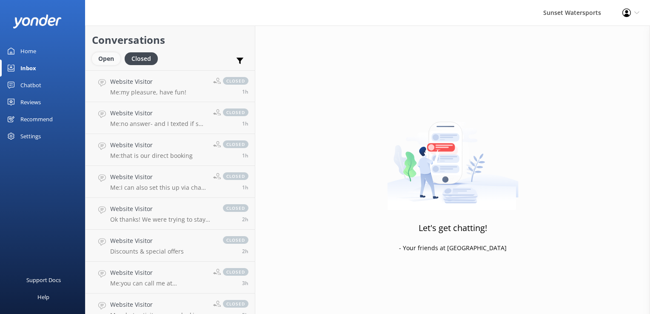
click at [103, 61] on div "Open" at bounding box center [106, 58] width 29 height 13
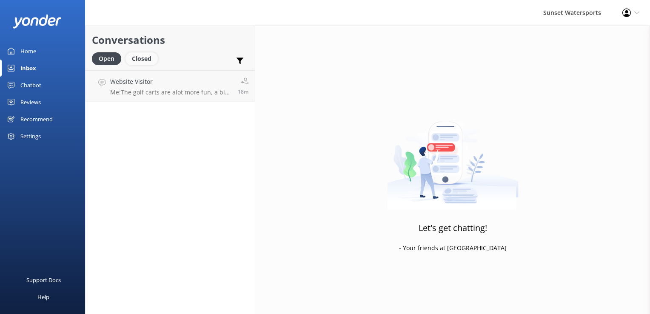
click at [145, 53] on div "Closed" at bounding box center [142, 58] width 32 height 13
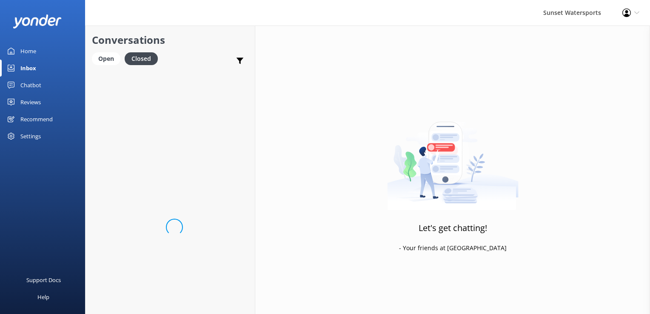
click at [101, 48] on h2 "Conversations" at bounding box center [170, 40] width 157 height 16
click at [104, 53] on div "Open" at bounding box center [106, 58] width 29 height 13
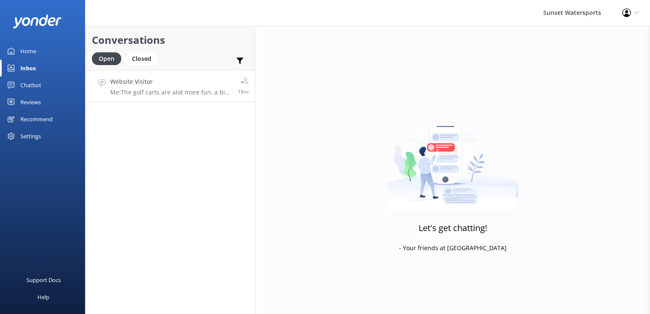
click at [149, 88] on div "Website Visitor Me: The golf carts are alot more fun, a bit easier to park and …" at bounding box center [170, 86] width 121 height 18
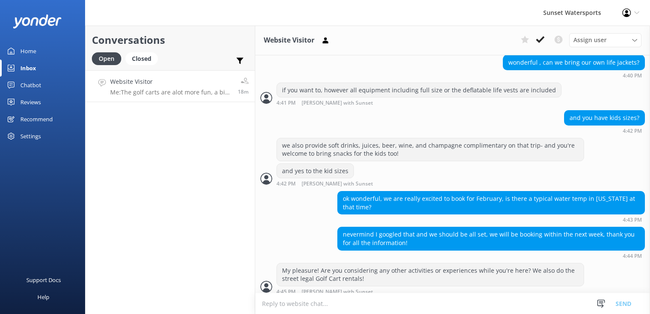
scroll to position [557, 0]
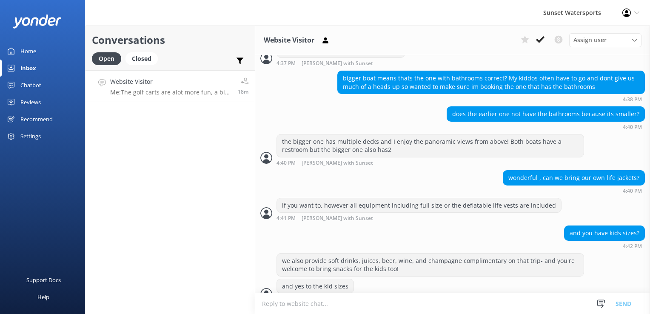
click at [313, 301] on textarea at bounding box center [452, 303] width 395 height 21
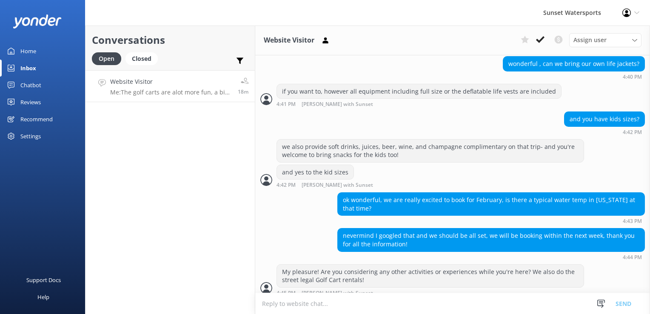
scroll to position [770, 0]
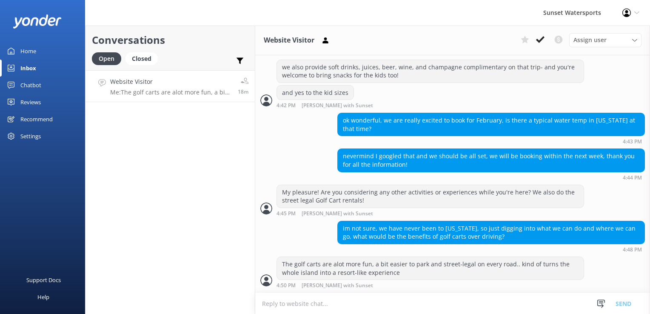
drag, startPoint x: 286, startPoint y: 306, endPoint x: 114, endPoint y: 219, distance: 192.7
click at [114, 219] on div "Conversations Open Closed Important Converted Assigned to me Unassigned SMS Web…" at bounding box center [170, 170] width 170 height 289
click at [537, 37] on icon at bounding box center [540, 39] width 9 height 9
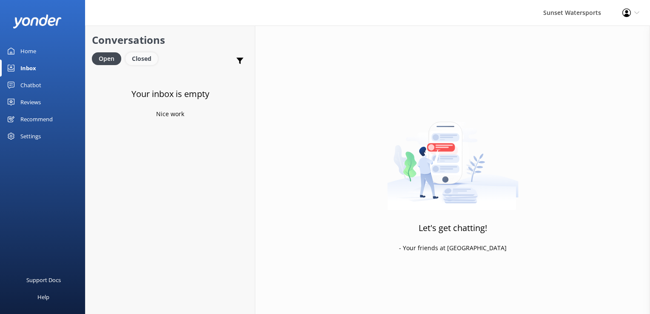
click at [135, 57] on div "Closed" at bounding box center [142, 58] width 32 height 13
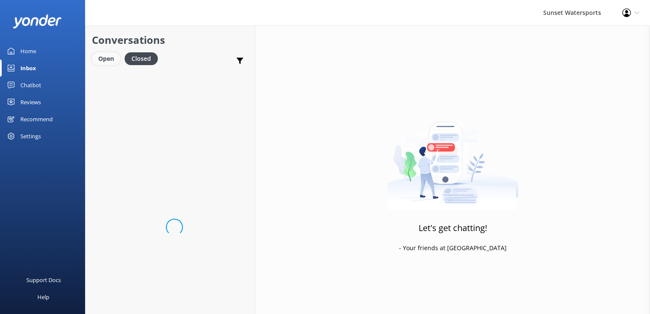
click at [106, 58] on div "Open" at bounding box center [106, 58] width 29 height 13
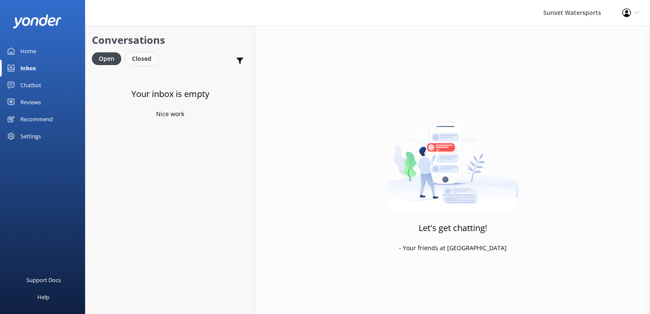
click at [143, 54] on div "Closed" at bounding box center [142, 58] width 32 height 13
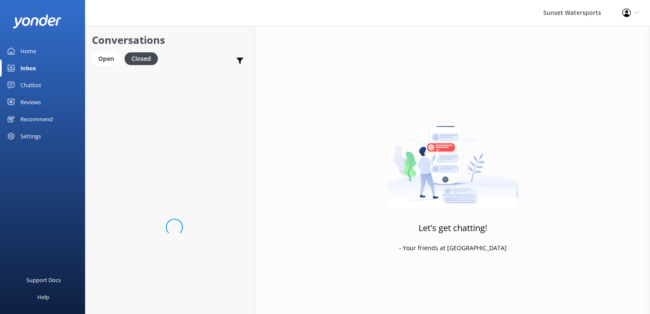
click at [116, 49] on div "Conversations Open Closed Important Converted Assigned to me Unassigned SMS" at bounding box center [170, 48] width 169 height 45
click at [113, 52] on div "Open" at bounding box center [106, 58] width 29 height 13
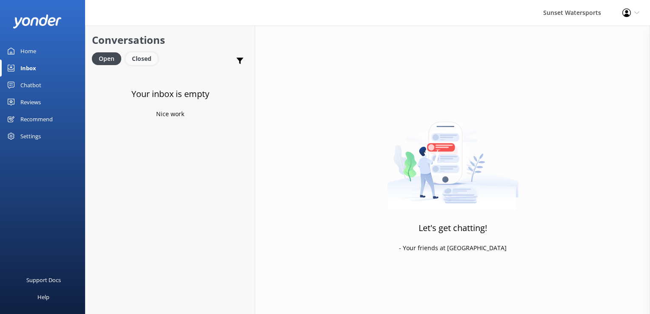
click at [144, 60] on div "Closed" at bounding box center [142, 58] width 32 height 13
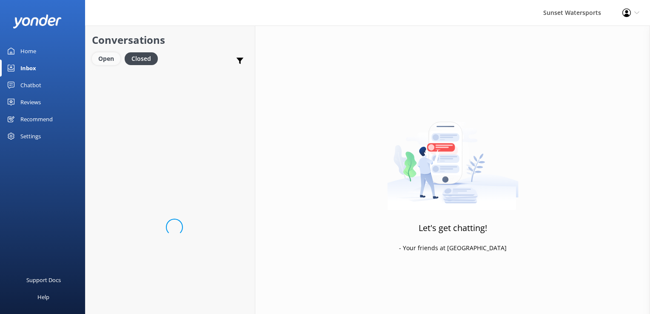
click at [116, 61] on div "Open" at bounding box center [106, 58] width 29 height 13
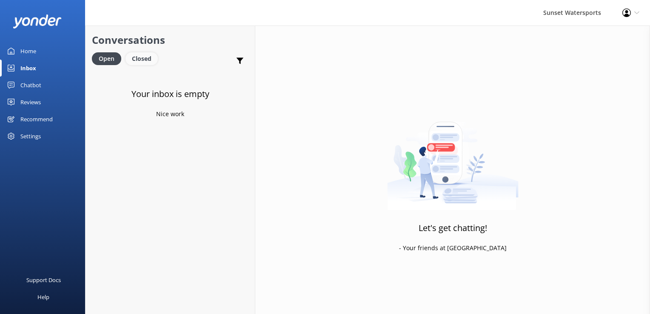
click at [143, 62] on div "Closed" at bounding box center [142, 58] width 32 height 13
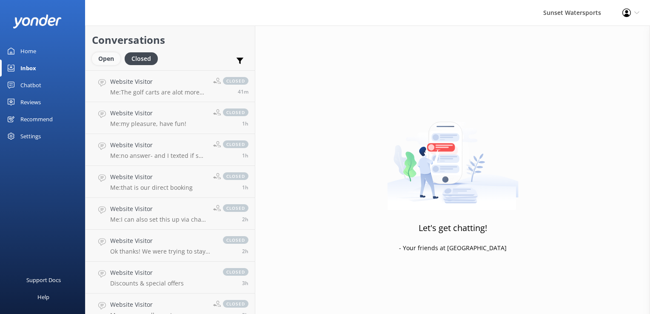
click at [109, 62] on div "Open" at bounding box center [106, 58] width 29 height 13
